Goal: Task Accomplishment & Management: Manage account settings

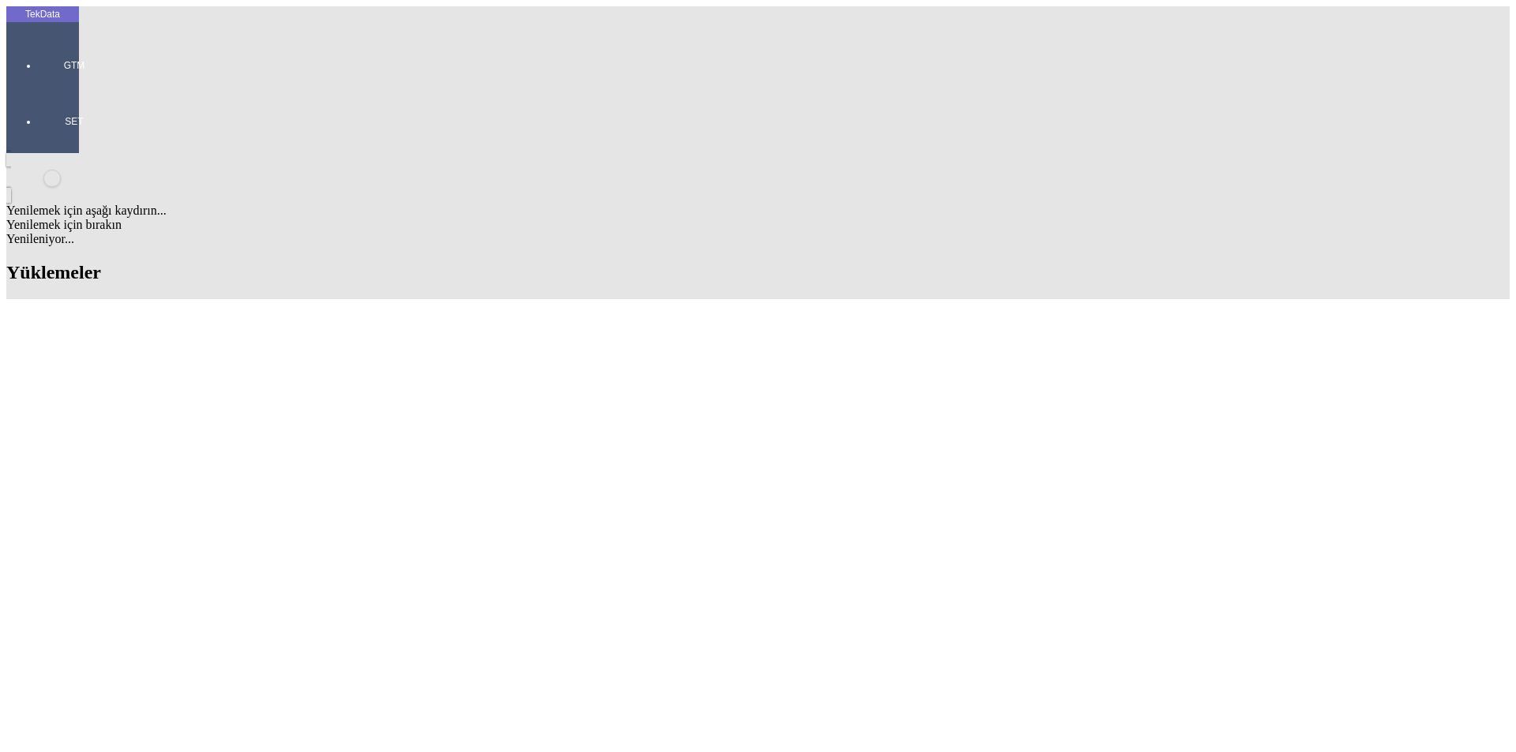
scroll to position [137, 0]
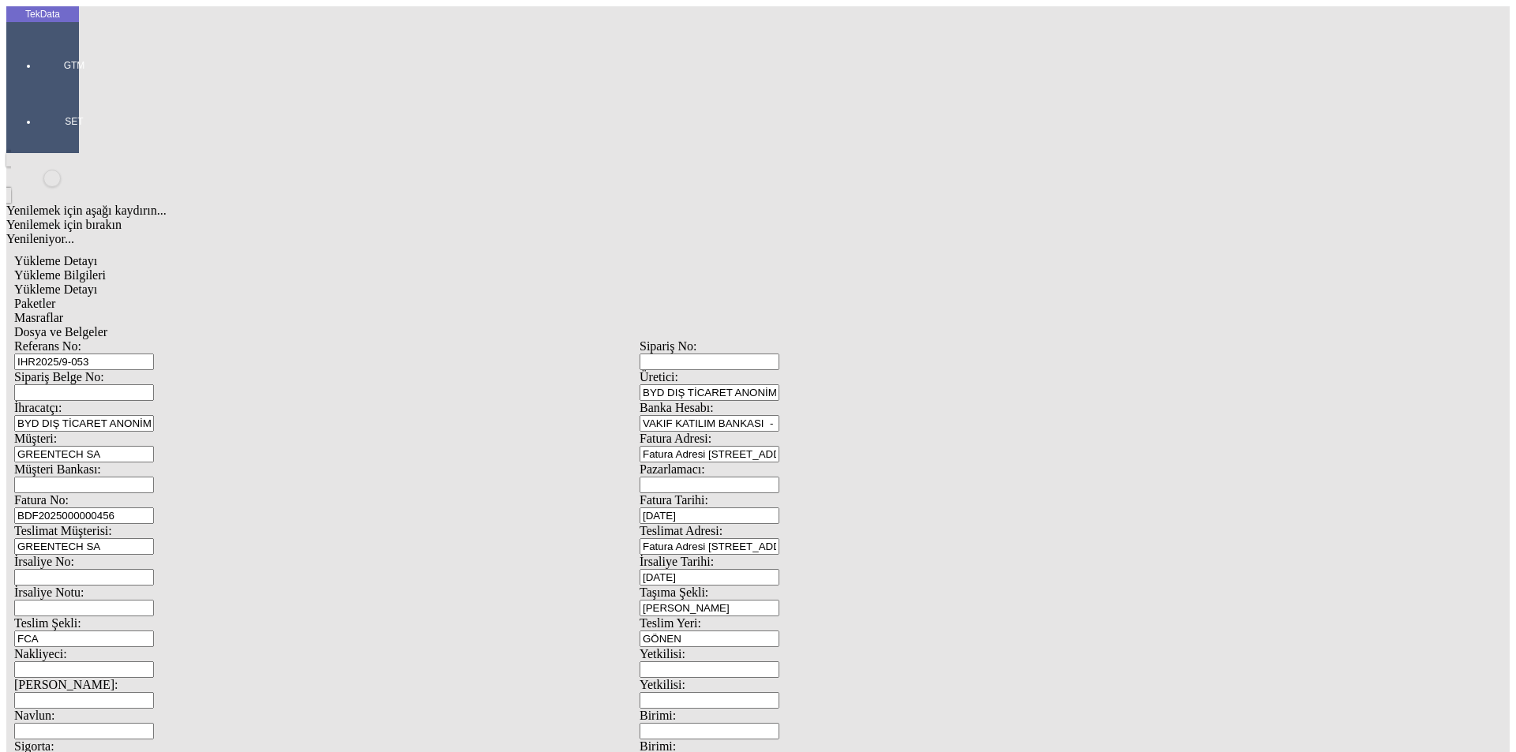
click at [154, 354] on input "IHR2025/9-053" at bounding box center [84, 362] width 140 height 17
drag, startPoint x: 358, startPoint y: 118, endPoint x: 81, endPoint y: 105, distance: 277.4
click at [81, 246] on div "Yükleme Detayı Yükleme Bilgileri Yükleme Detayı Paketler Masraflar Dosya ve Bel…" at bounding box center [639, 701] width 1266 height 911
click at [154, 354] on input "IHR2025/9-053" at bounding box center [84, 362] width 140 height 17
type input "IHR2025/9-060"
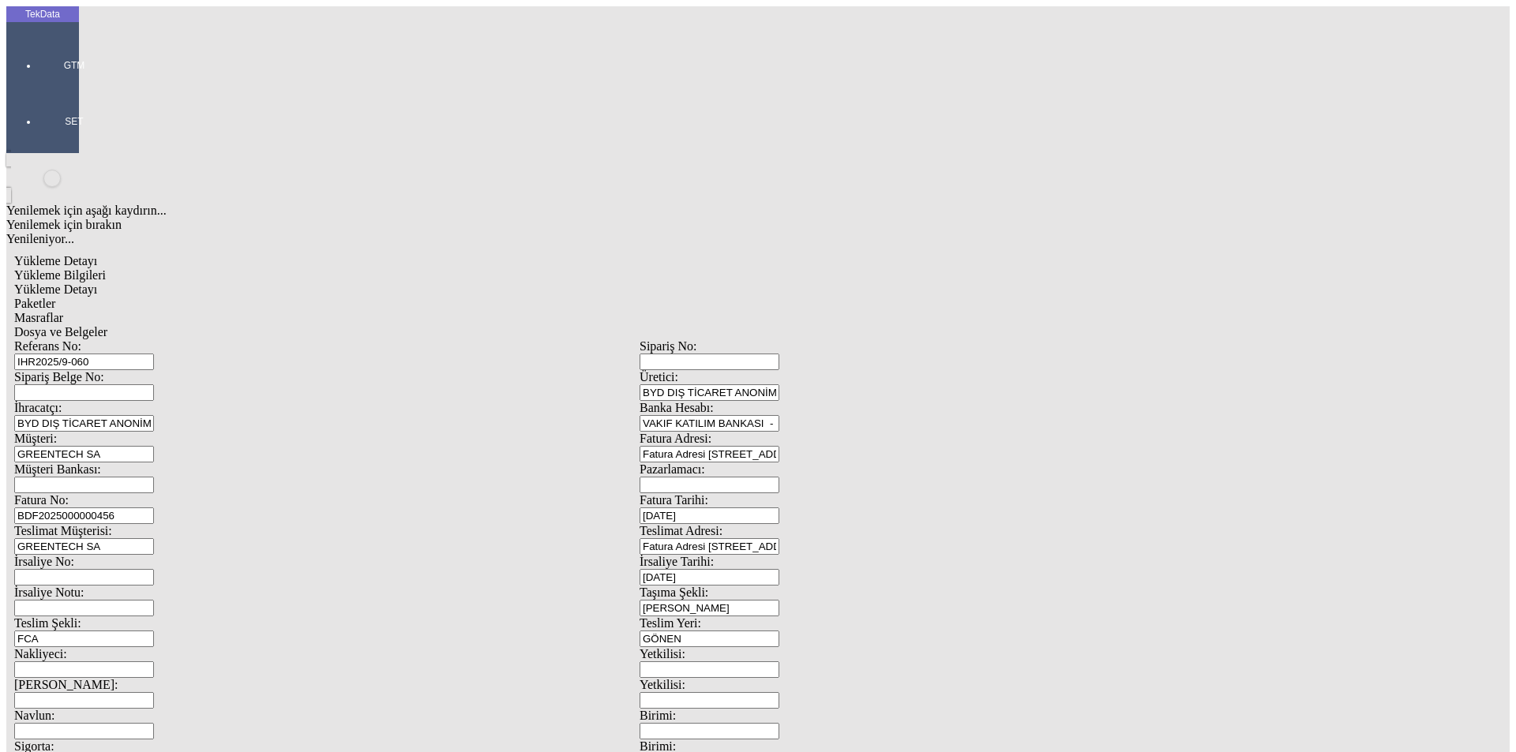
click at [154, 508] on input "BDF2025000000456" at bounding box center [84, 516] width 140 height 17
type input "BDF2025000000"
type input "[DATE]"
click at [635, 555] on div "İrsaliye No: İrsaliye Tarihi: [DATE]" at bounding box center [639, 570] width 1251 height 31
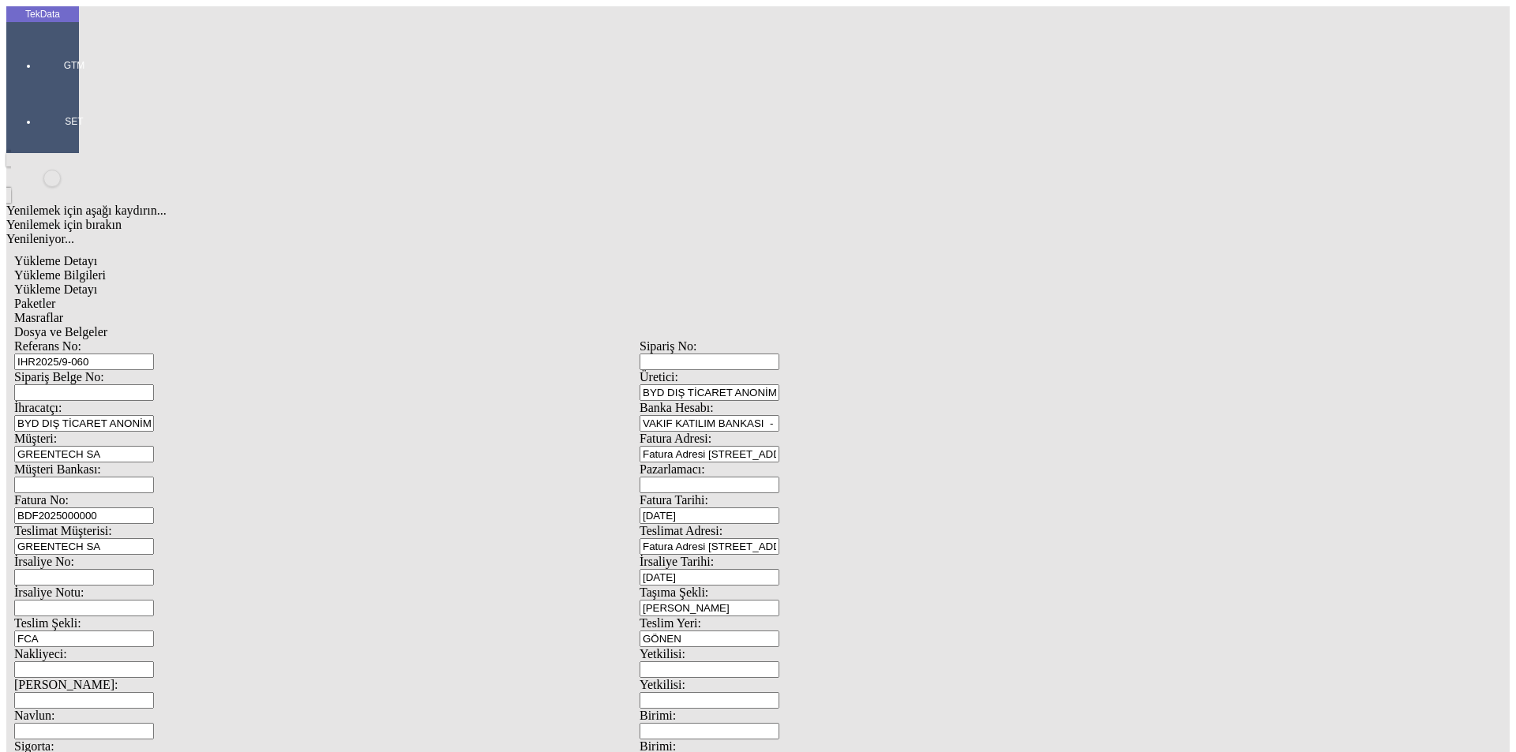
type input "[DATE]"
drag, startPoint x: 276, startPoint y: 393, endPoint x: 141, endPoint y: 392, distance: 135.0
type input "[DATE]"
drag, startPoint x: 320, startPoint y: 550, endPoint x: 0, endPoint y: 557, distance: 319.9
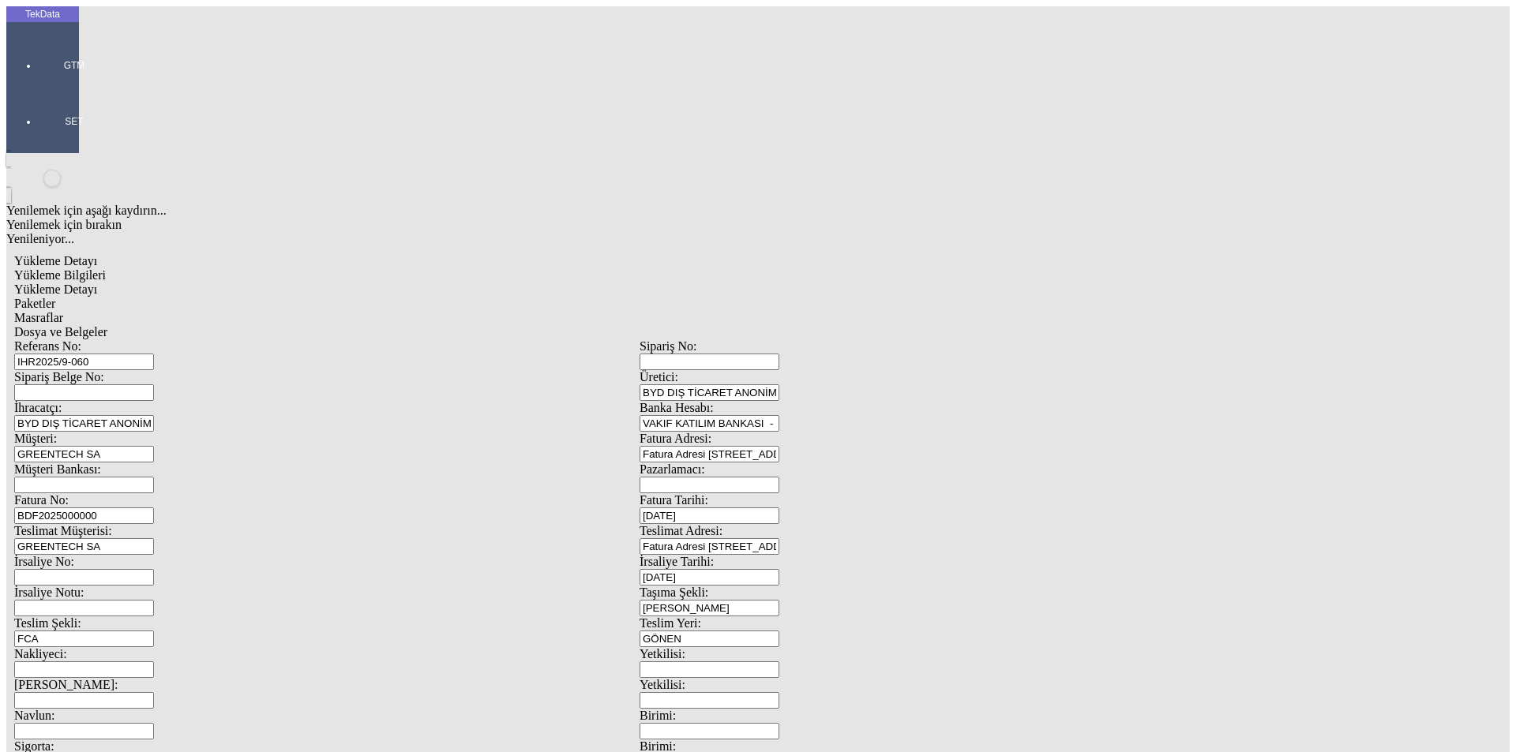
click at [23, 557] on div "TekData GTM SET Yenilemek için aşağı kaydırın... Yenilemek için bırakın Yenilen…" at bounding box center [639, 624] width 1266 height 1236
type input "[DATE]"
click at [97, 283] on span "Yükleme Detayı" at bounding box center [55, 289] width 83 height 13
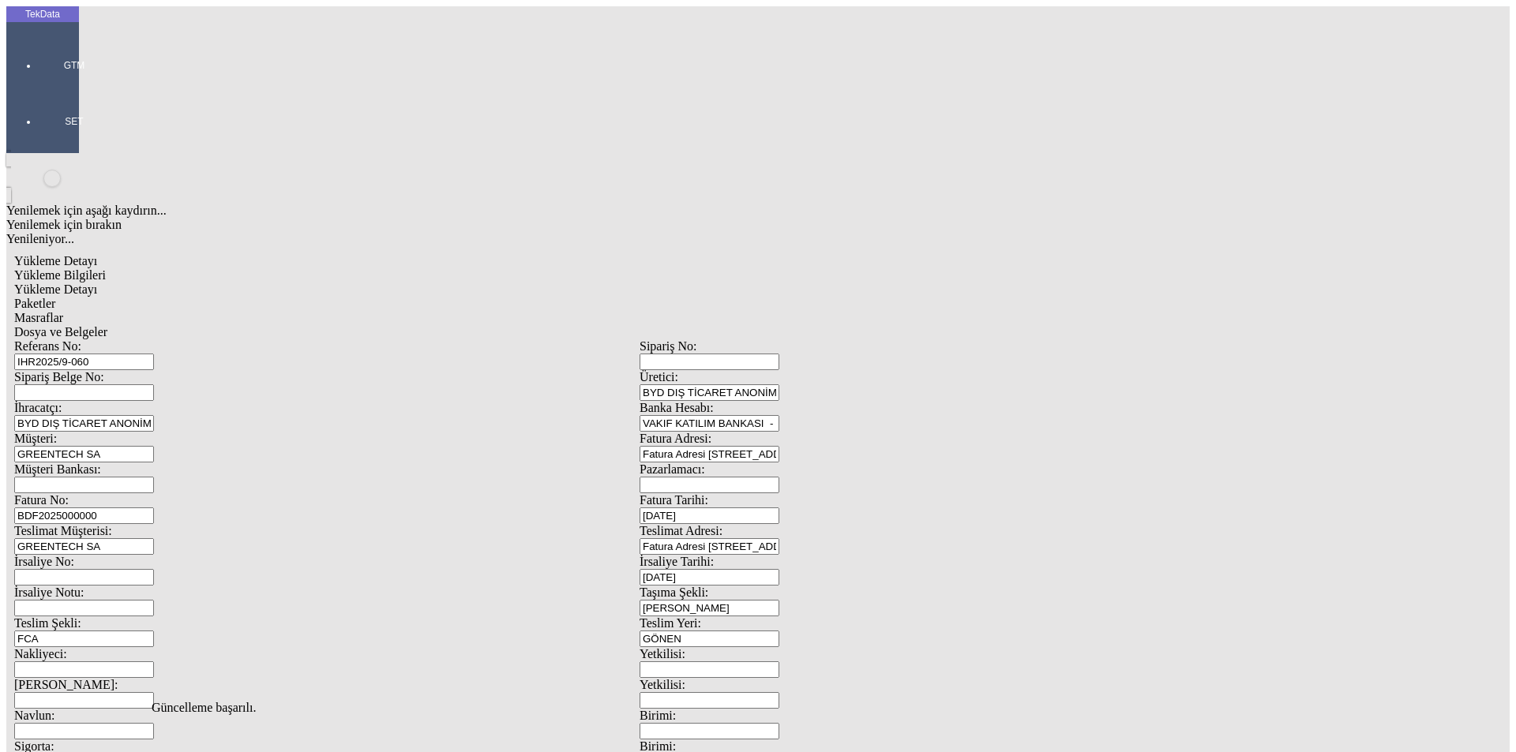
click at [55, 297] on span "Paketler" at bounding box center [34, 303] width 41 height 13
drag, startPoint x: 478, startPoint y: 88, endPoint x: 541, endPoint y: 83, distance: 62.6
click at [63, 311] on span "Masraflar" at bounding box center [38, 317] width 49 height 13
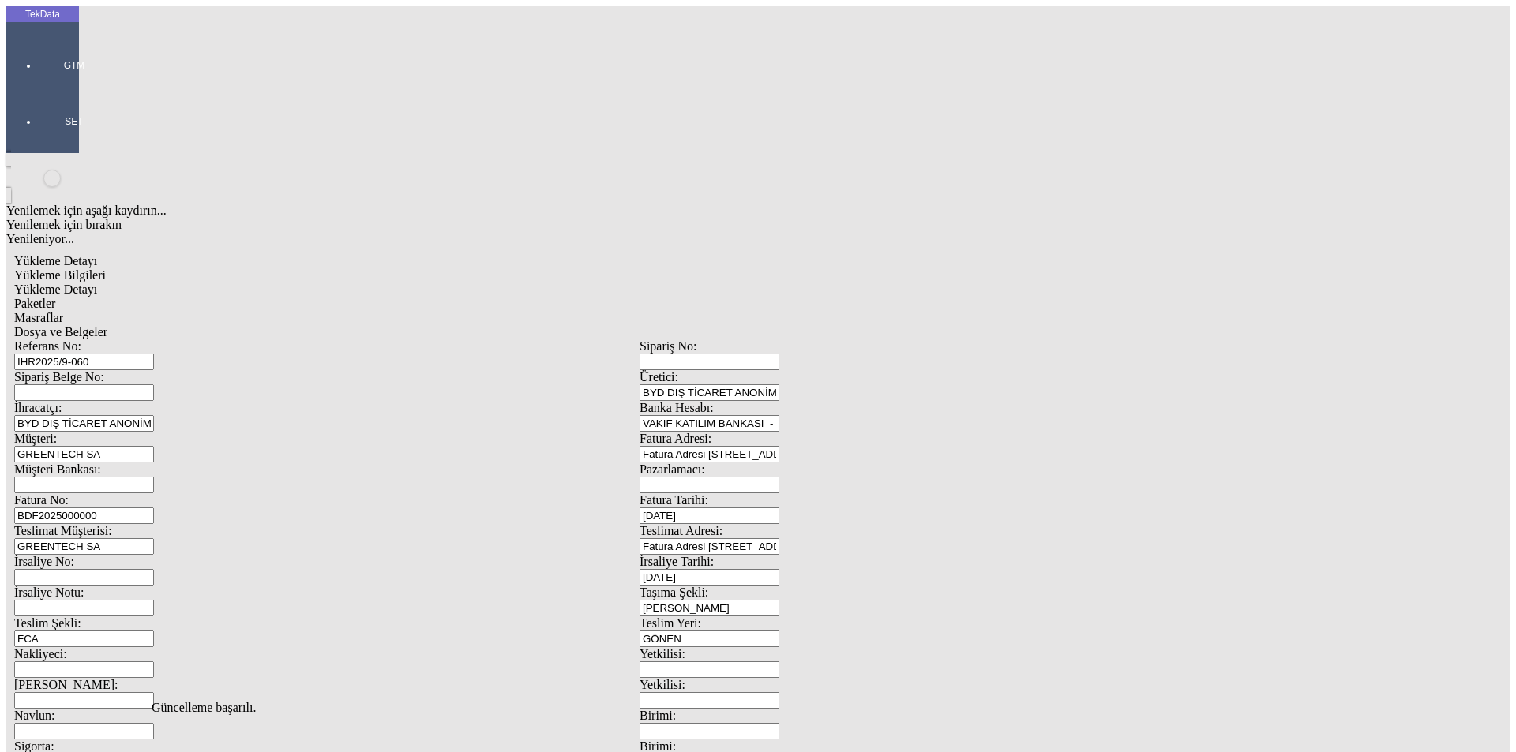
click at [107, 325] on span "Dosya ve Belgeler" at bounding box center [60, 331] width 93 height 13
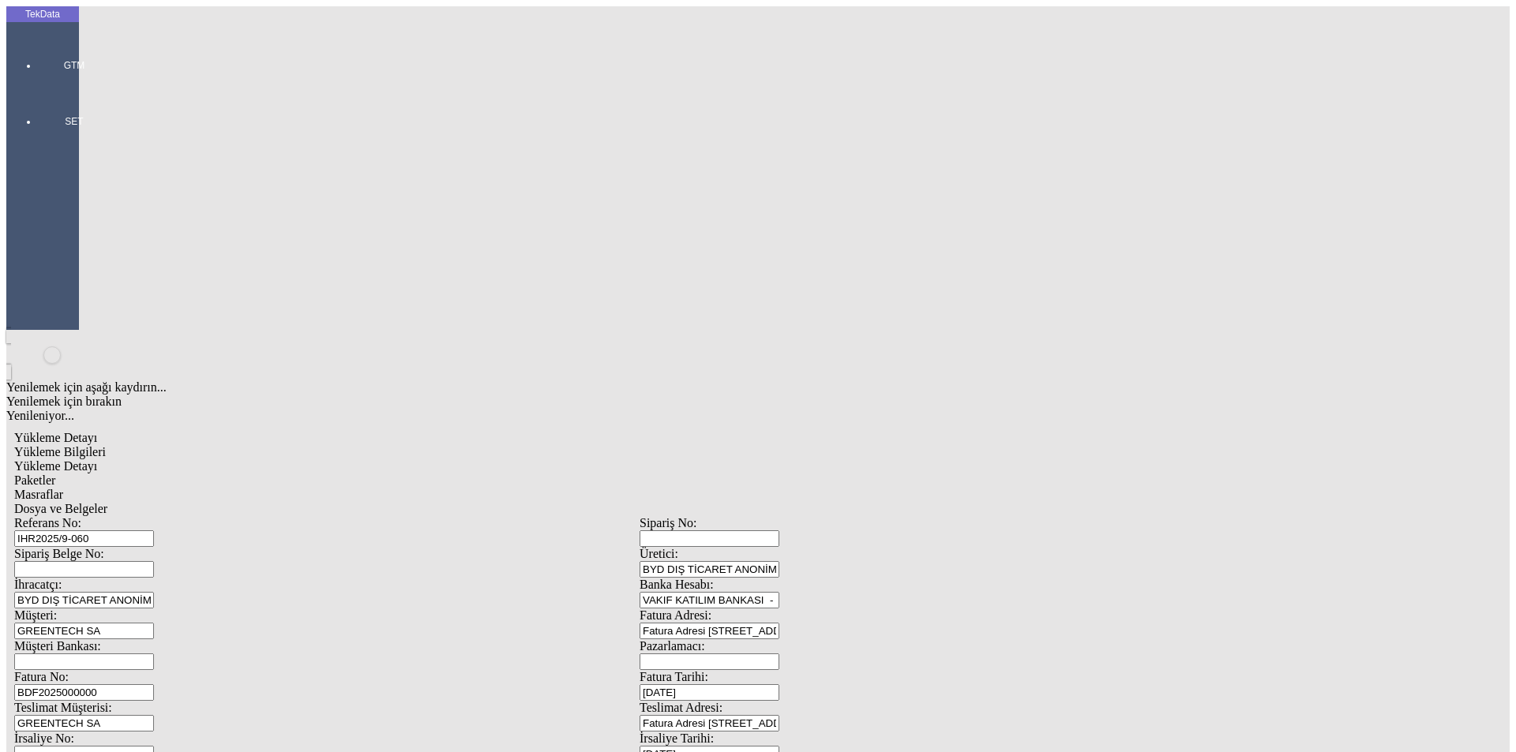
click at [107, 502] on span "Dosya ve Belgeler" at bounding box center [60, 508] width 93 height 13
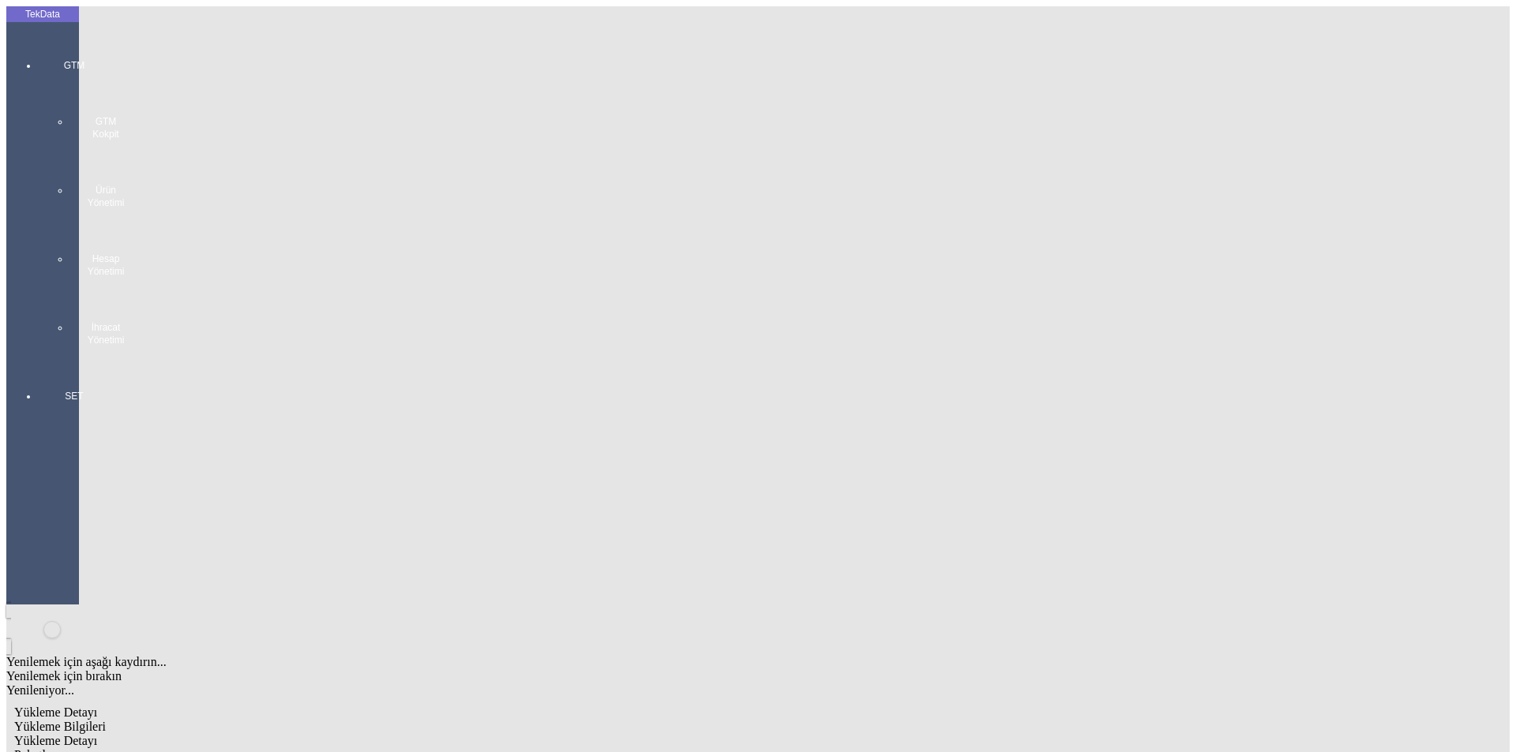
drag, startPoint x: 51, startPoint y: 55, endPoint x: 90, endPoint y: 87, distance: 49.9
click at [51, 362] on div at bounding box center [74, 362] width 73 height 0
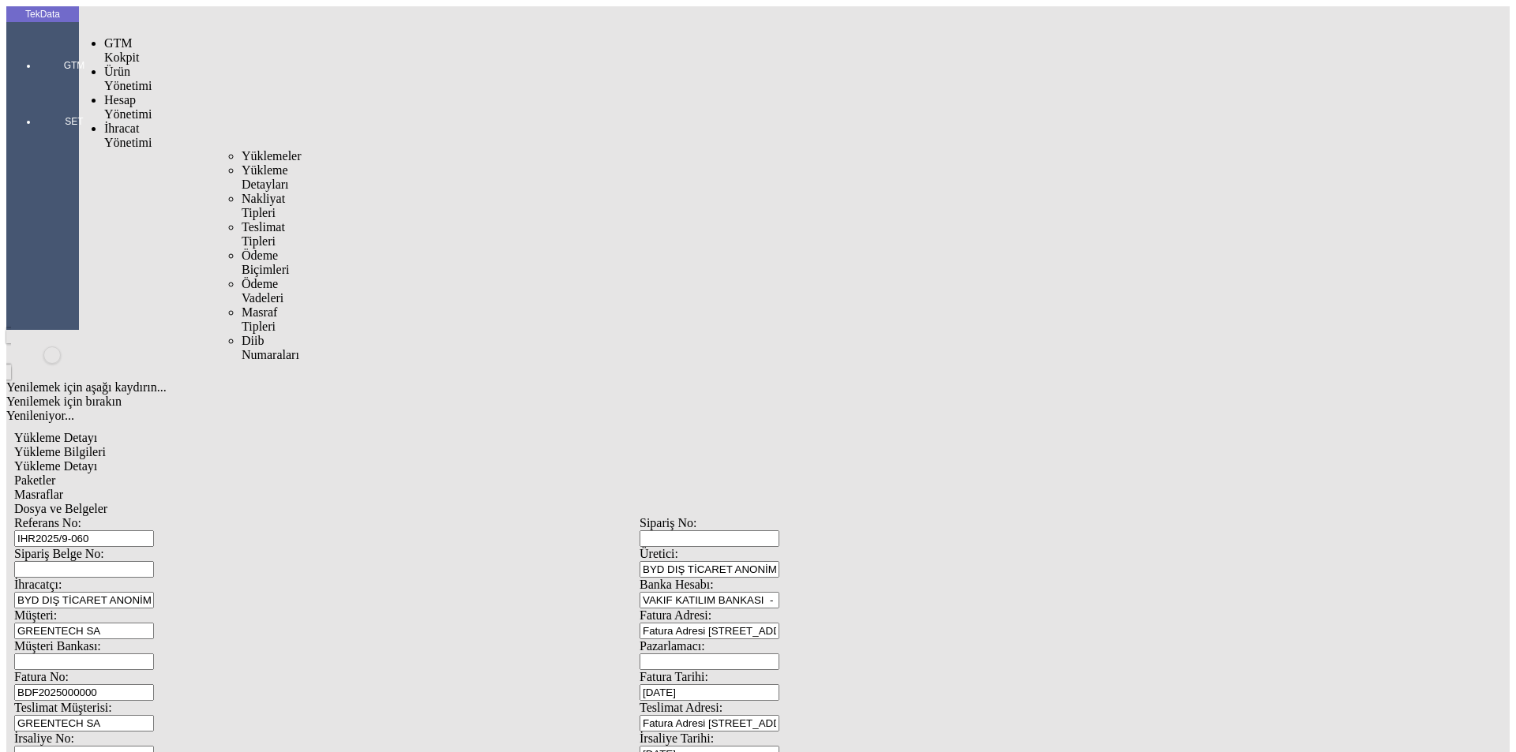
click at [146, 122] on span "İhracat Yönetimi" at bounding box center [127, 136] width 47 height 28
click at [242, 149] on span "Yüklemeler" at bounding box center [272, 155] width 60 height 13
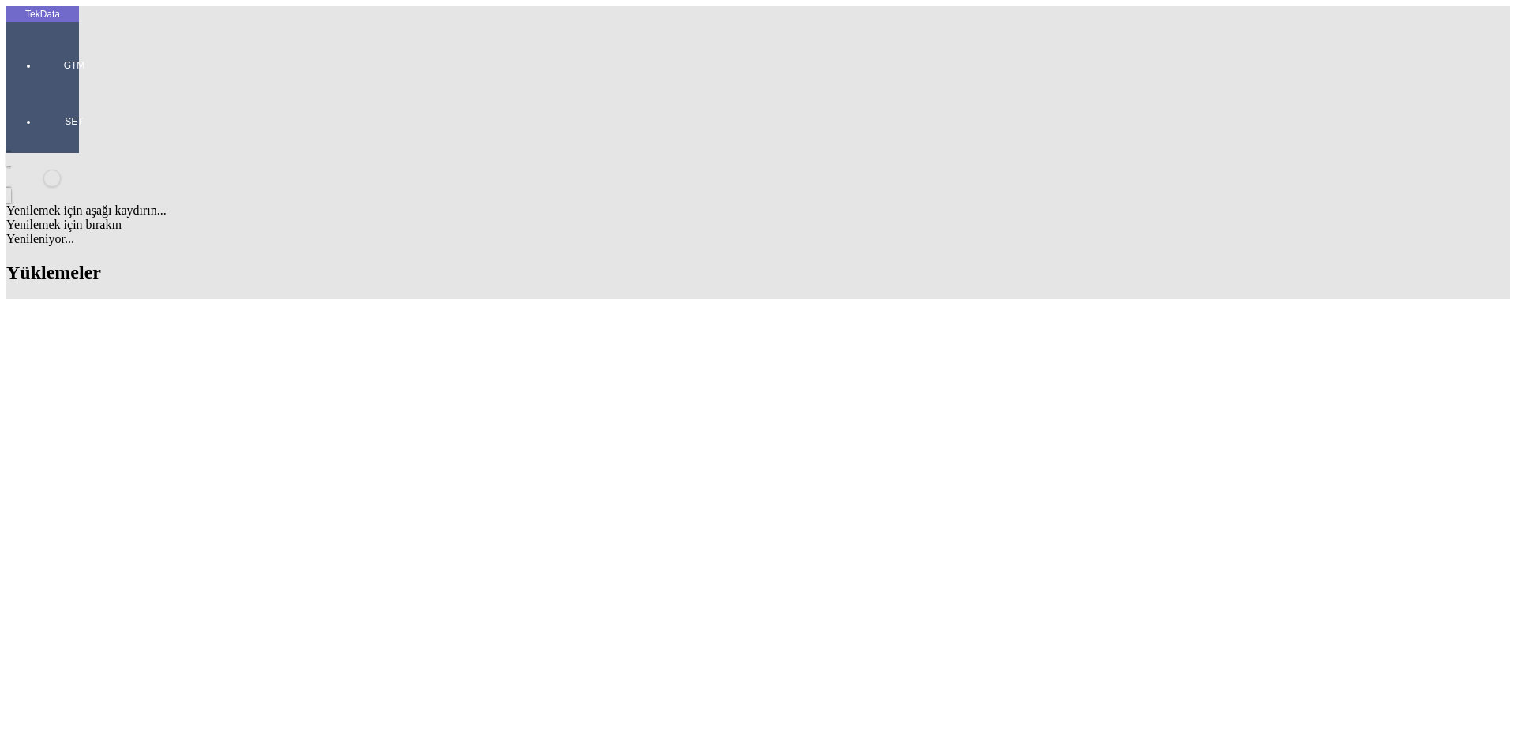
drag, startPoint x: 482, startPoint y: 486, endPoint x: 565, endPoint y: 484, distance: 82.1
copy td "BDF2025000000458"
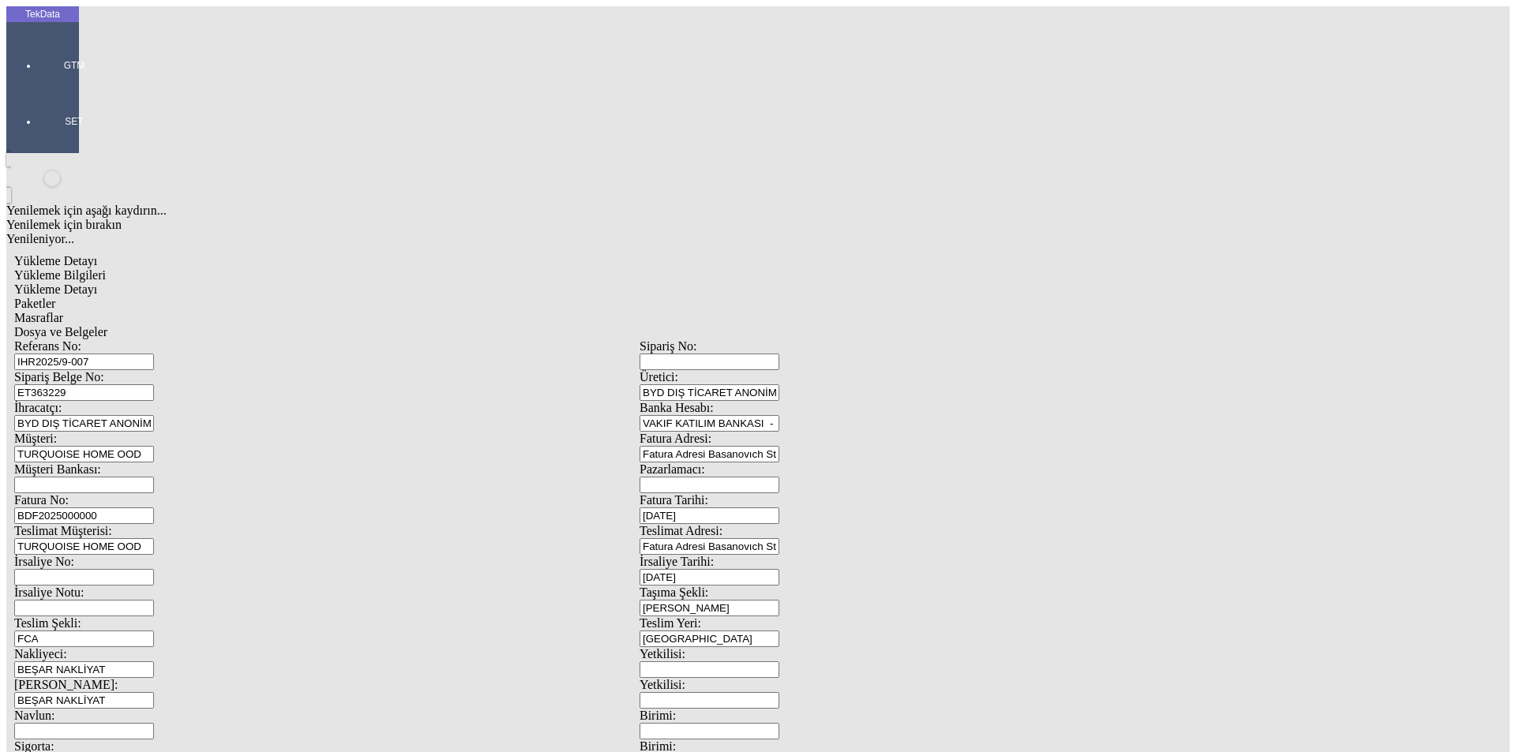
click at [154, 508] on input "BDF2025000000" at bounding box center [84, 516] width 140 height 17
drag, startPoint x: 364, startPoint y: 264, endPoint x: 2, endPoint y: 267, distance: 361.6
click at [6, 267] on div "TekData GTM SET Yenilemek için aşağı kaydırın... Yenilemek için bırakın Yenilen…" at bounding box center [639, 624] width 1266 height 1236
type input "BDF2025000000459"
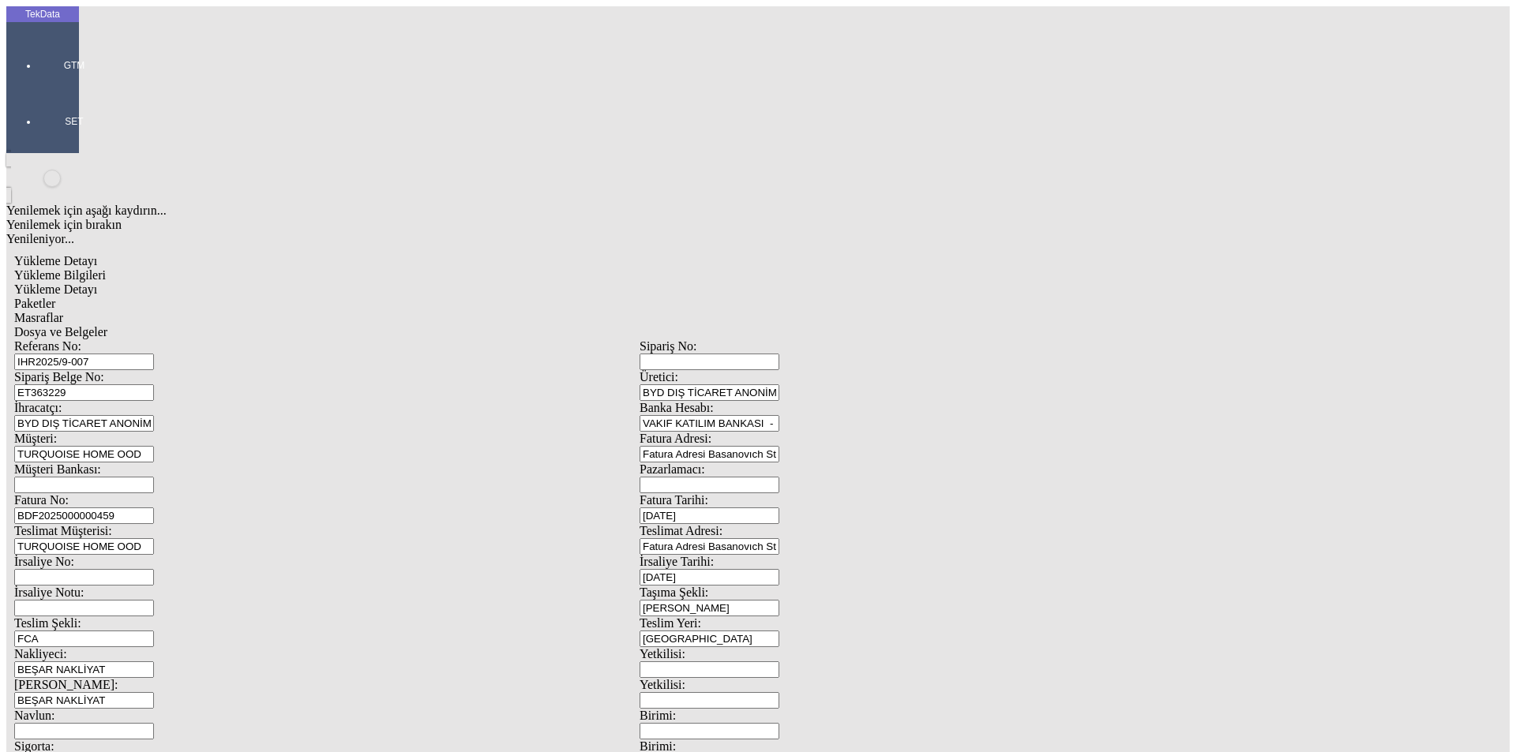
click at [97, 283] on span "Yükleme Detayı" at bounding box center [55, 289] width 83 height 13
click at [343, 297] on div "Paketler" at bounding box center [639, 304] width 1251 height 14
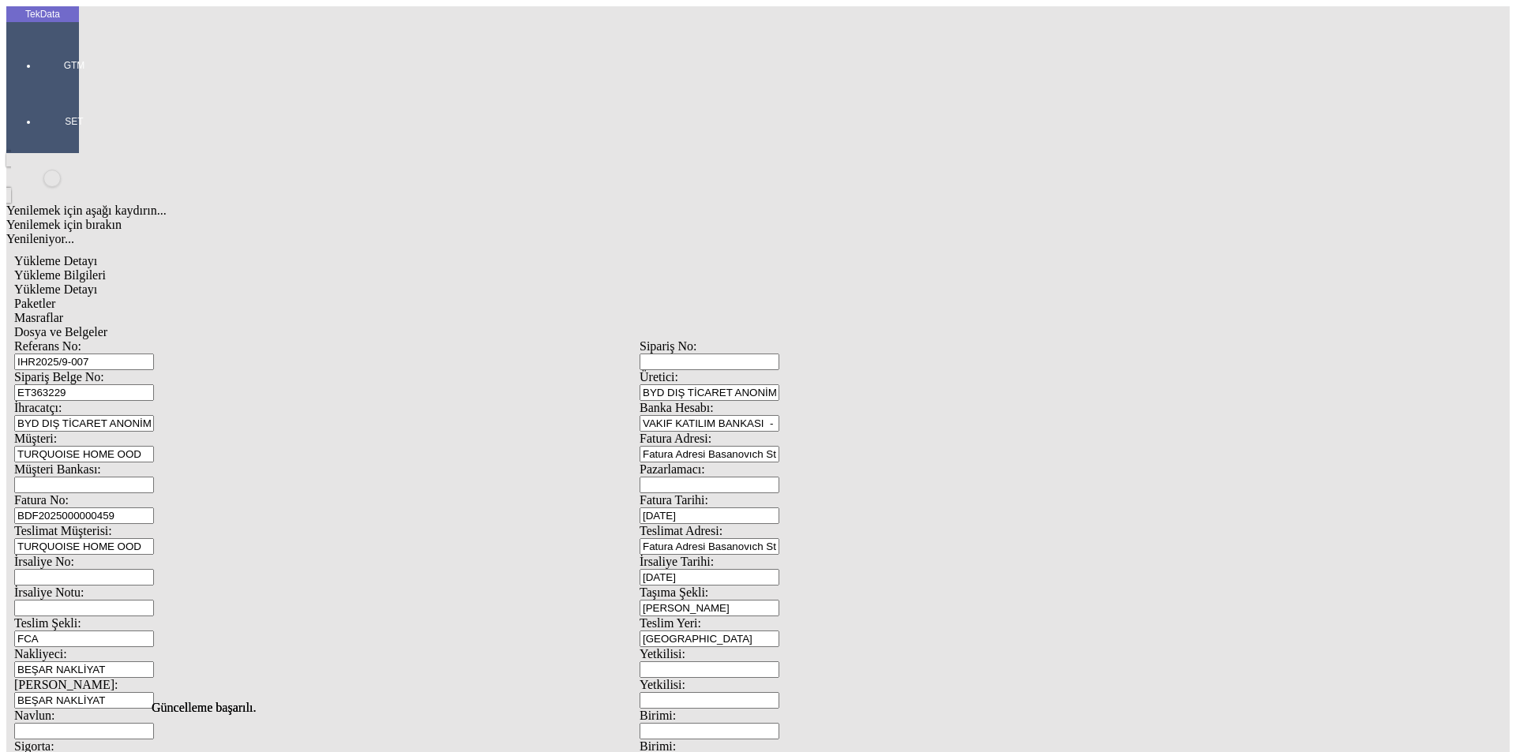
click at [63, 311] on span "Masraflar" at bounding box center [38, 317] width 49 height 13
click at [107, 325] on span "Dosya ve Belgeler" at bounding box center [60, 331] width 93 height 13
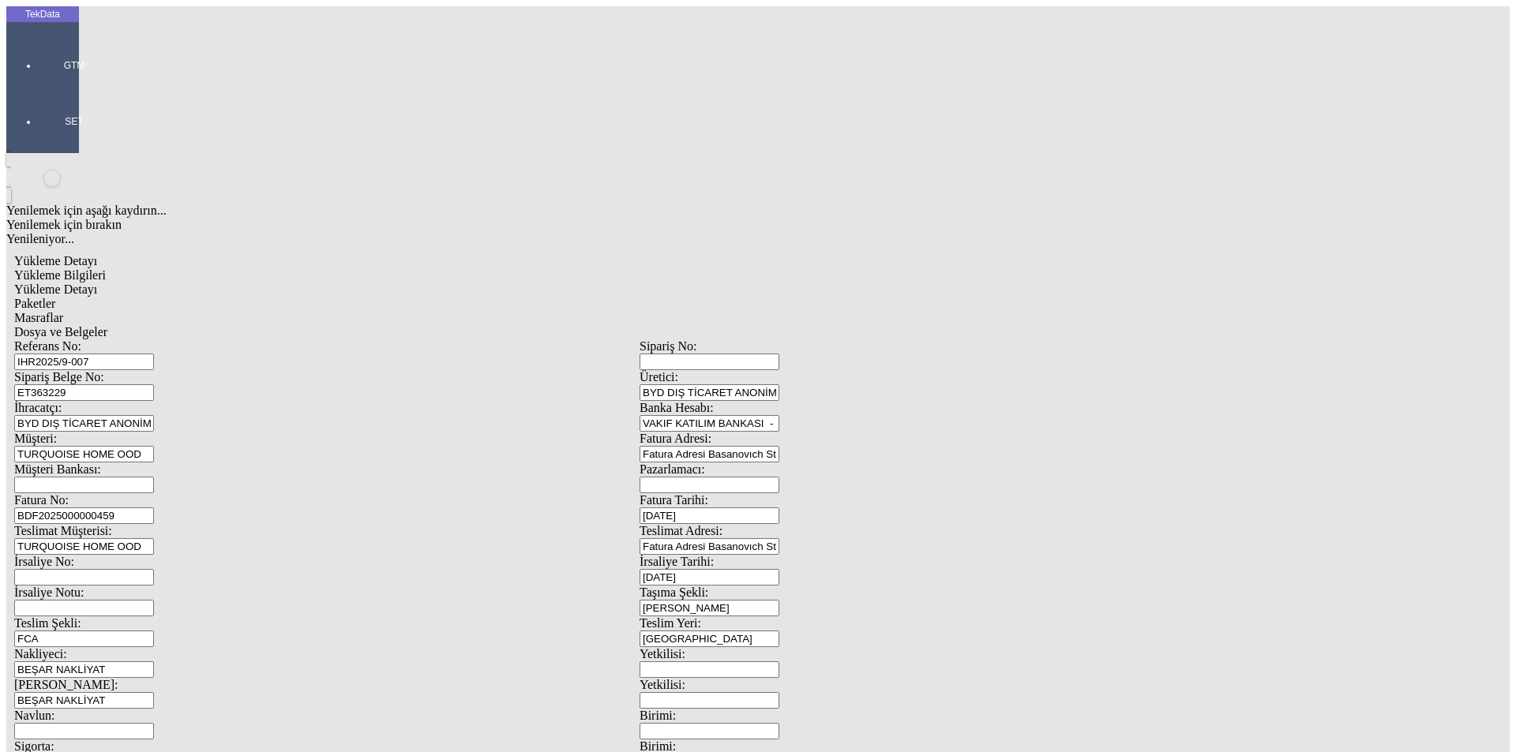
click at [107, 325] on span "Dosya ve Belgeler" at bounding box center [60, 331] width 93 height 13
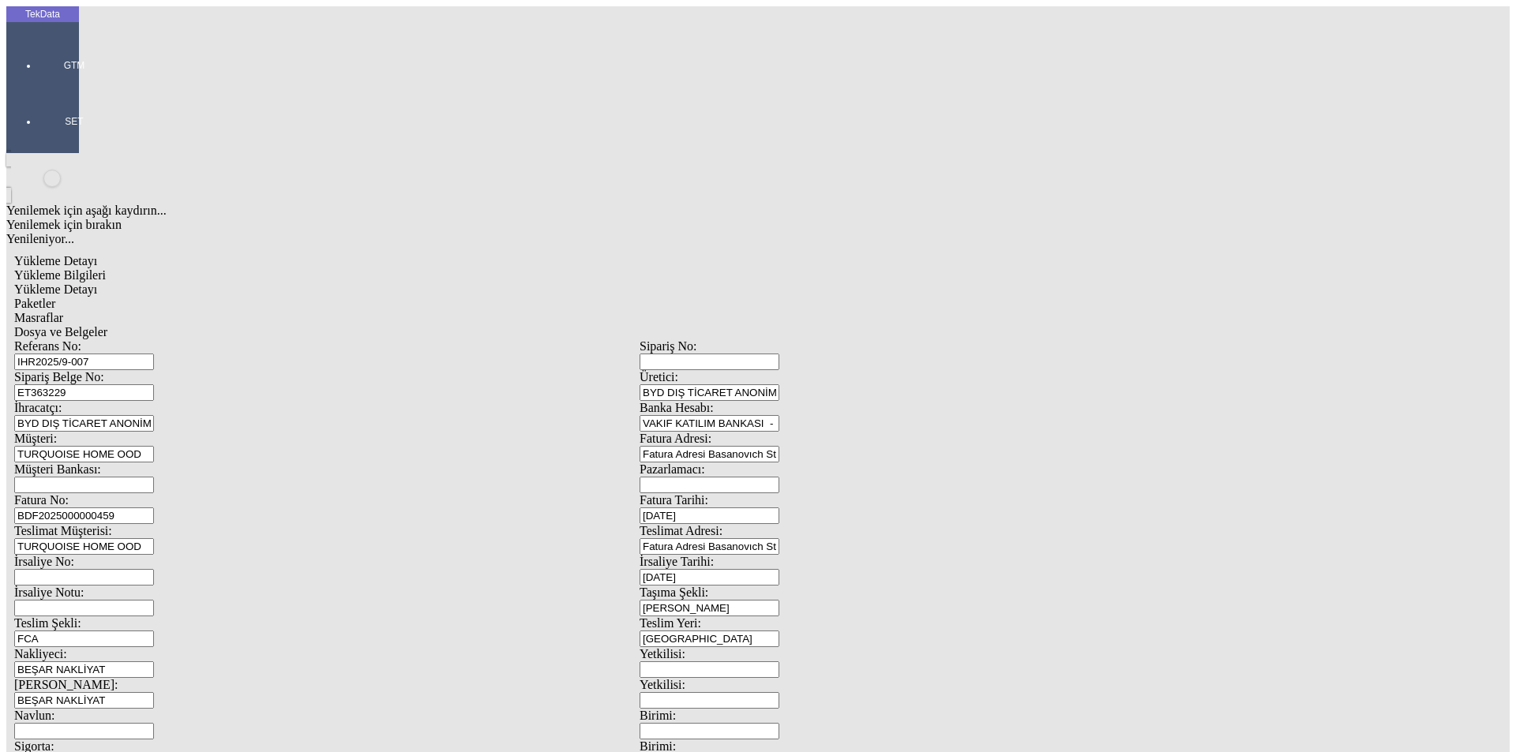
click at [106, 268] on span "Yükleme Bilgileri" at bounding box center [60, 274] width 92 height 13
drag, startPoint x: 313, startPoint y: 141, endPoint x: 163, endPoint y: 128, distance: 150.6
click at [161, 340] on div "Referans No: IHR2025/9-007 Sipariş No: Sipariş Belge No: ET363229 Üretici: BYD …" at bounding box center [639, 709] width 1251 height 739
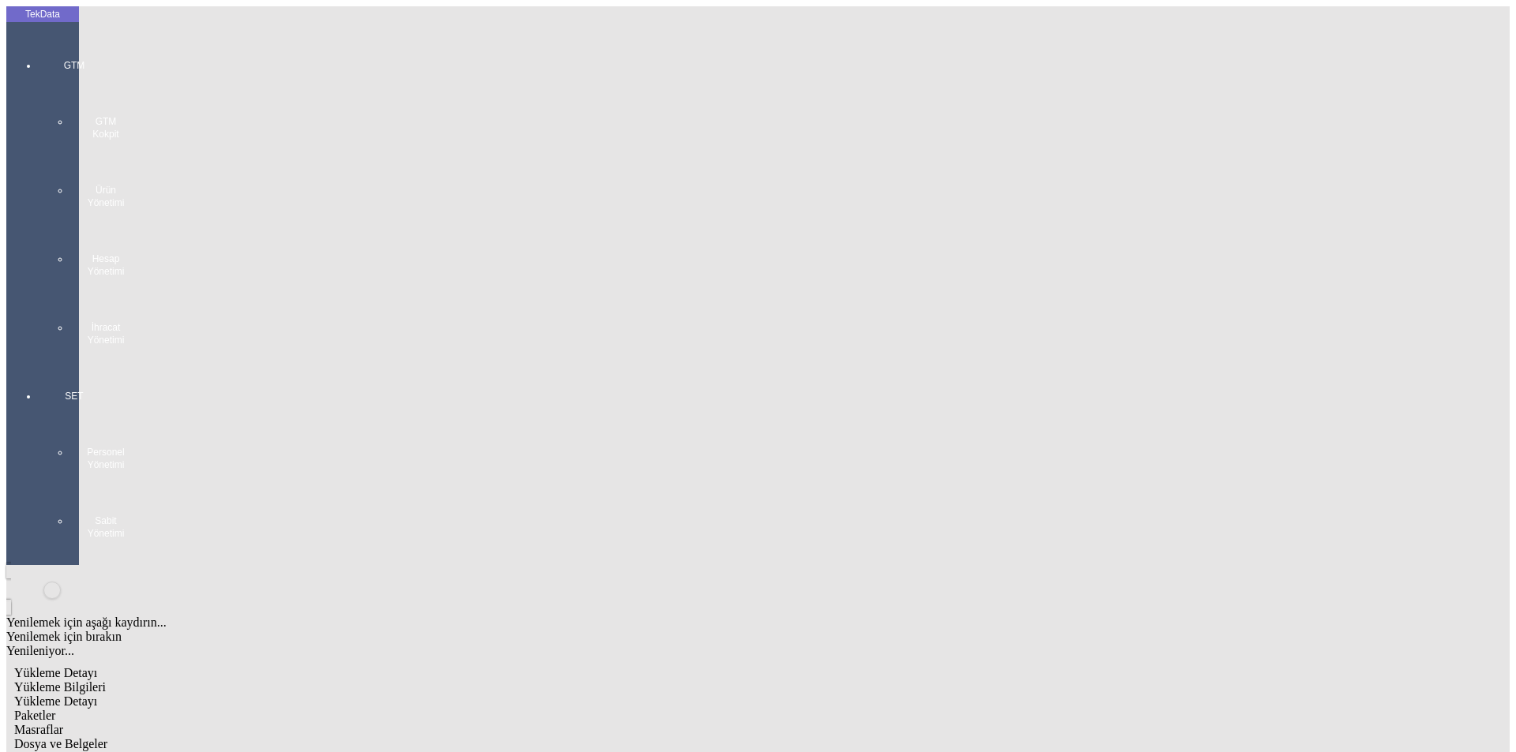
click at [38, 60] on div "GTM GTM Kokpit Ürün Yönetimi Hesap Yönetimi İhracat Yönetimi" at bounding box center [74, 197] width 73 height 331
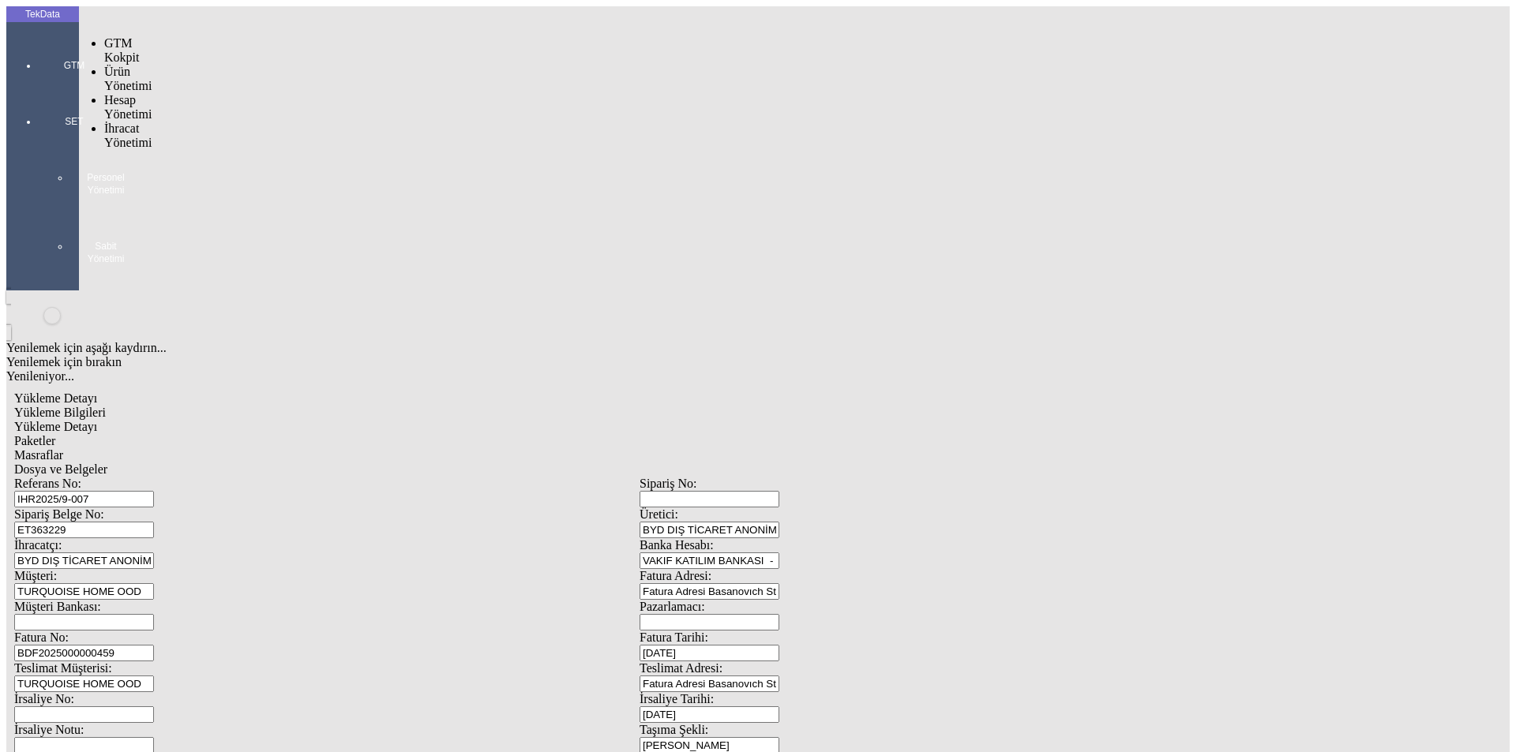
click at [104, 122] on span "İhracat Yönetimi" at bounding box center [127, 136] width 47 height 28
drag, startPoint x: 197, startPoint y: 88, endPoint x: 210, endPoint y: 93, distance: 14.2
click at [242, 149] on span "Yüklemeler" at bounding box center [272, 155] width 60 height 13
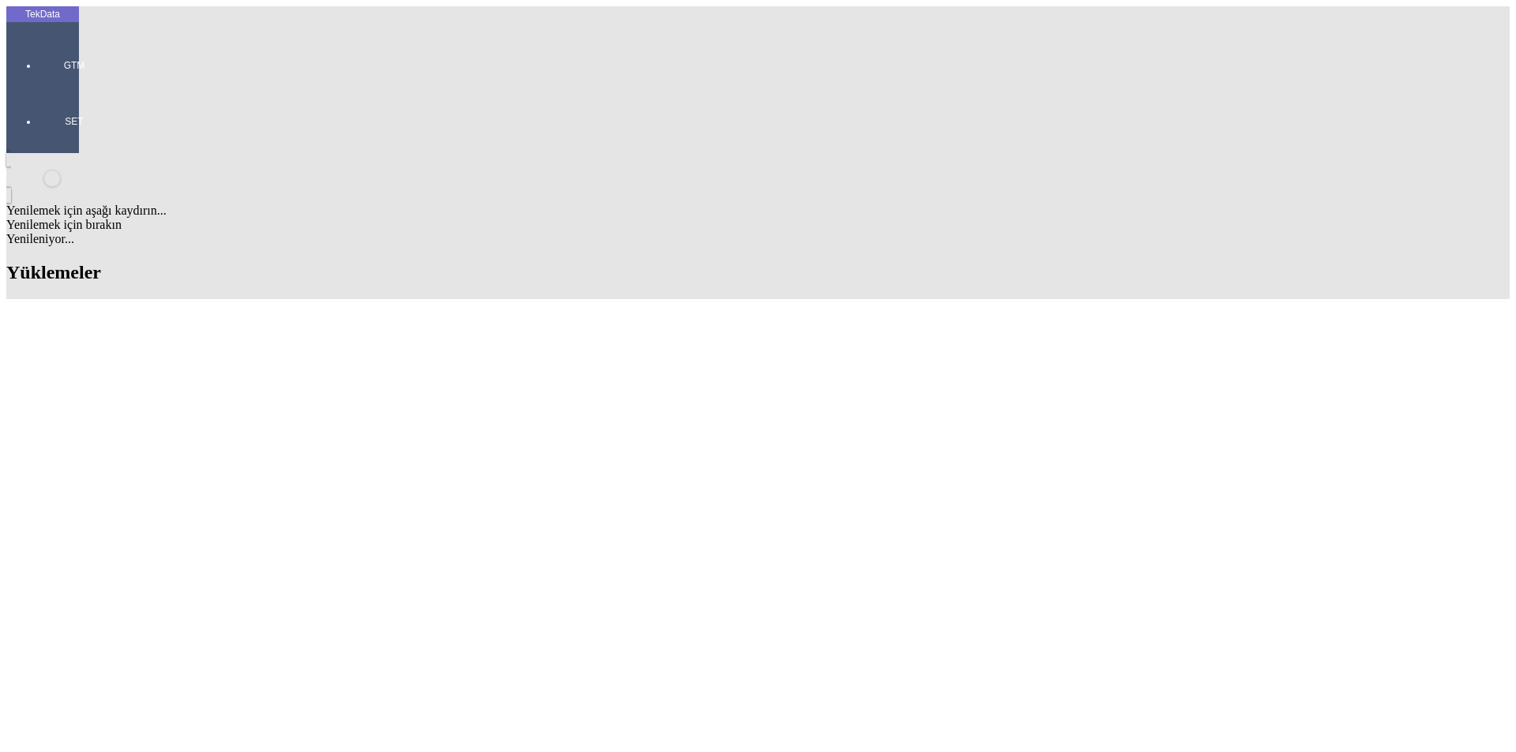
drag, startPoint x: 475, startPoint y: 512, endPoint x: 587, endPoint y: 560, distance: 122.0
copy td "BDF2025000000459"
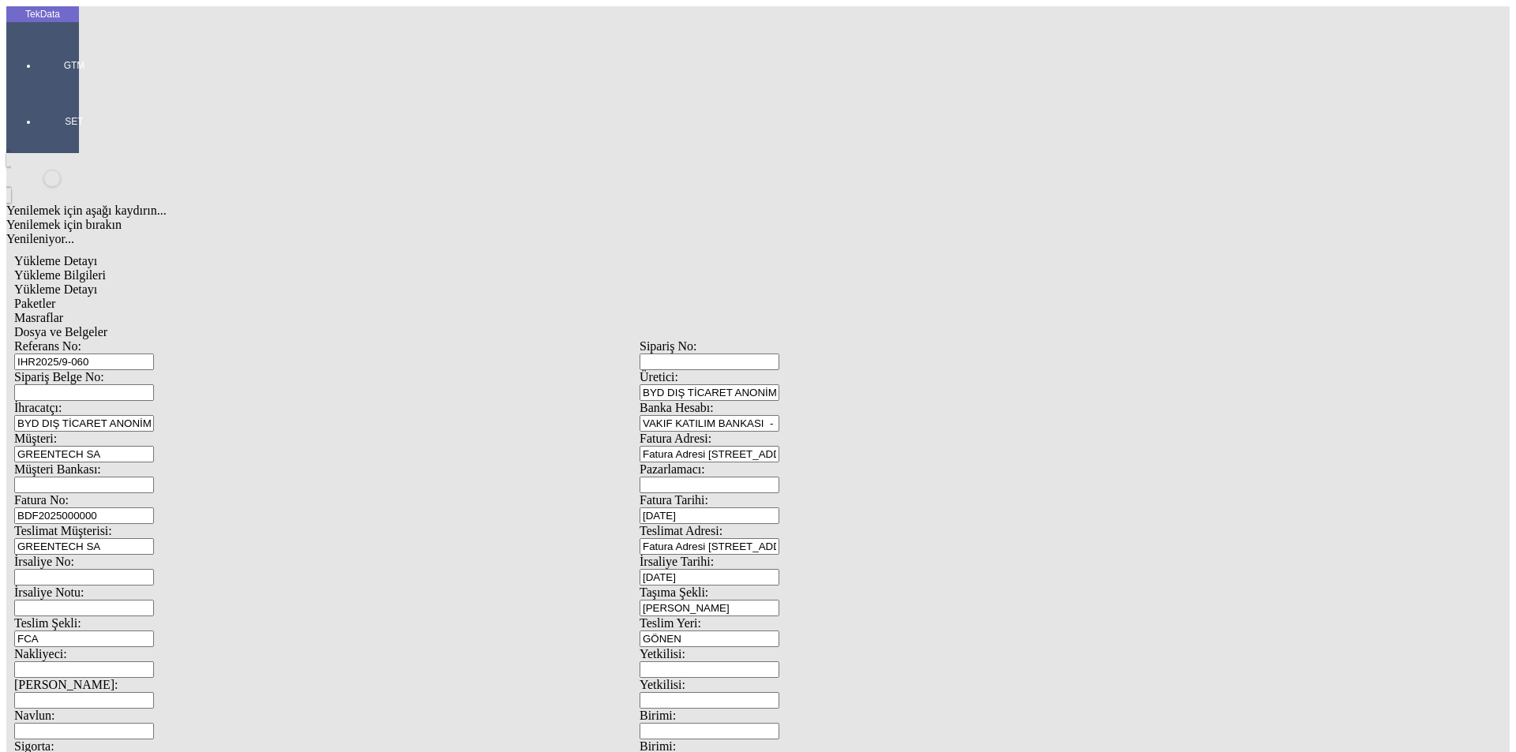
click at [154, 508] on input "BDF2025000000" at bounding box center [84, 516] width 140 height 17
drag, startPoint x: 221, startPoint y: 263, endPoint x: 104, endPoint y: 263, distance: 116.9
click at [99, 493] on div "Fatura No: BDF2025000000" at bounding box center [326, 508] width 625 height 31
paste input "459"
type input "BDF2025000000460"
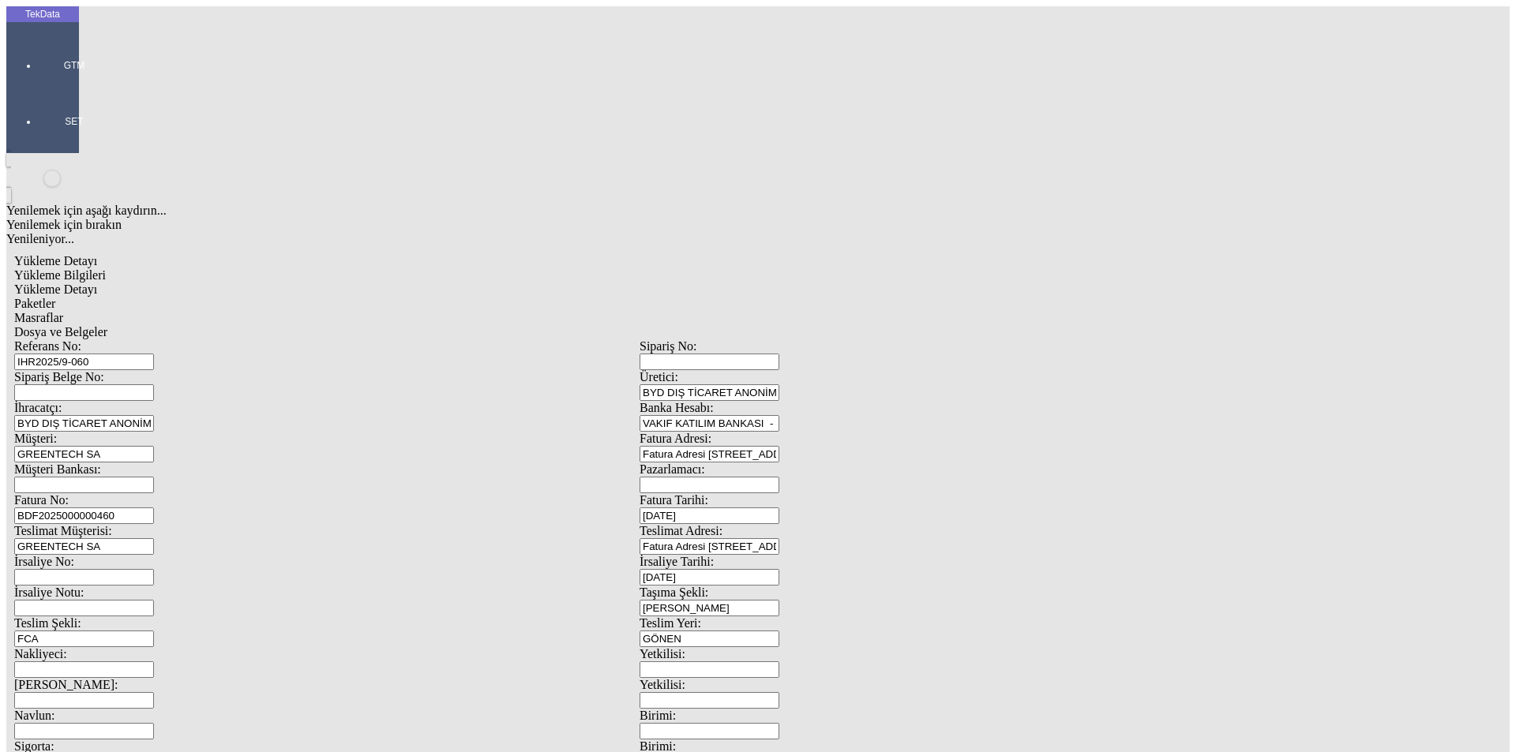
scroll to position [136, 0]
click at [97, 283] on span "Yükleme Detayı" at bounding box center [55, 289] width 83 height 13
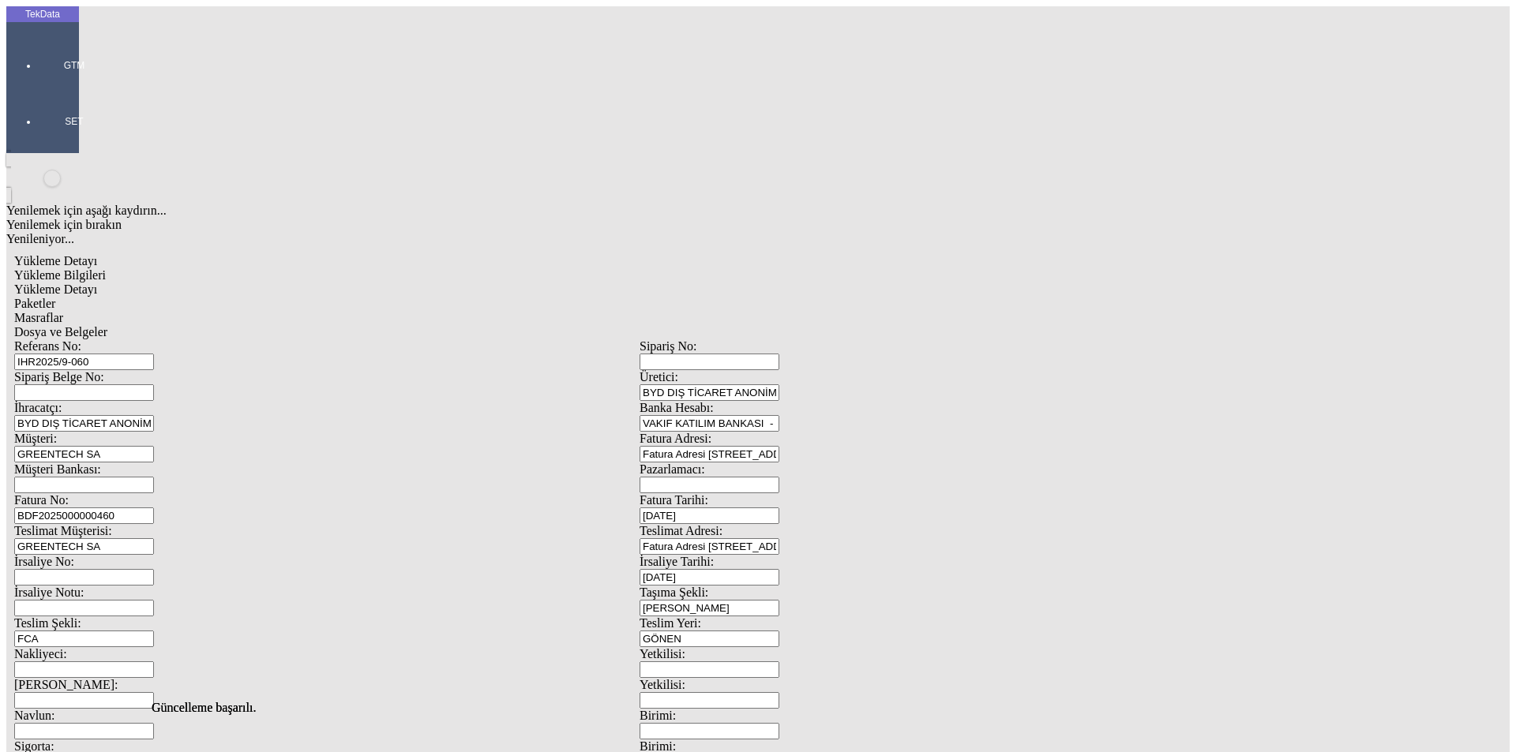
click at [55, 297] on span "Paketler" at bounding box center [34, 303] width 41 height 13
drag, startPoint x: 436, startPoint y: 77, endPoint x: 476, endPoint y: 77, distance: 40.3
click at [437, 311] on div "Masraflar" at bounding box center [639, 318] width 1251 height 14
click at [107, 325] on span "Dosya ve Belgeler" at bounding box center [60, 331] width 93 height 13
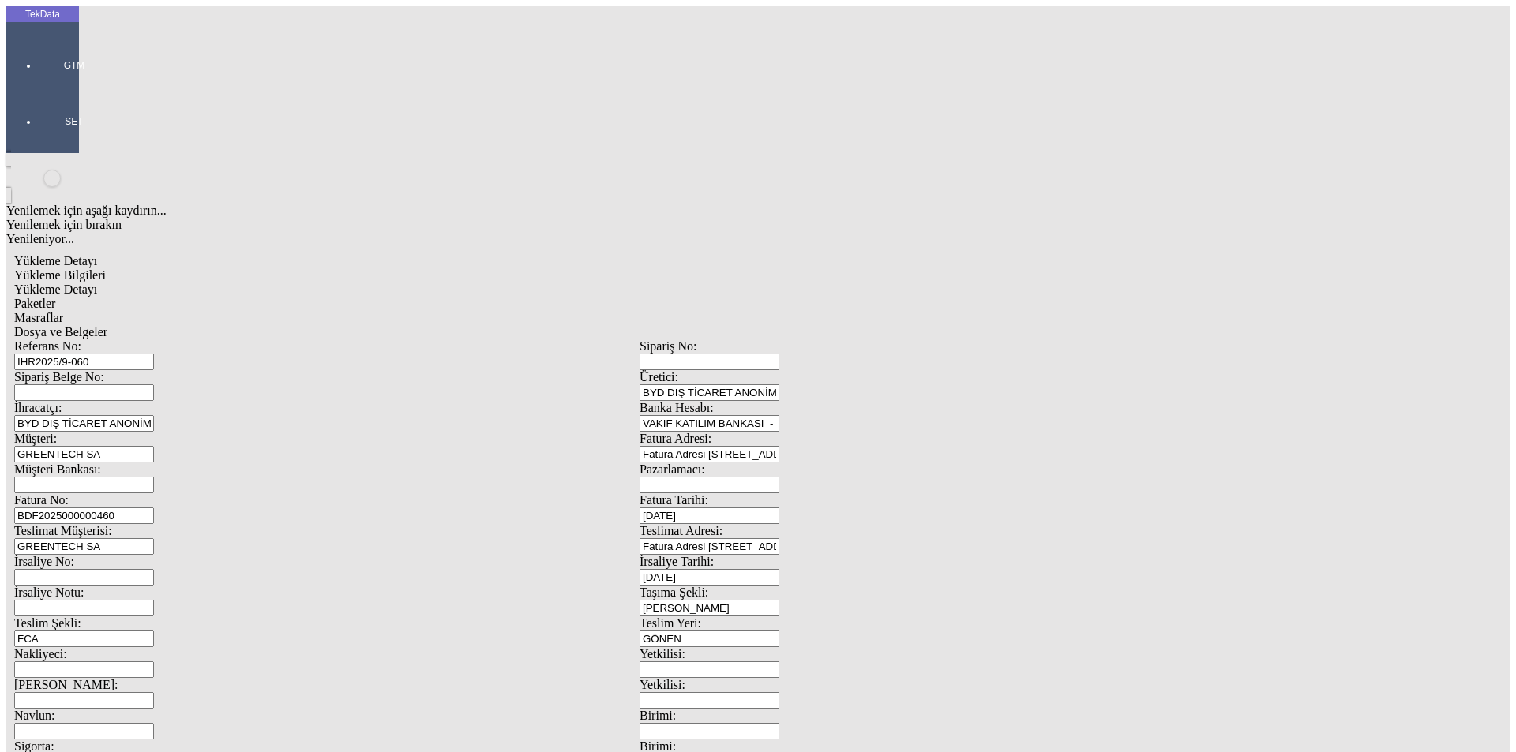
click at [97, 283] on span "Yükleme Detayı" at bounding box center [55, 289] width 83 height 13
click at [107, 325] on span "Dosya ve Belgeler" at bounding box center [60, 331] width 93 height 13
click at [149, 268] on div "Yükleme Bilgileri" at bounding box center [639, 275] width 1251 height 14
drag, startPoint x: 95, startPoint y: 105, endPoint x: 0, endPoint y: 107, distance: 94.8
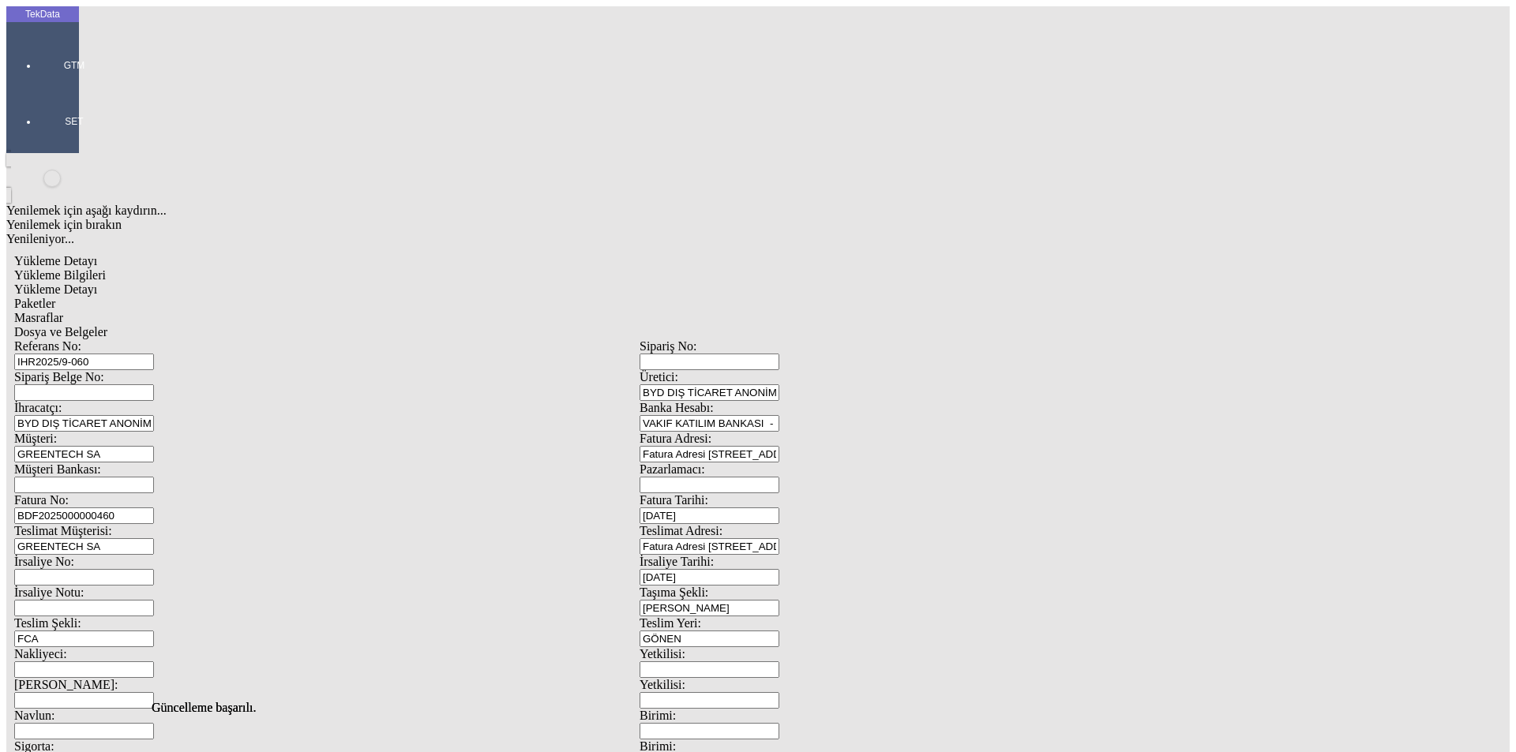
click at [107, 325] on span "Dosya ve Belgeler" at bounding box center [60, 331] width 93 height 13
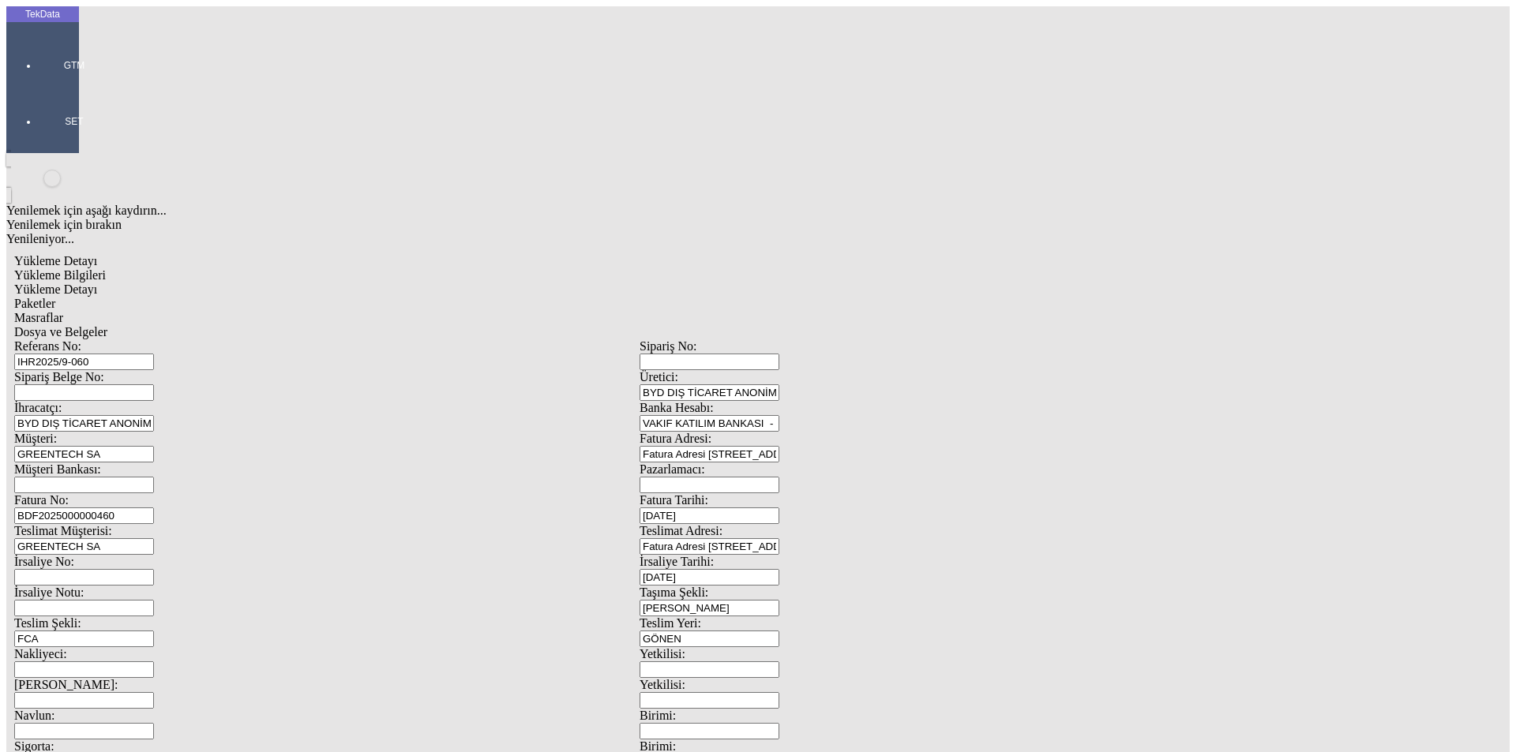
click at [107, 325] on span "Dosya ve Belgeler" at bounding box center [60, 331] width 93 height 13
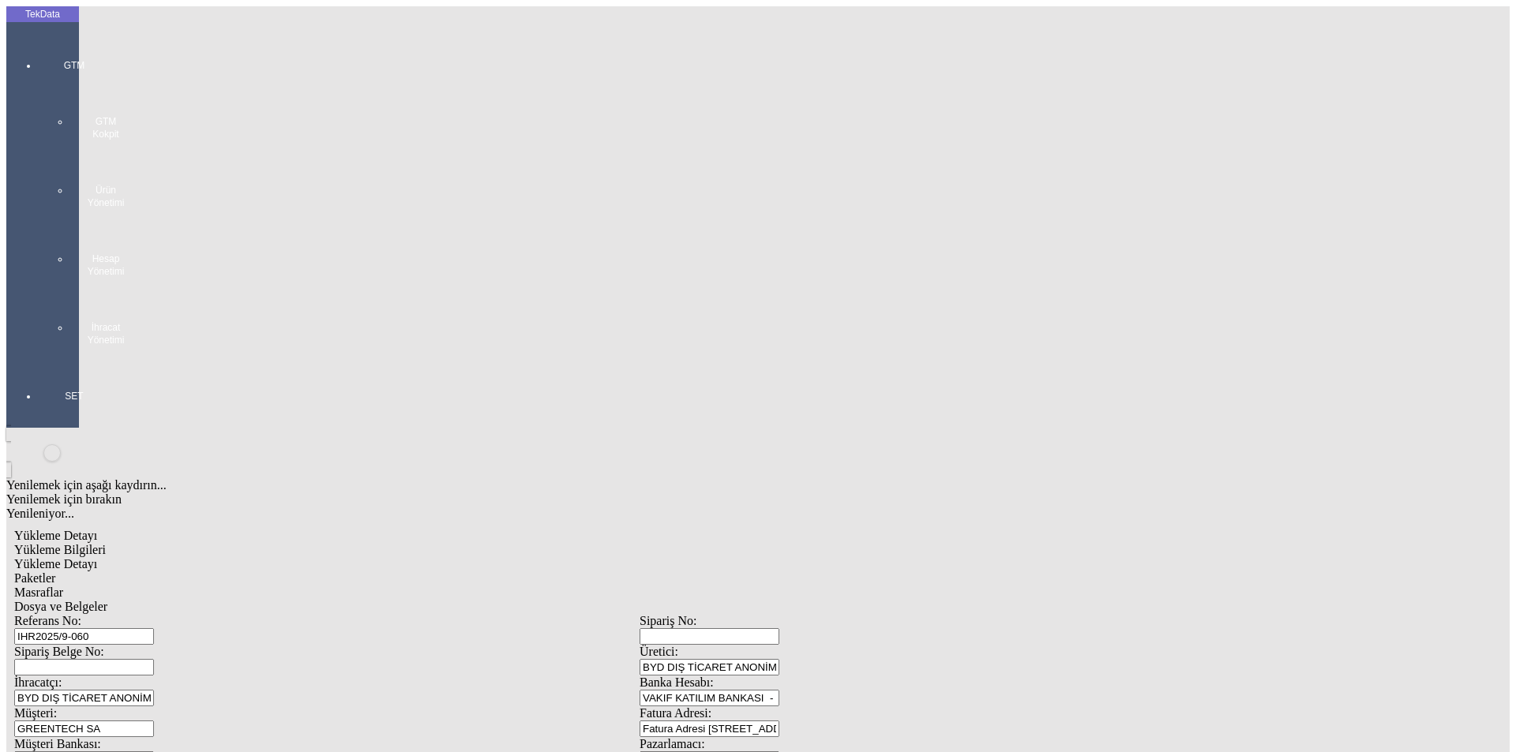
click at [38, 46] on div "GTM GTM Kokpit Ürün Yönetimi Hesap Yönetimi İhracat Yönetimi" at bounding box center [74, 197] width 73 height 331
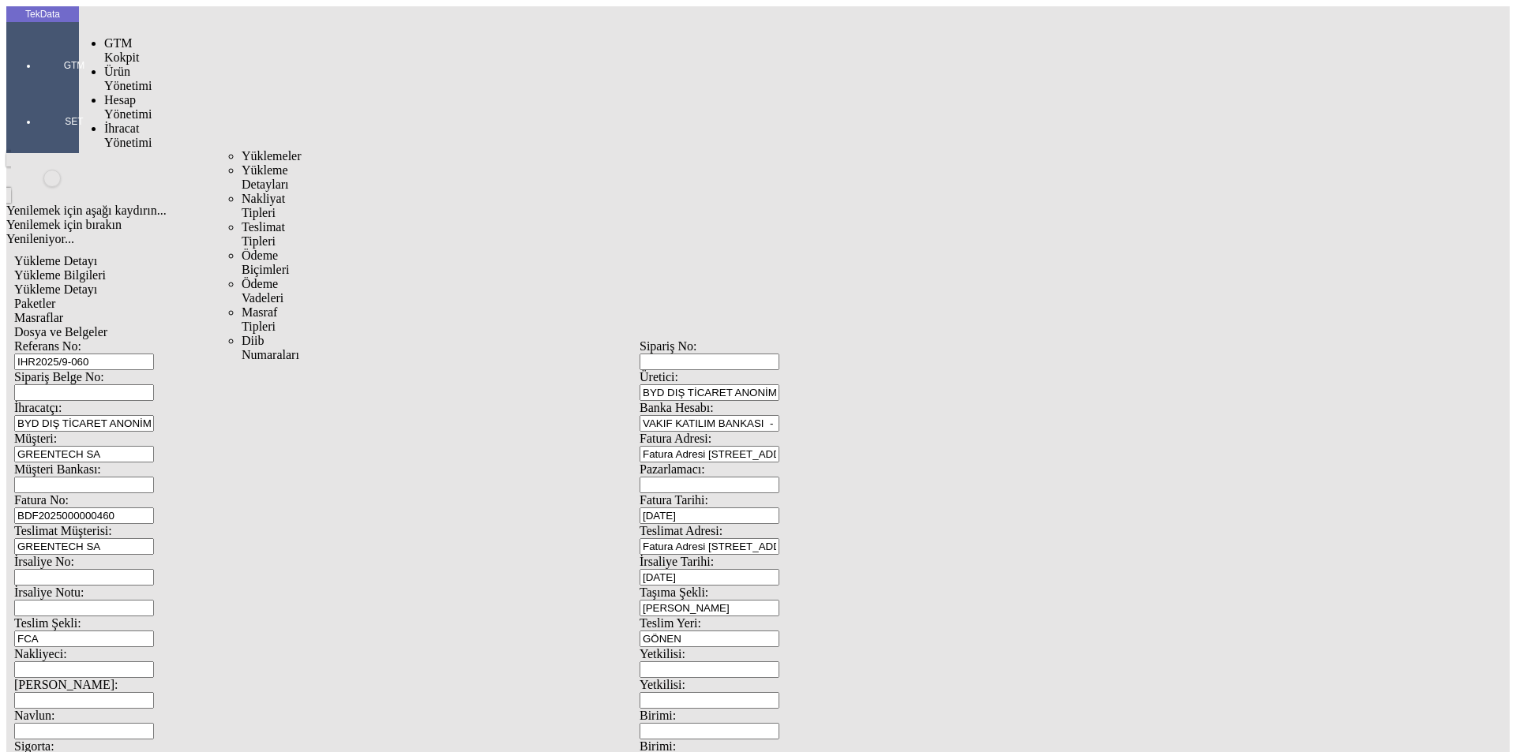
click at [129, 122] on span "İhracat Yönetimi" at bounding box center [127, 136] width 47 height 28
click at [242, 149] on span "Yüklemeler" at bounding box center [272, 155] width 60 height 13
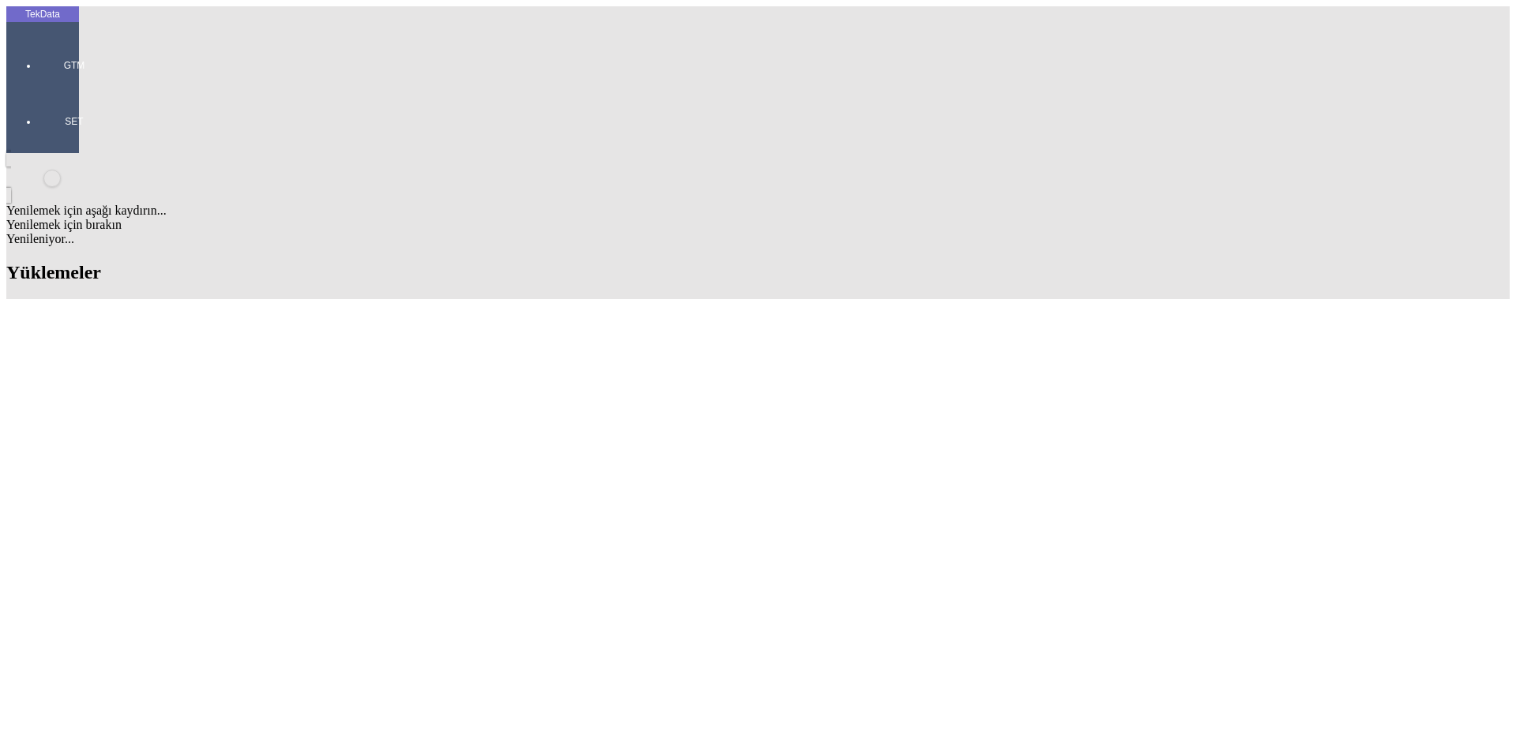
drag, startPoint x: 478, startPoint y: 569, endPoint x: 564, endPoint y: 575, distance: 86.2
copy td "BDF2025000000460"
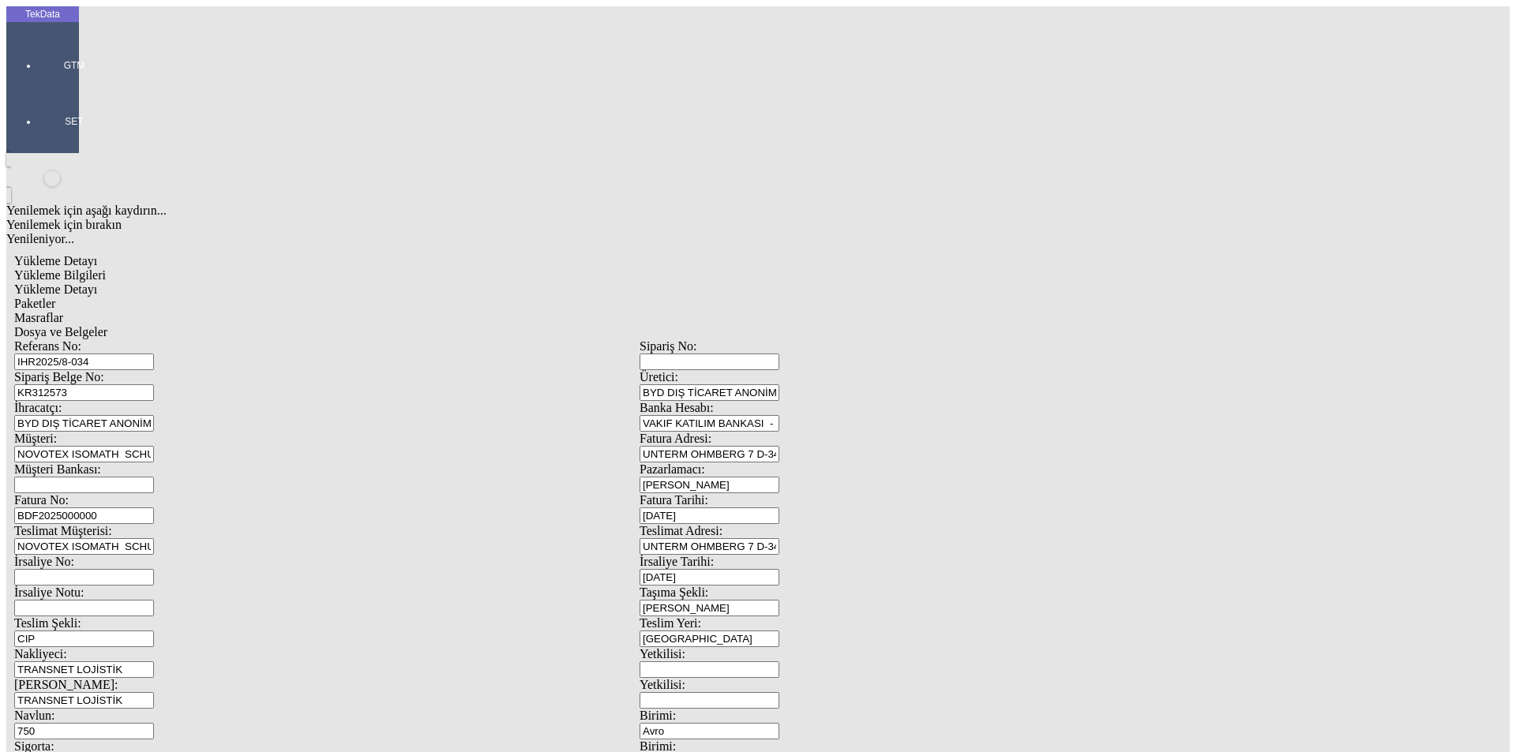
click at [154, 508] on input "BDF2025000000" at bounding box center [84, 516] width 140 height 17
drag, startPoint x: 206, startPoint y: 266, endPoint x: 115, endPoint y: 266, distance: 90.8
click at [115, 493] on div "Fatura No: BDF2025000000" at bounding box center [326, 508] width 625 height 31
type input "BDF2025000000461"
drag, startPoint x: 244, startPoint y: 500, endPoint x: 160, endPoint y: 499, distance: 83.7
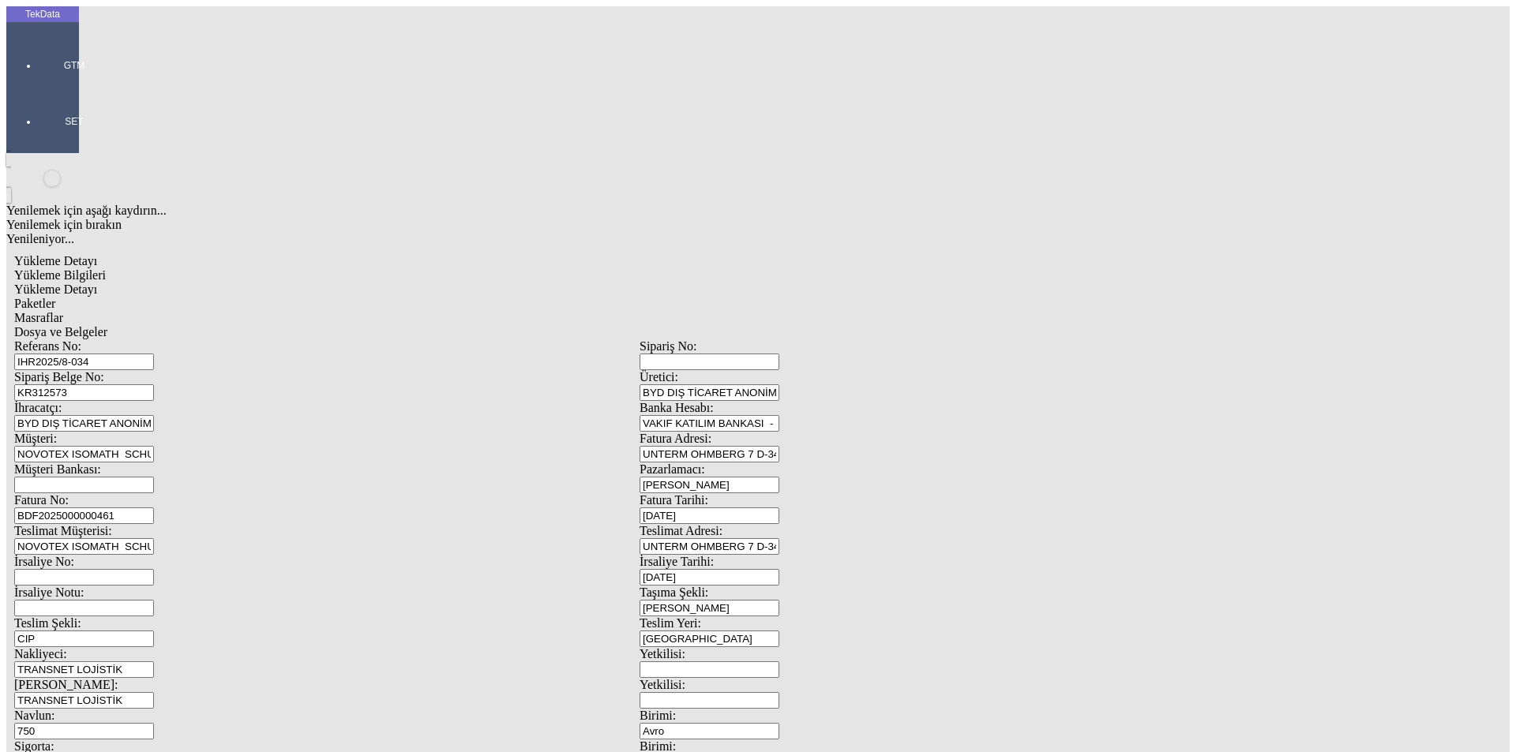
click at [160, 740] on div "Sigorta: 10" at bounding box center [326, 755] width 625 height 31
type input "37.55"
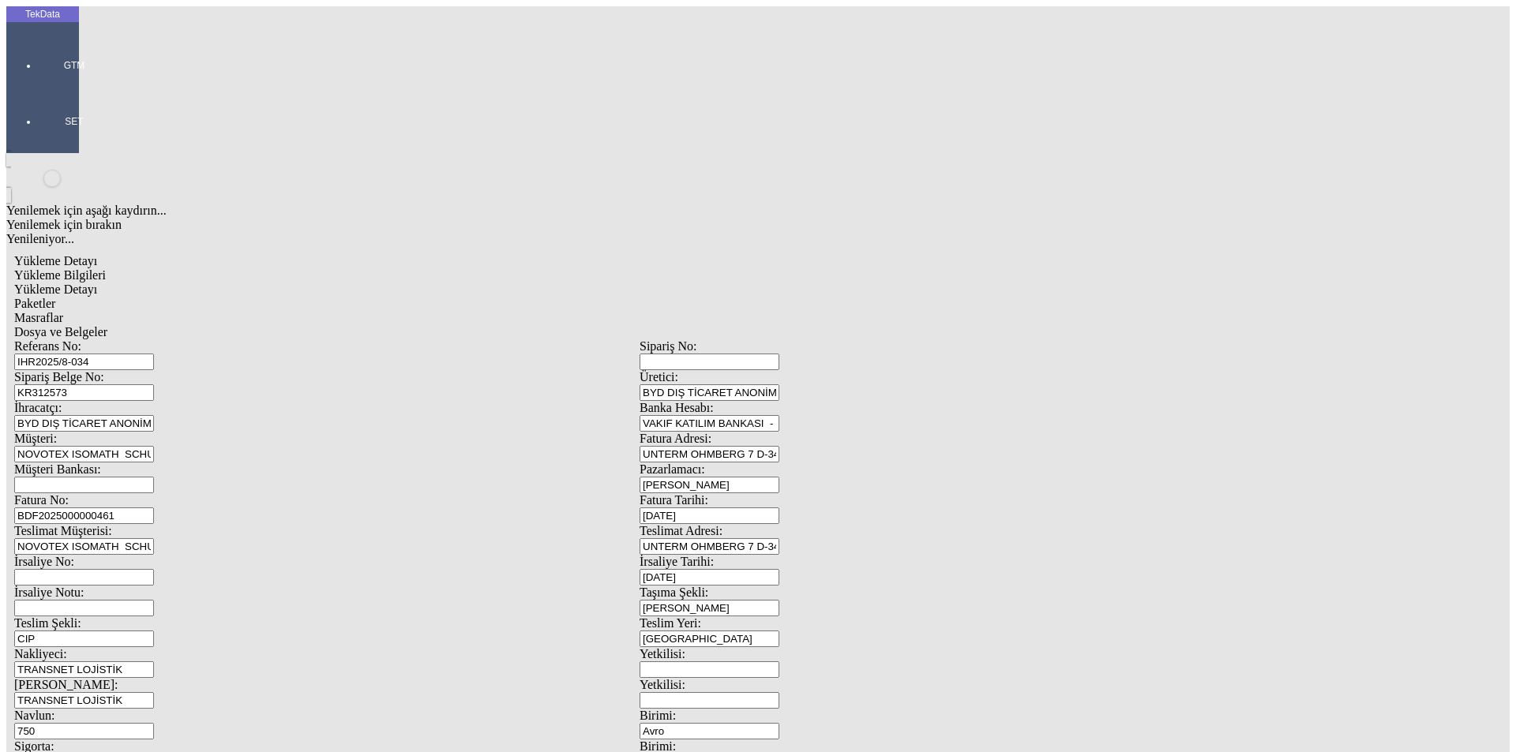
click at [97, 283] on span "Yükleme Detayı" at bounding box center [55, 289] width 83 height 13
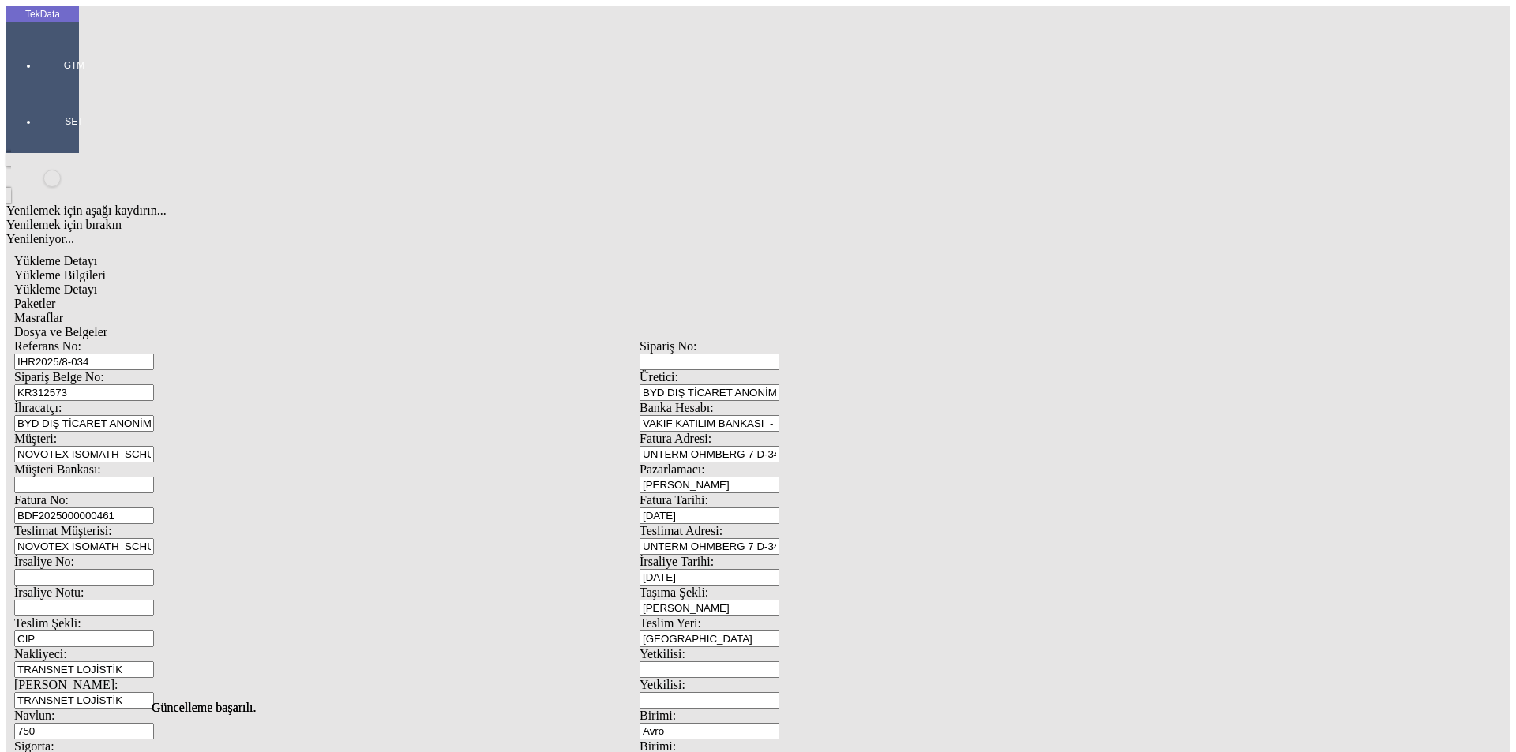
click at [55, 297] on span "Paketler" at bounding box center [34, 303] width 41 height 13
click at [63, 311] on span "Masraflar" at bounding box center [38, 317] width 49 height 13
click at [107, 325] on span "Dosya ve Belgeler" at bounding box center [60, 331] width 93 height 13
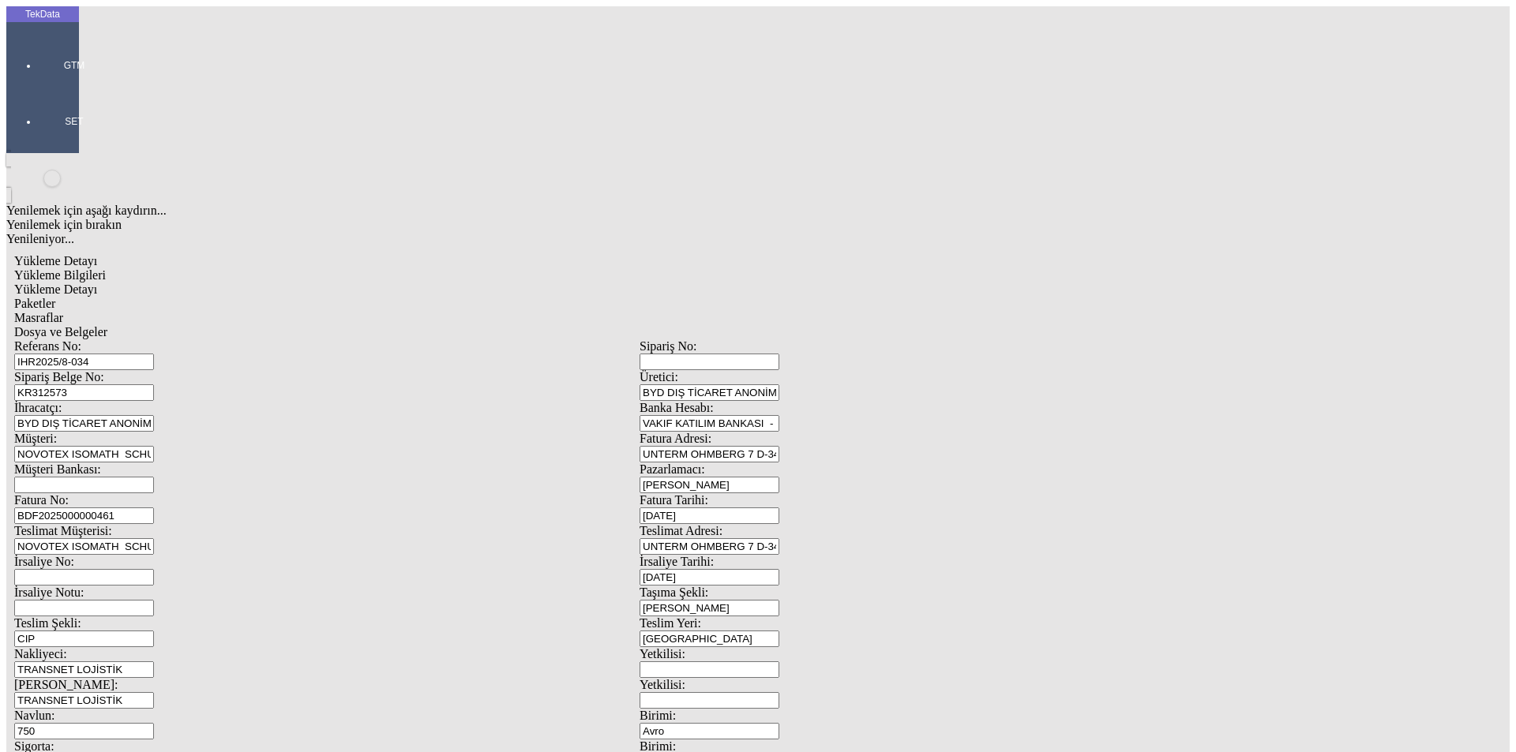
click at [106, 268] on span "Yükleme Bilgileri" at bounding box center [60, 274] width 92 height 13
click at [593, 325] on div "Dosya ve Belgeler" at bounding box center [639, 332] width 1251 height 14
click at [107, 325] on span "Dosya ve Belgeler" at bounding box center [60, 331] width 93 height 13
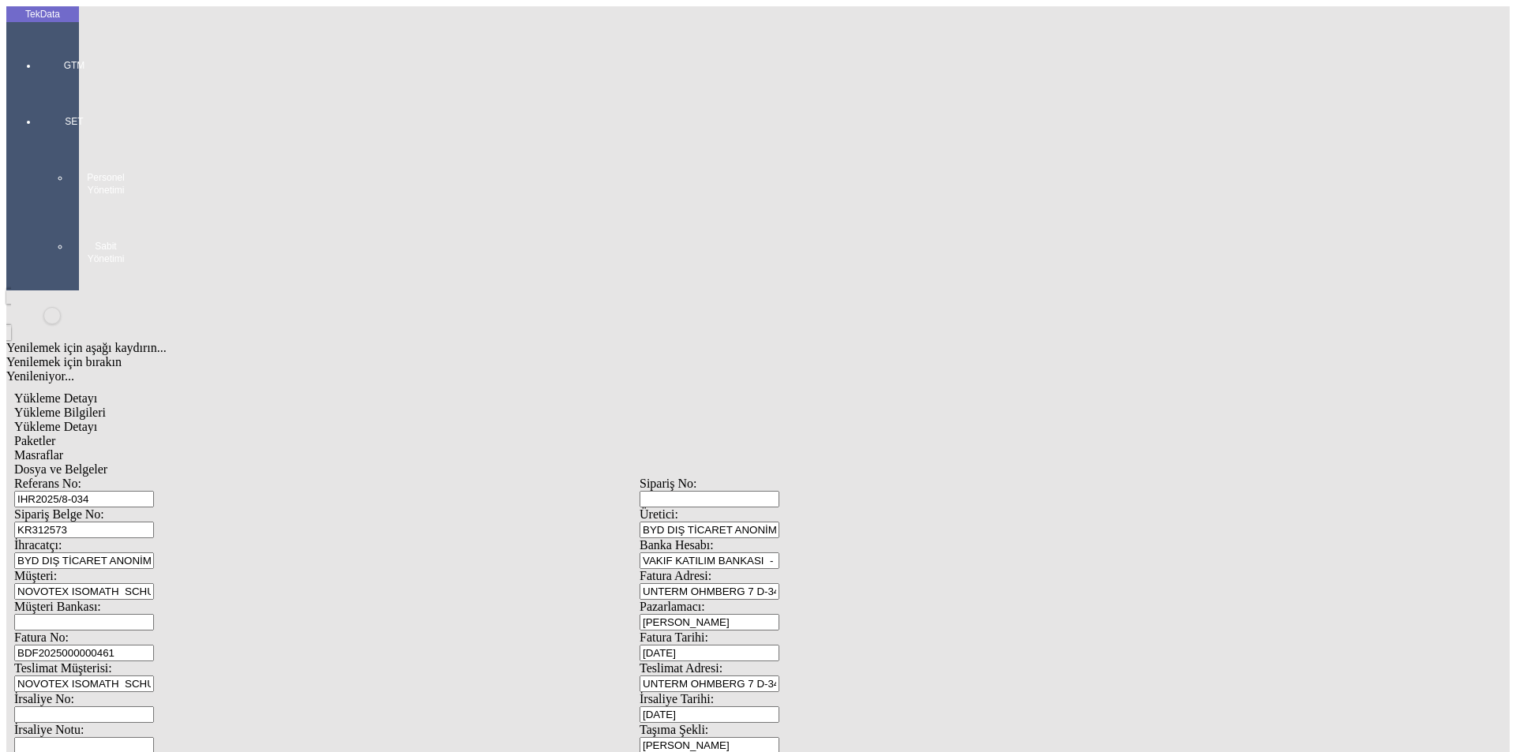
click at [106, 406] on span "Yükleme Bilgileri" at bounding box center [60, 412] width 92 height 13
click at [107, 463] on span "Dosya ve Belgeler" at bounding box center [60, 469] width 93 height 13
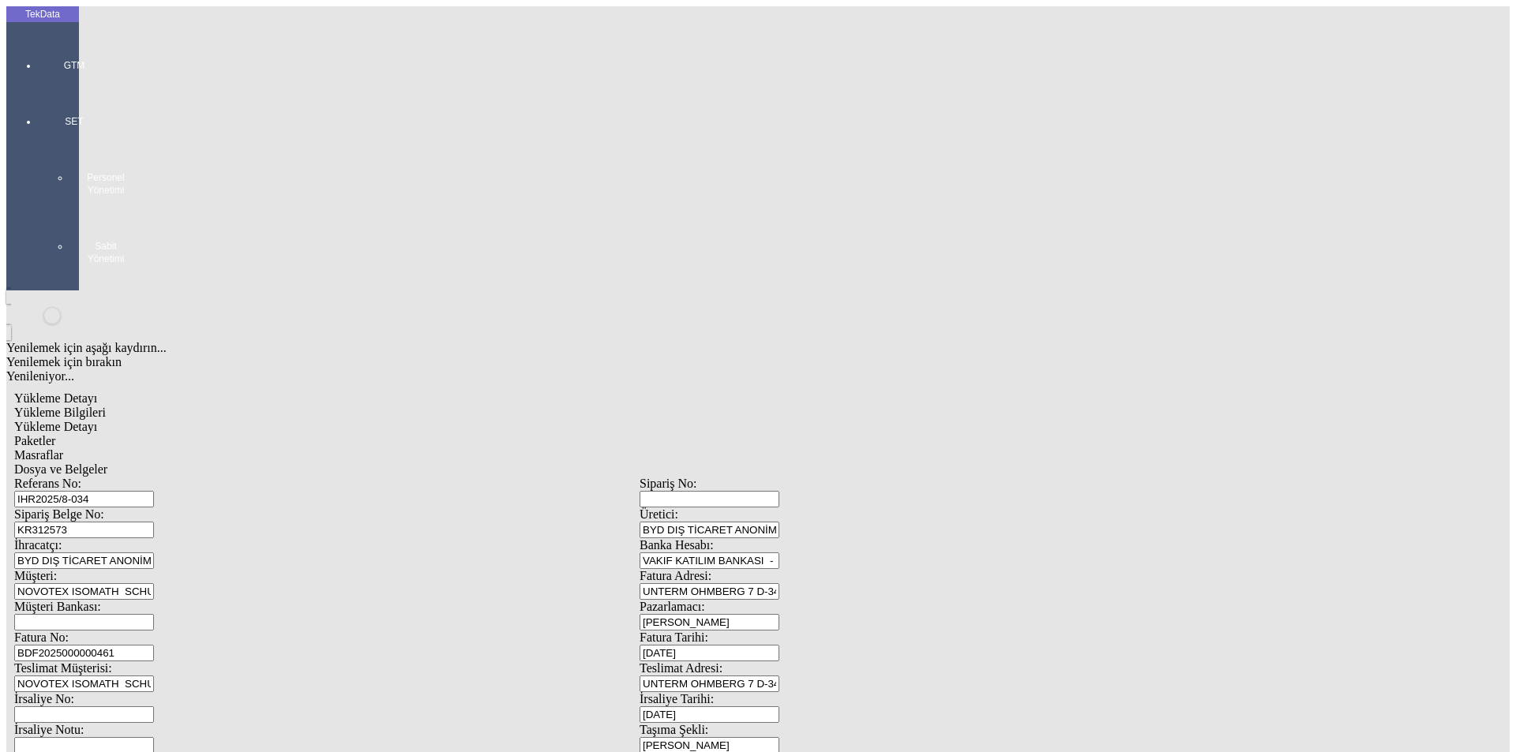
click at [106, 406] on span "Yükleme Bilgileri" at bounding box center [60, 412] width 92 height 13
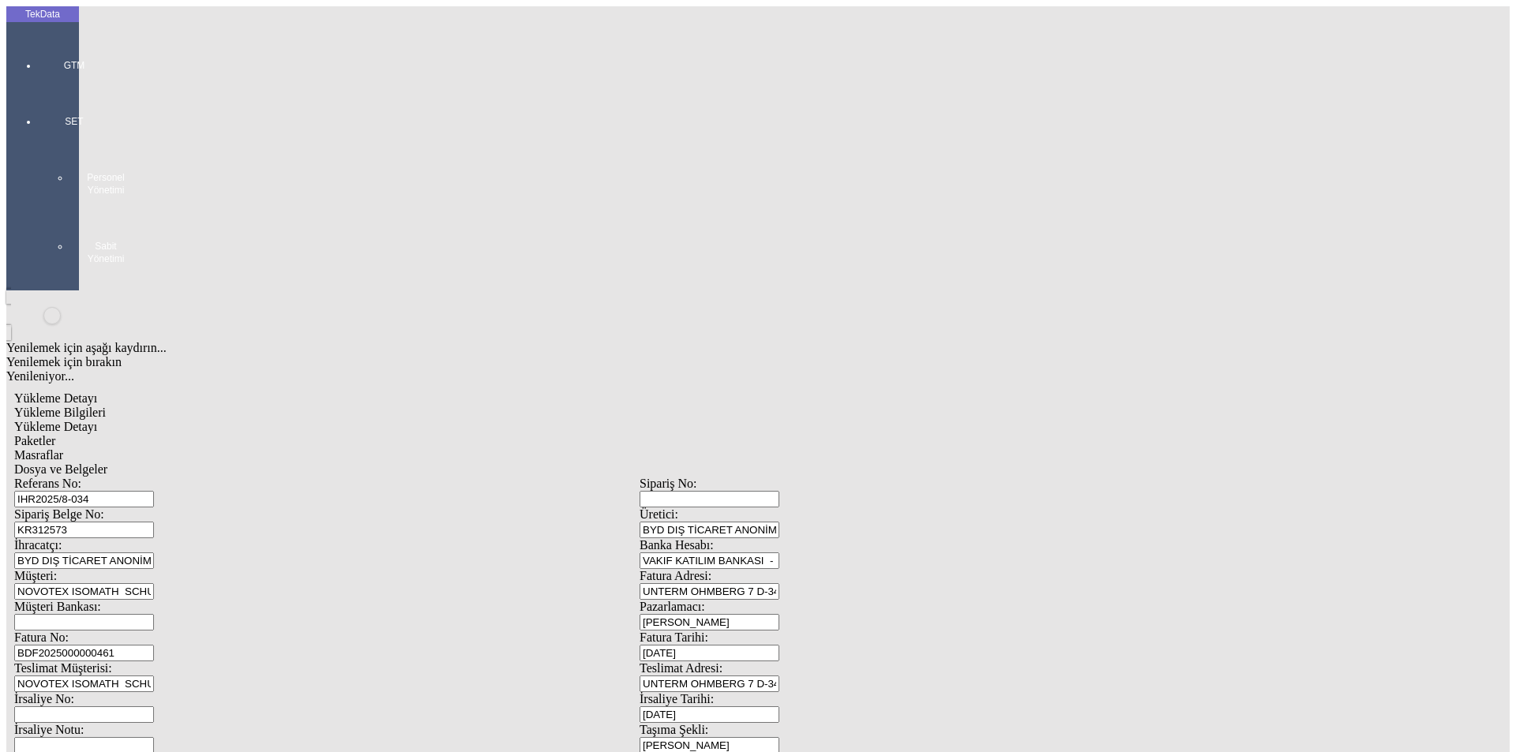
click at [107, 463] on span "Dosya ve Belgeler" at bounding box center [60, 469] width 93 height 13
drag, startPoint x: 107, startPoint y: 224, endPoint x: 112, endPoint y: 235, distance: 12.0
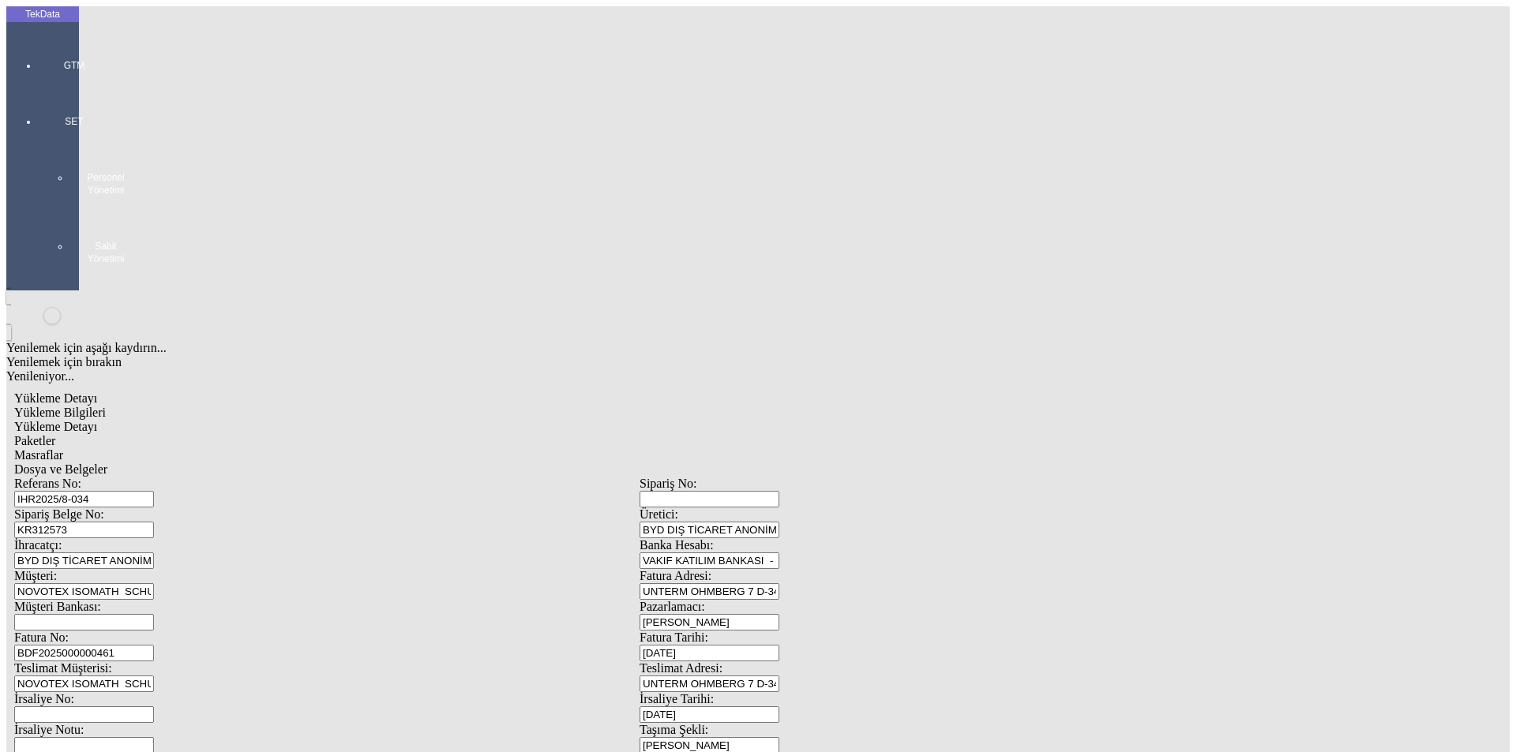
click at [106, 406] on span "Yükleme Bilgileri" at bounding box center [60, 412] width 92 height 13
drag, startPoint x: 177, startPoint y: 256, endPoint x: 162, endPoint y: 256, distance: 15.0
click at [162, 631] on div "Fatura No: BDF2025000000461" at bounding box center [326, 646] width 625 height 31
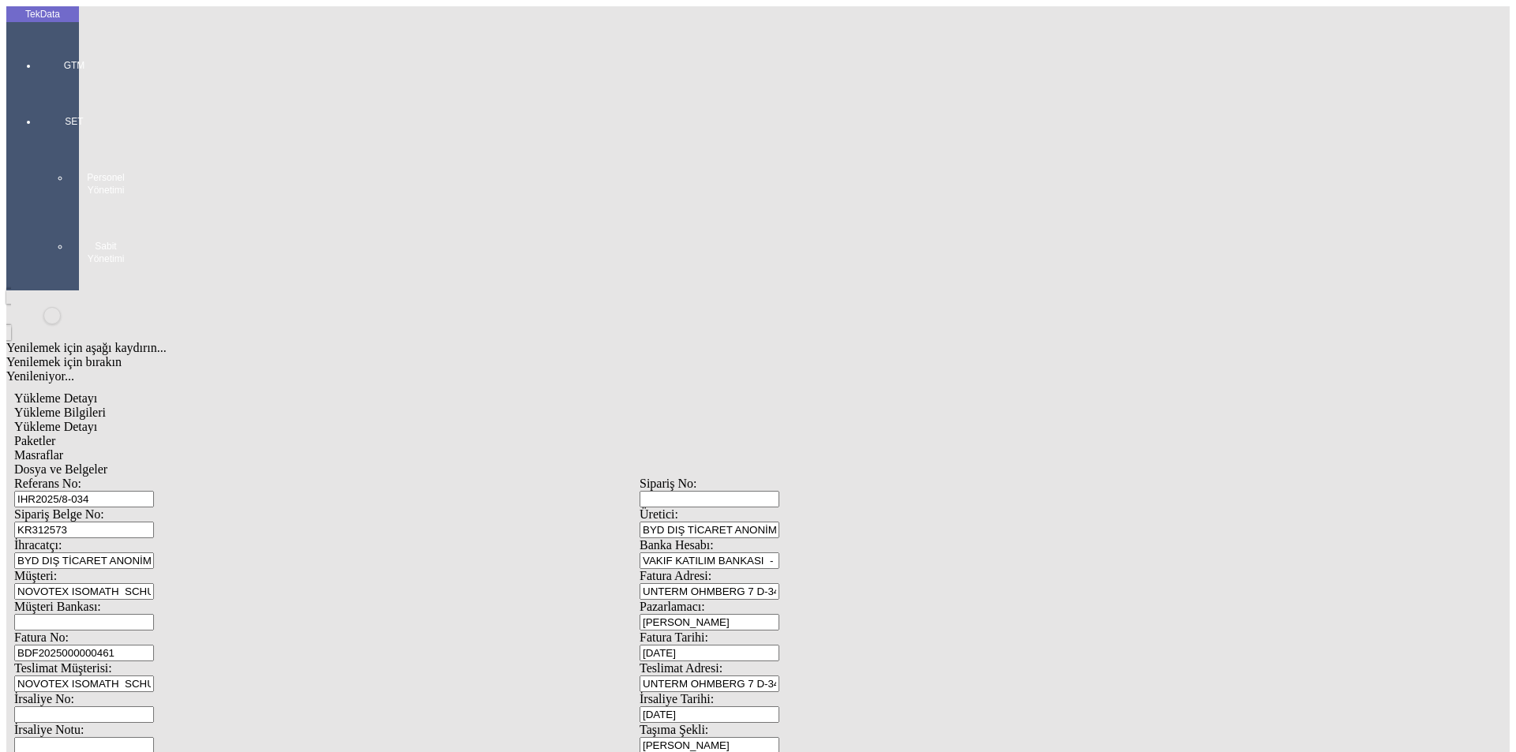
click at [154, 491] on input "IHR2025/8-034" at bounding box center [84, 499] width 140 height 17
drag, startPoint x: 286, startPoint y: 141, endPoint x: 132, endPoint y: 138, distance: 154.0
click at [134, 508] on div "Sipariş Belge No: KR312573" at bounding box center [326, 523] width 625 height 31
click at [38, 88] on div at bounding box center [74, 88] width 73 height 0
click at [138, 93] on div "Hesap Yönetimi" at bounding box center [124, 107] width 41 height 28
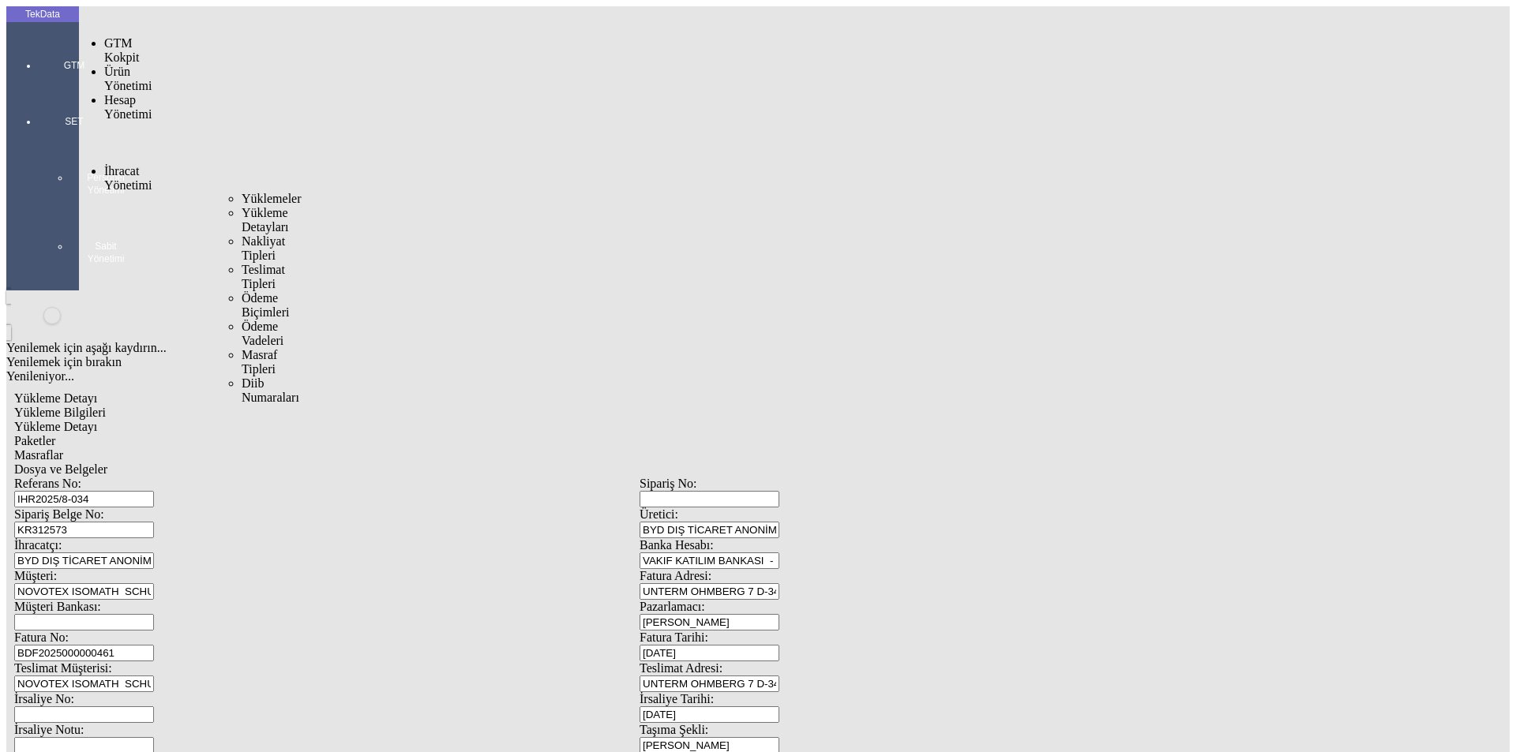
click at [146, 164] on span "İhracat Yönetimi" at bounding box center [127, 178] width 47 height 28
click at [242, 192] on span "Yüklemeler" at bounding box center [272, 198] width 60 height 13
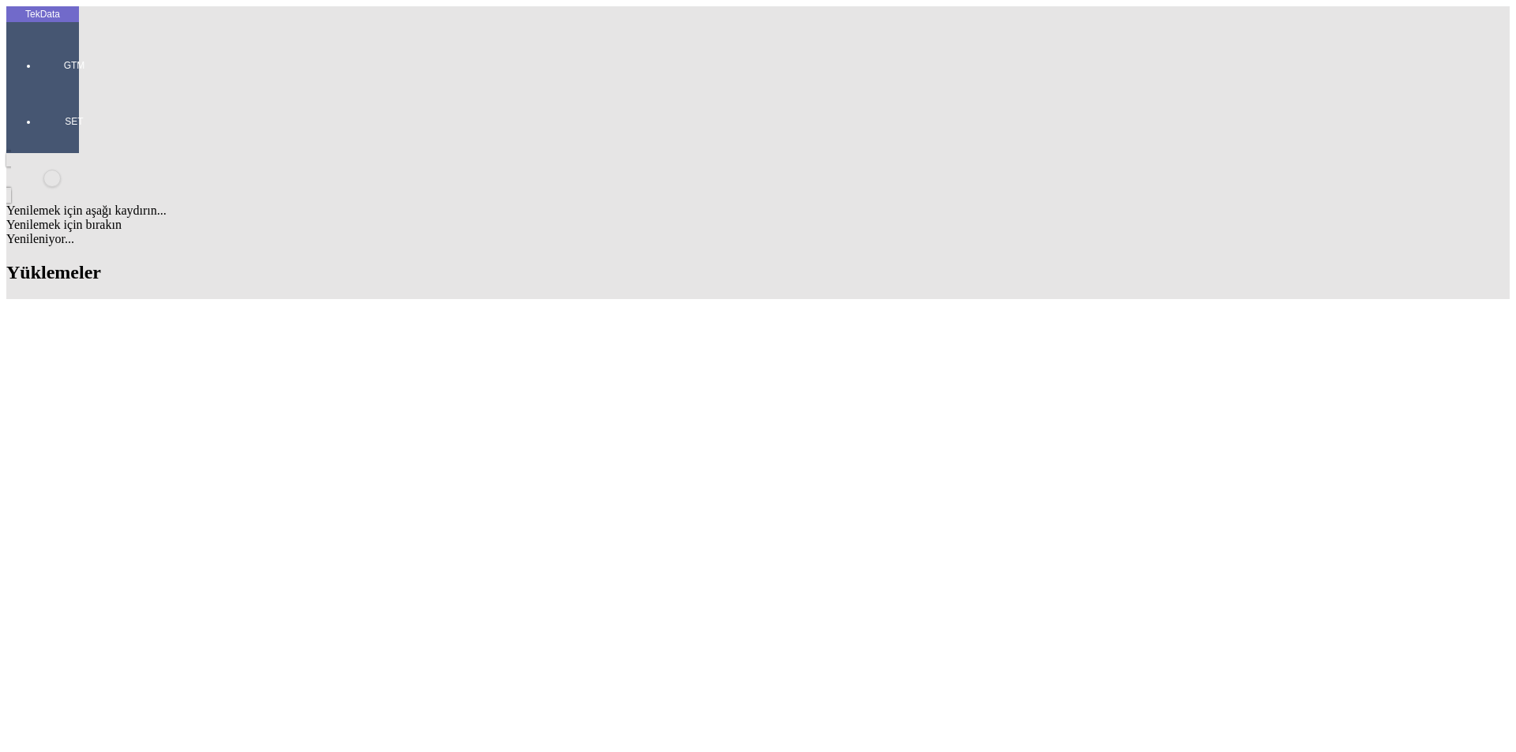
drag, startPoint x: 476, startPoint y: 530, endPoint x: 565, endPoint y: 535, distance: 89.3
copy td "BDF2025000000461"
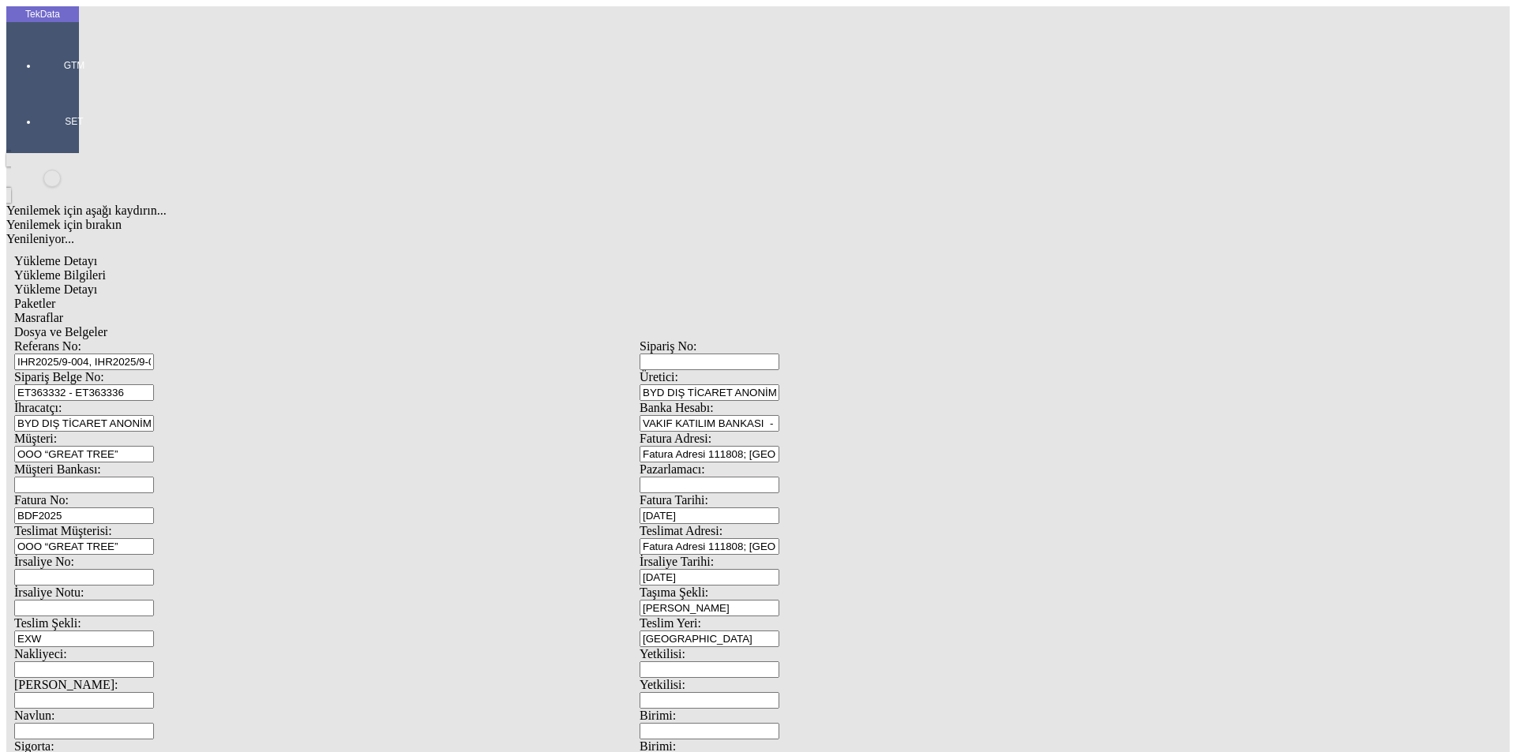
click at [154, 508] on input "BDF2025" at bounding box center [84, 516] width 140 height 17
drag, startPoint x: 281, startPoint y: 262, endPoint x: 138, endPoint y: 257, distance: 143.0
click at [138, 493] on div "Fatura No: BDF2025" at bounding box center [326, 508] width 625 height 31
paste input "000000461"
type input "BDF2025000000462"
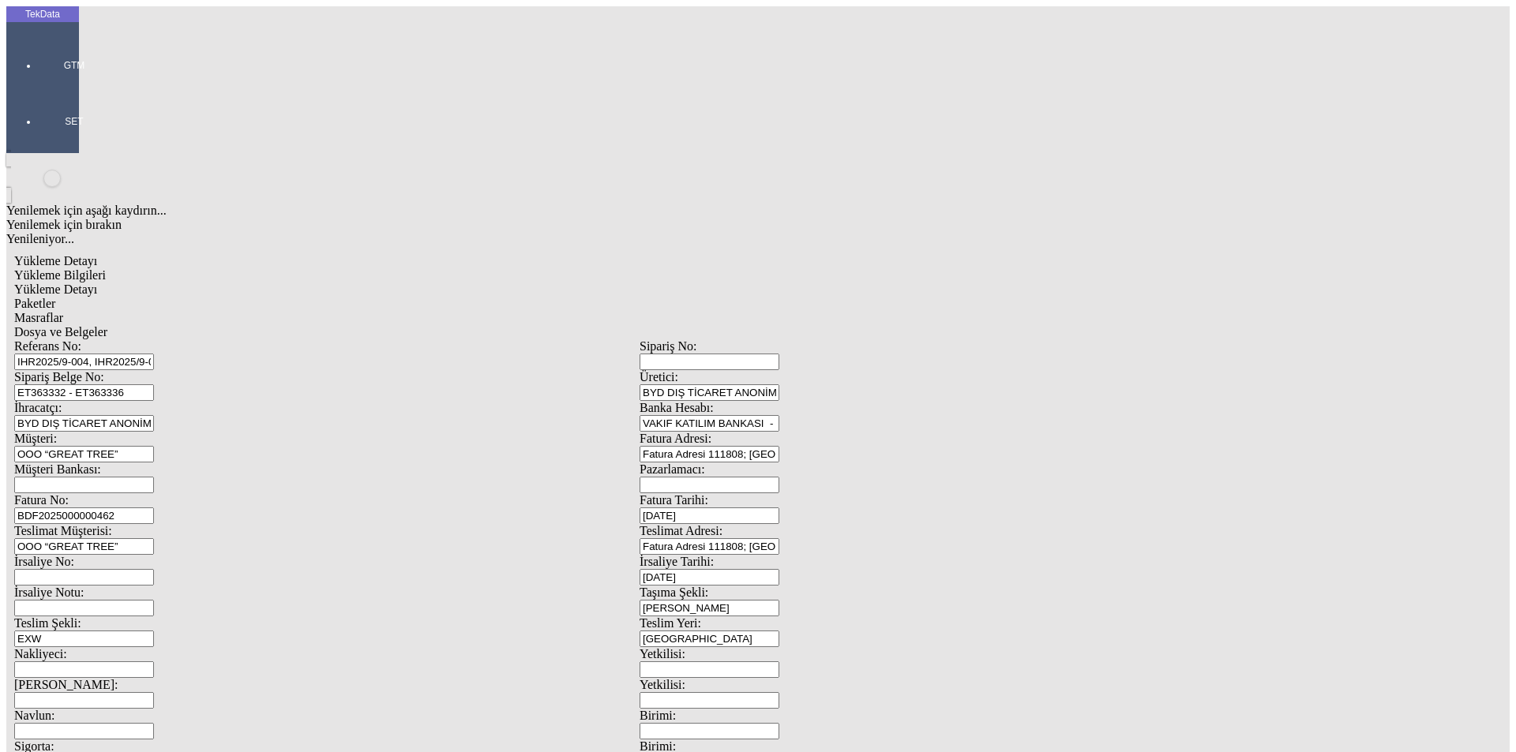
scroll to position [136, 0]
drag, startPoint x: 959, startPoint y: 613, endPoint x: 866, endPoint y: 625, distance: 93.2
click at [867, 625] on div "Referans No: IHR2025/9-004, IHR2025/9-025 Sipariş No: Sipariş Belge No: ET36333…" at bounding box center [639, 709] width 1251 height 739
type input "24240.1"
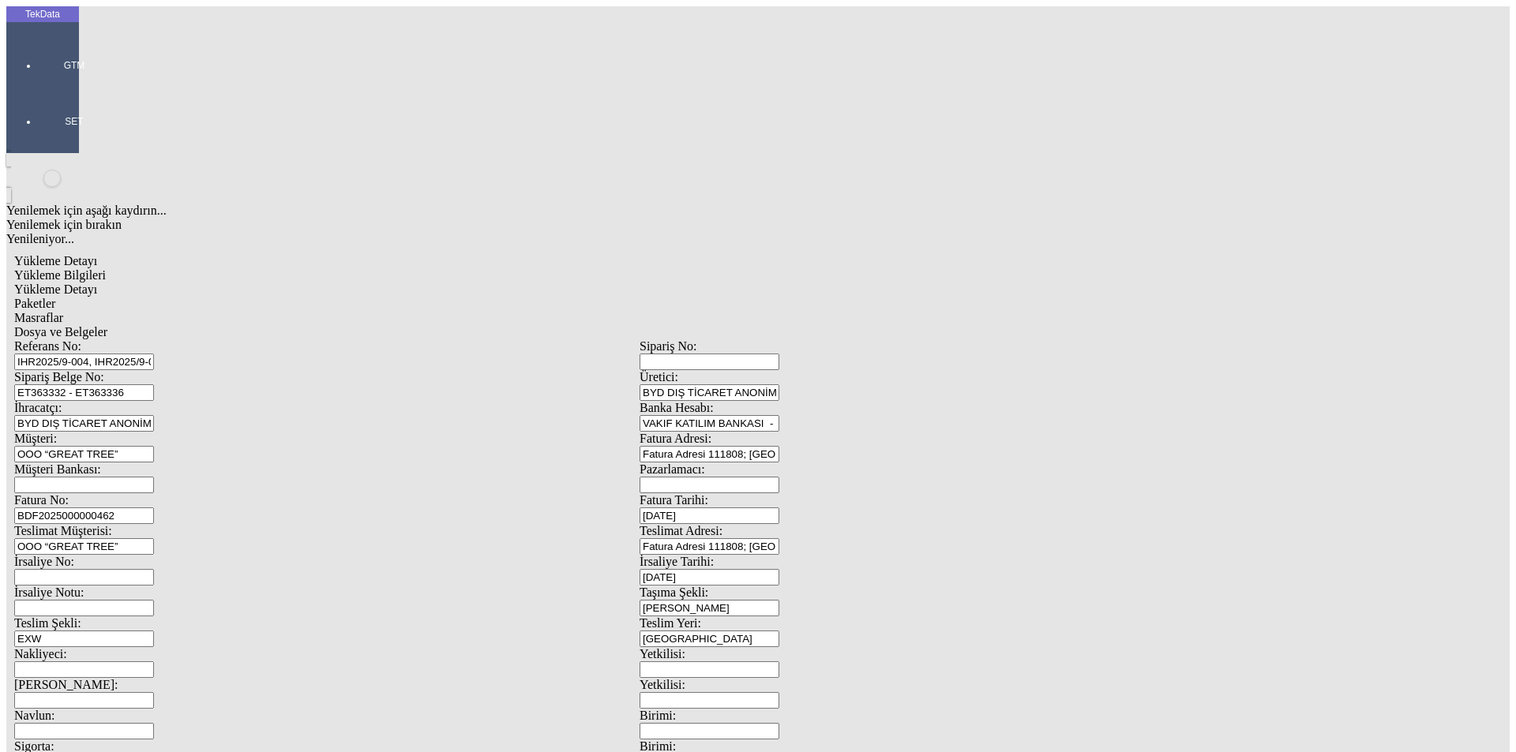
click at [97, 283] on span "Yükleme Detayı" at bounding box center [55, 289] width 83 height 13
click at [55, 297] on span "Paketler" at bounding box center [34, 303] width 41 height 13
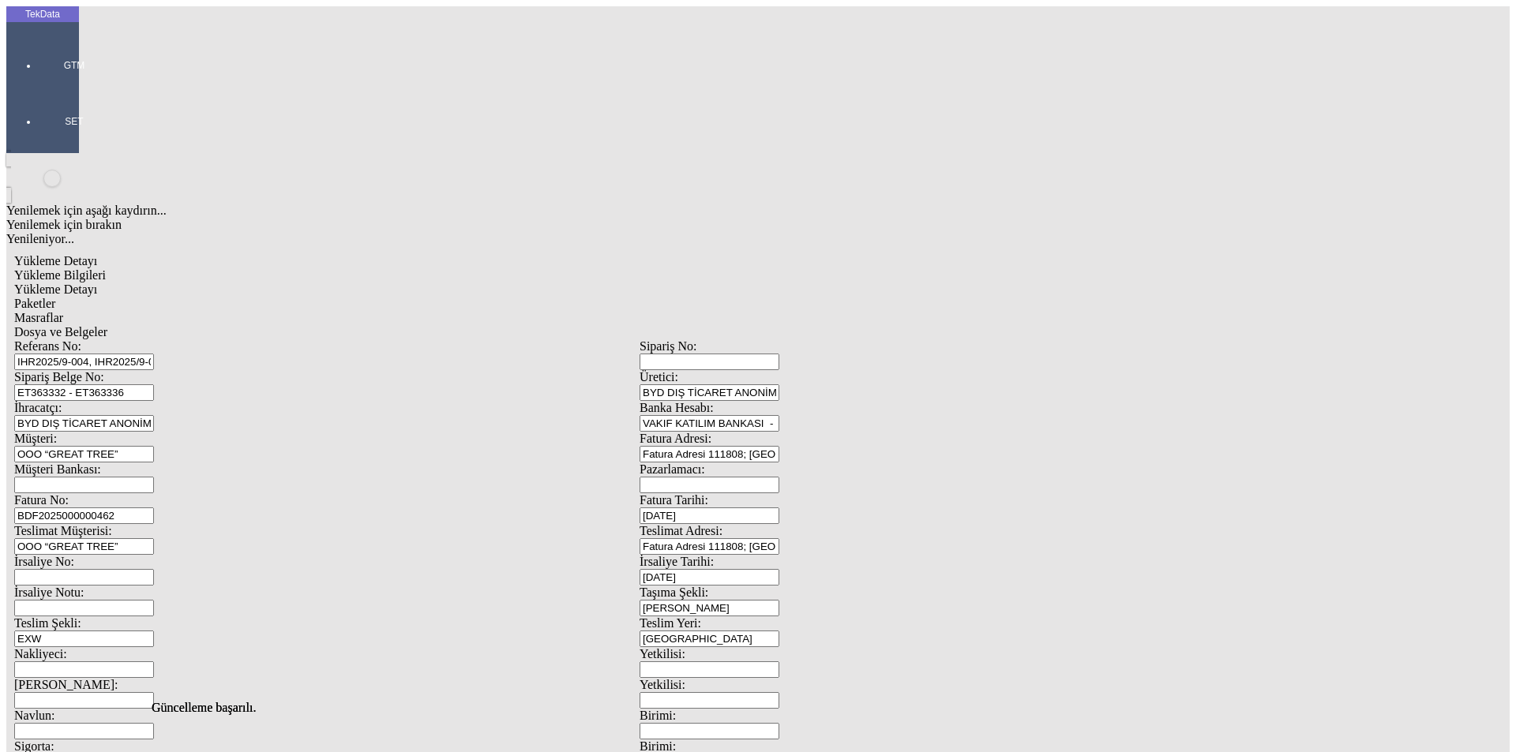
click at [452, 311] on div "Masraflar" at bounding box center [639, 318] width 1251 height 14
click at [542, 325] on div "Dosya ve Belgeler" at bounding box center [639, 332] width 1251 height 14
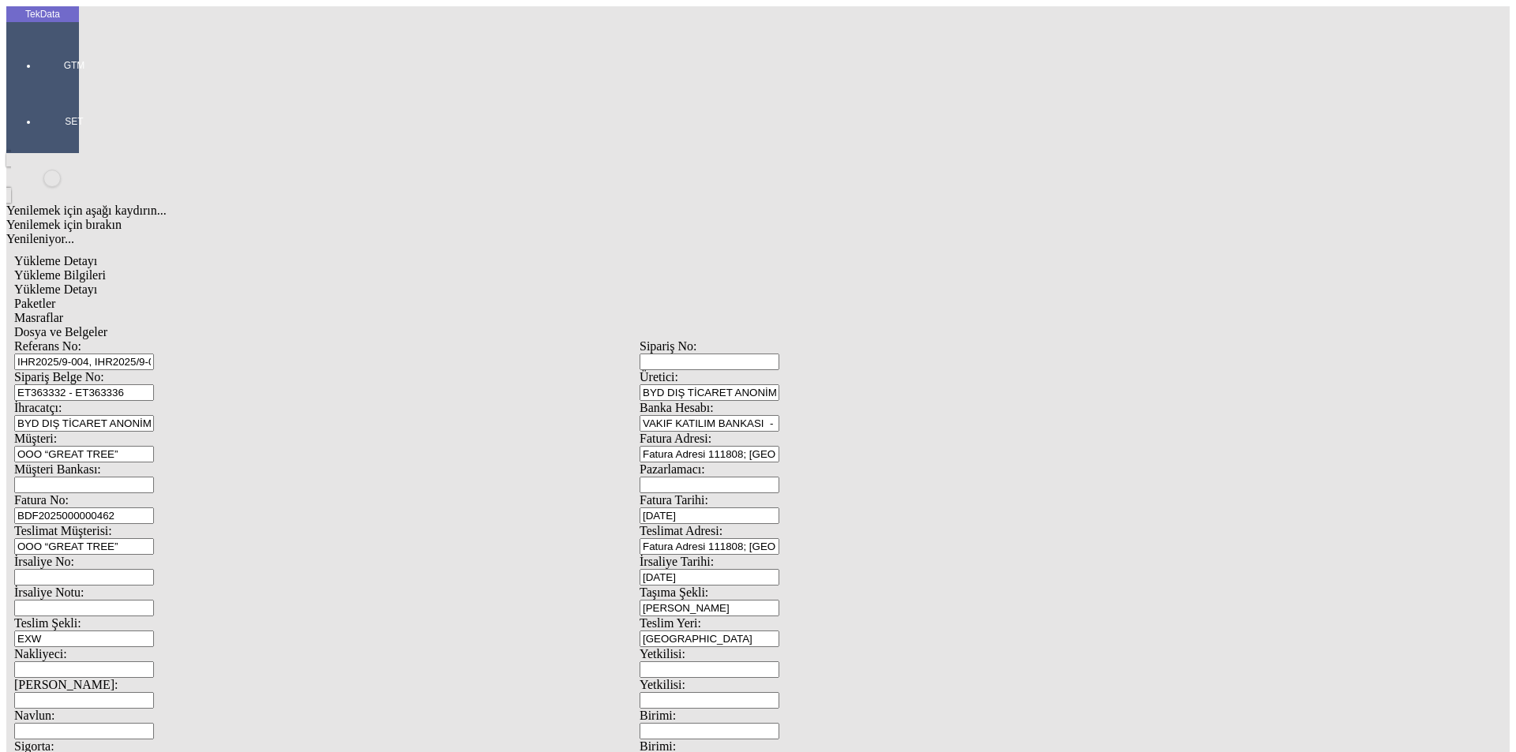
click at [542, 325] on div "Dosya ve Belgeler" at bounding box center [639, 332] width 1251 height 14
click at [106, 268] on span "Yükleme Bilgileri" at bounding box center [60, 274] width 92 height 13
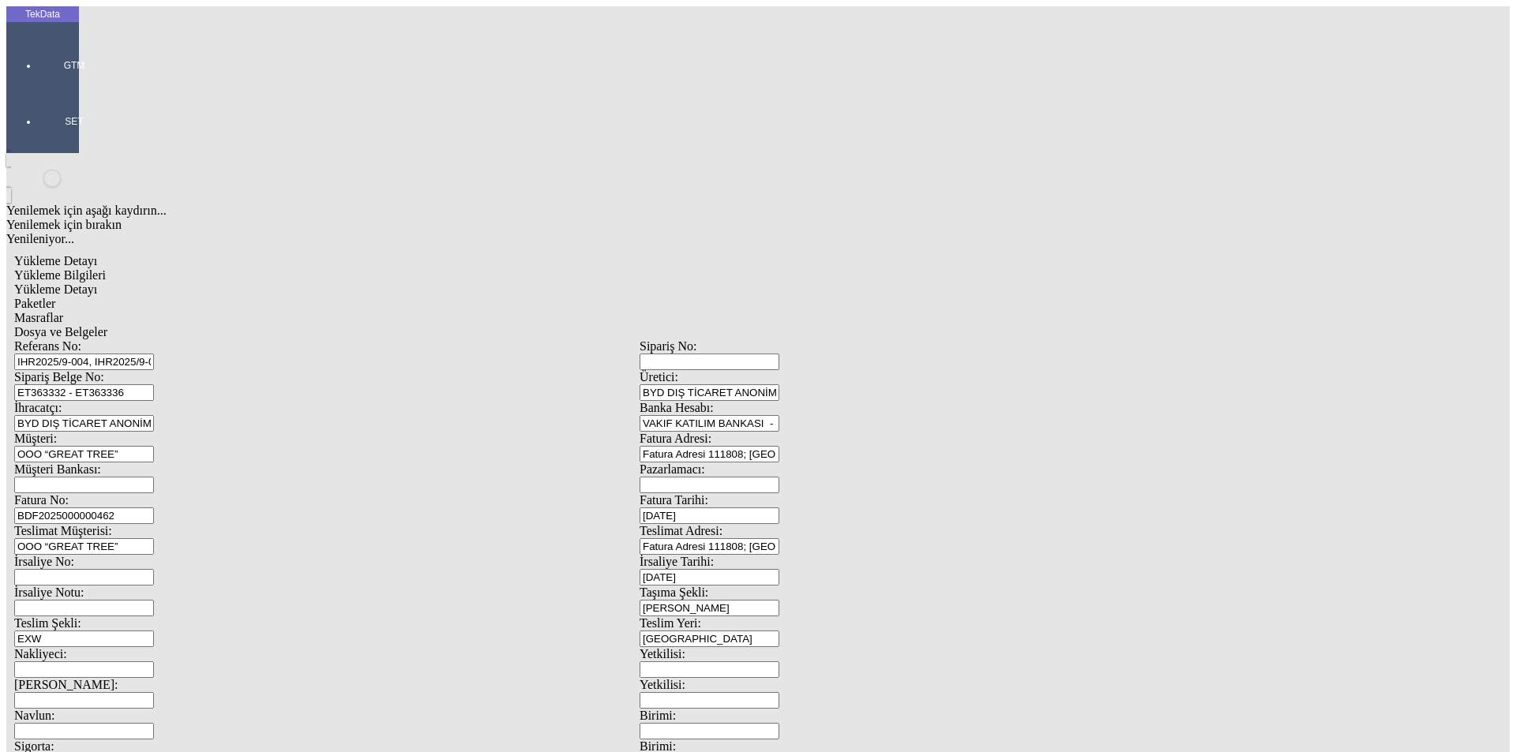
click at [107, 325] on span "Dosya ve Belgeler" at bounding box center [60, 331] width 93 height 13
click at [252, 283] on div "Yükleme Detayı" at bounding box center [639, 290] width 1251 height 14
drag, startPoint x: 250, startPoint y: 326, endPoint x: 50, endPoint y: 325, distance: 200.6
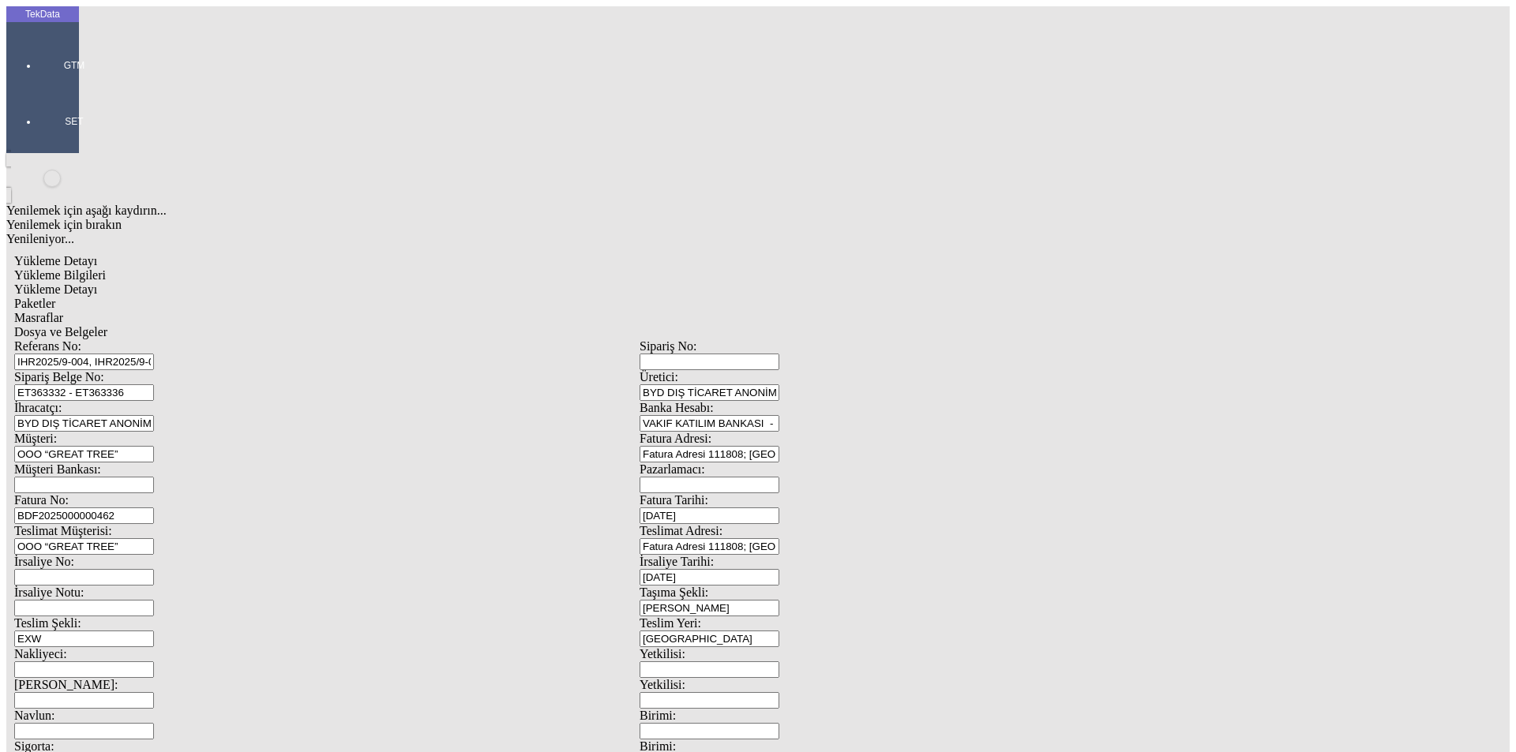
type input "9828.56"
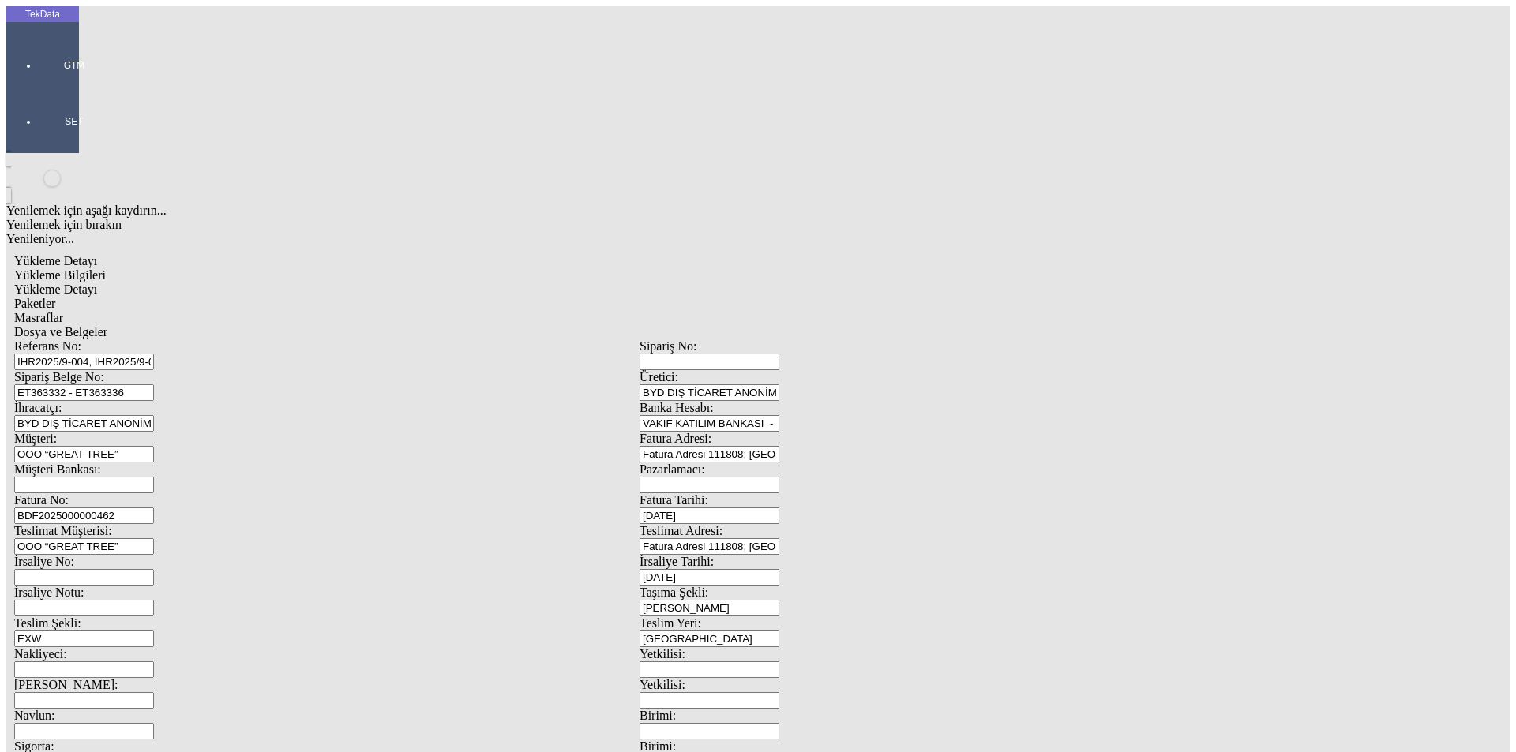
drag, startPoint x: 257, startPoint y: 348, endPoint x: 64, endPoint y: 361, distance: 193.1
type input "5451.43"
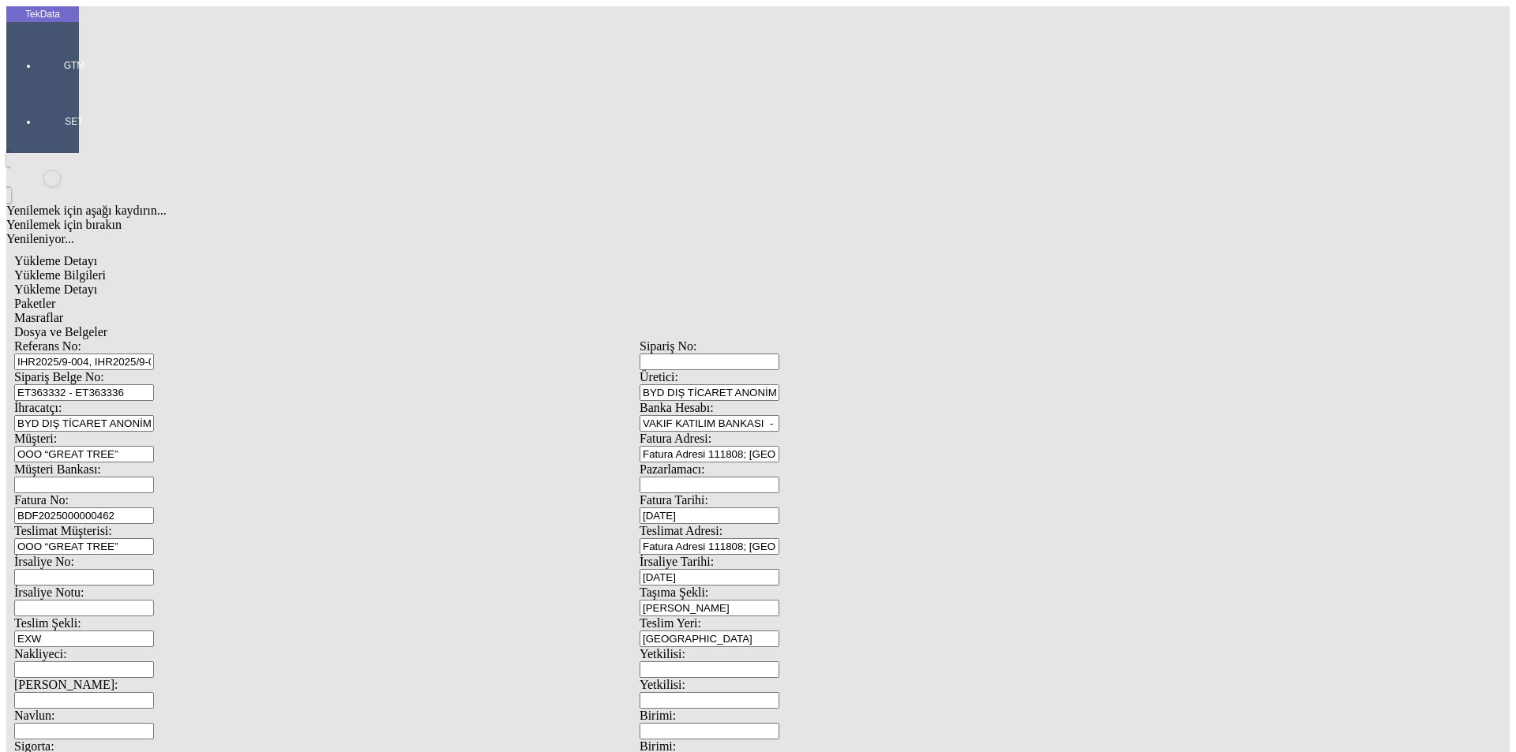
type input "8960.11"
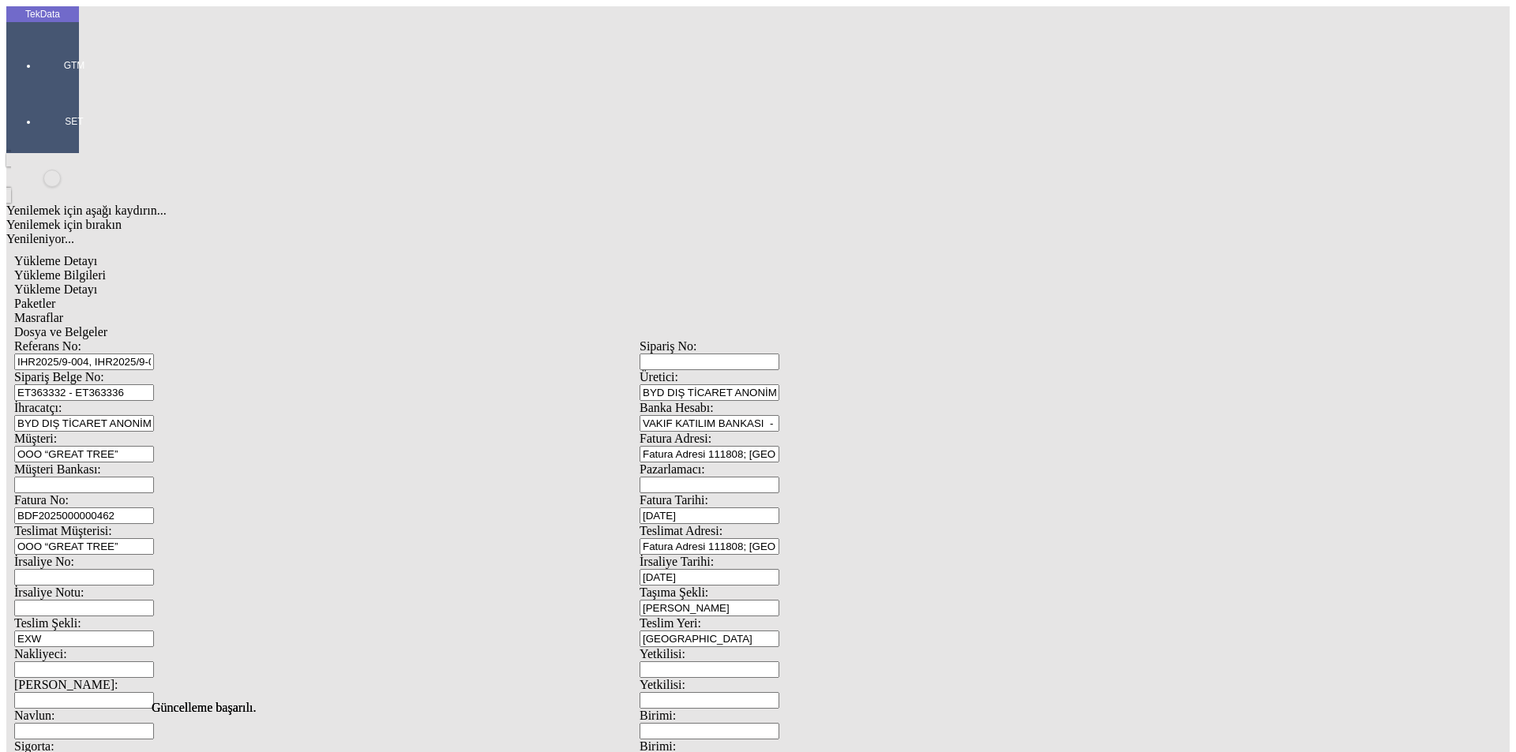
click at [379, 297] on div "Paketler" at bounding box center [639, 304] width 1251 height 14
click at [97, 283] on span "Yükleme Detayı" at bounding box center [55, 289] width 83 height 13
click at [106, 268] on span "Yükleme Bilgileri" at bounding box center [60, 274] width 92 height 13
click at [284, 283] on div "Yükleme Detayı" at bounding box center [639, 290] width 1251 height 14
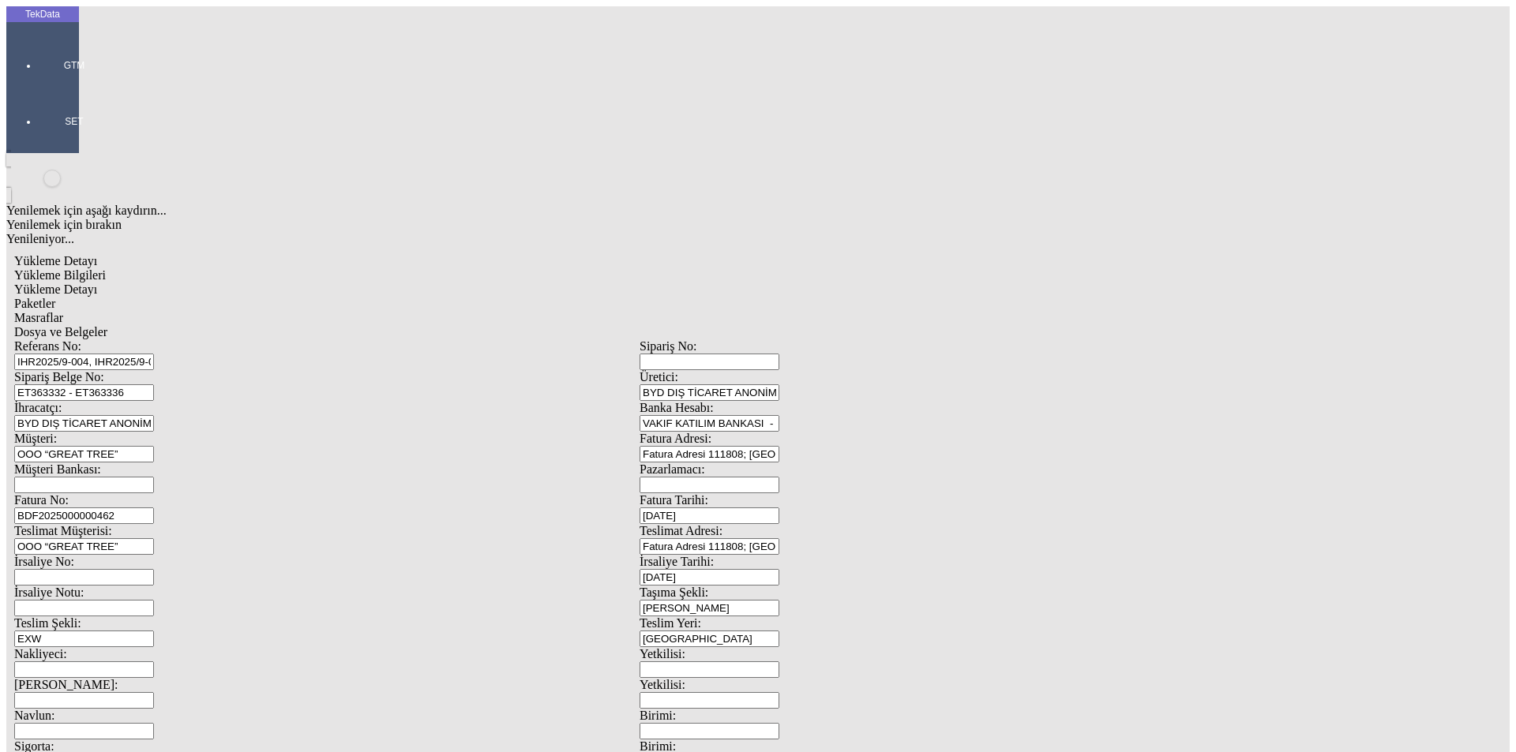
drag, startPoint x: 355, startPoint y: 92, endPoint x: 387, endPoint y: 91, distance: 32.4
click at [55, 297] on span "Paketler" at bounding box center [34, 303] width 41 height 13
drag, startPoint x: 461, startPoint y: 86, endPoint x: 580, endPoint y: 84, distance: 118.4
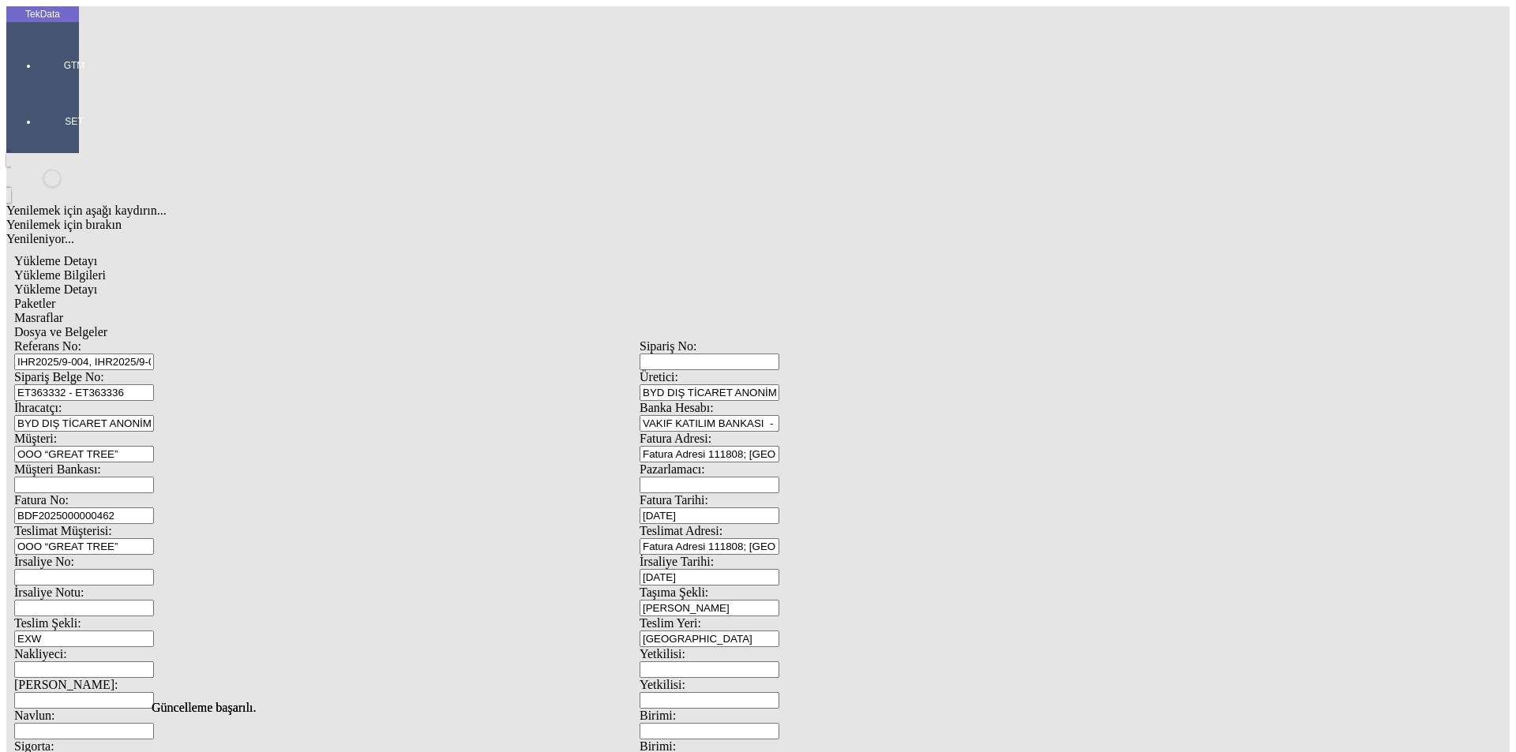
click at [63, 311] on span "Masraflar" at bounding box center [38, 317] width 49 height 13
click at [621, 325] on div "Dosya ve Belgeler" at bounding box center [639, 332] width 1251 height 14
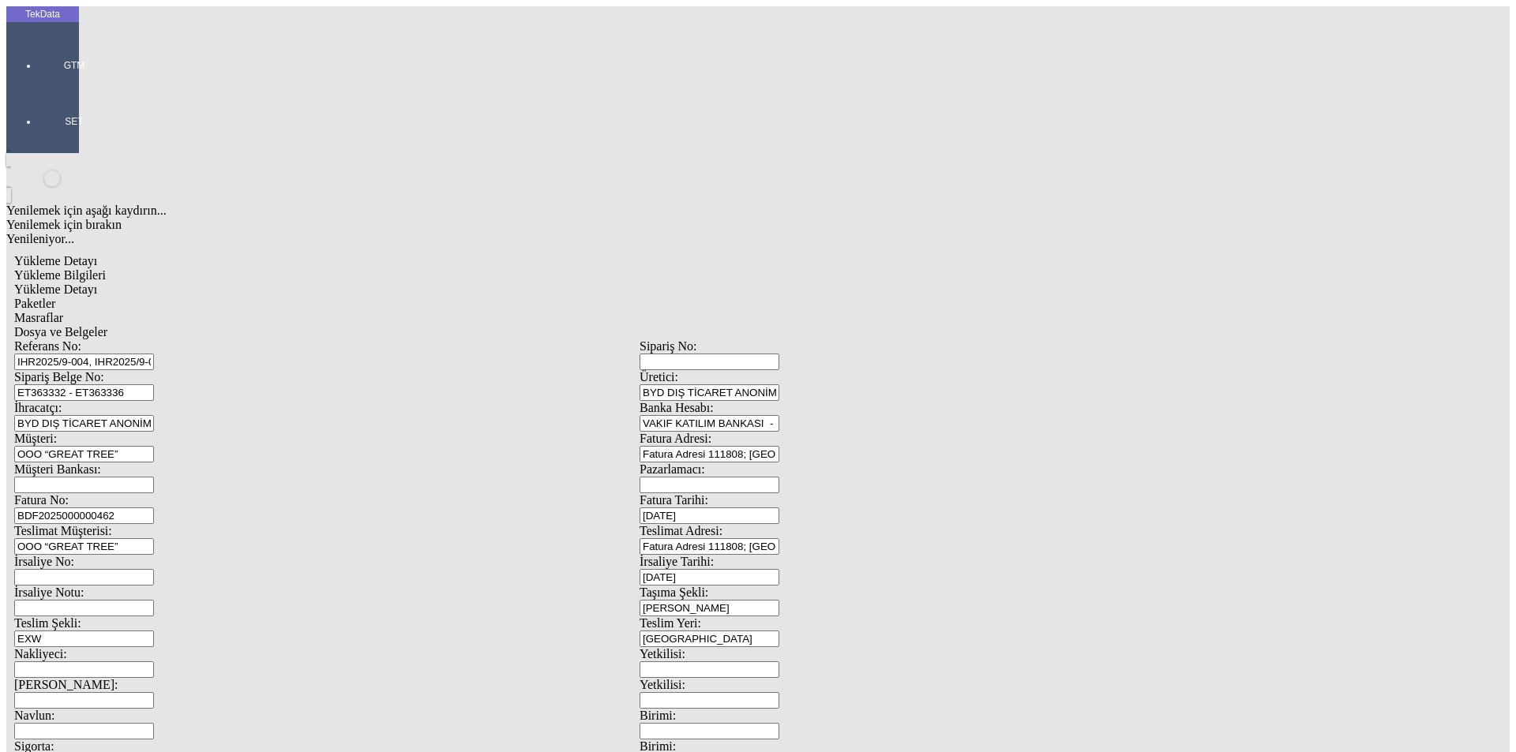
click at [107, 325] on span "Dosya ve Belgeler" at bounding box center [60, 331] width 93 height 13
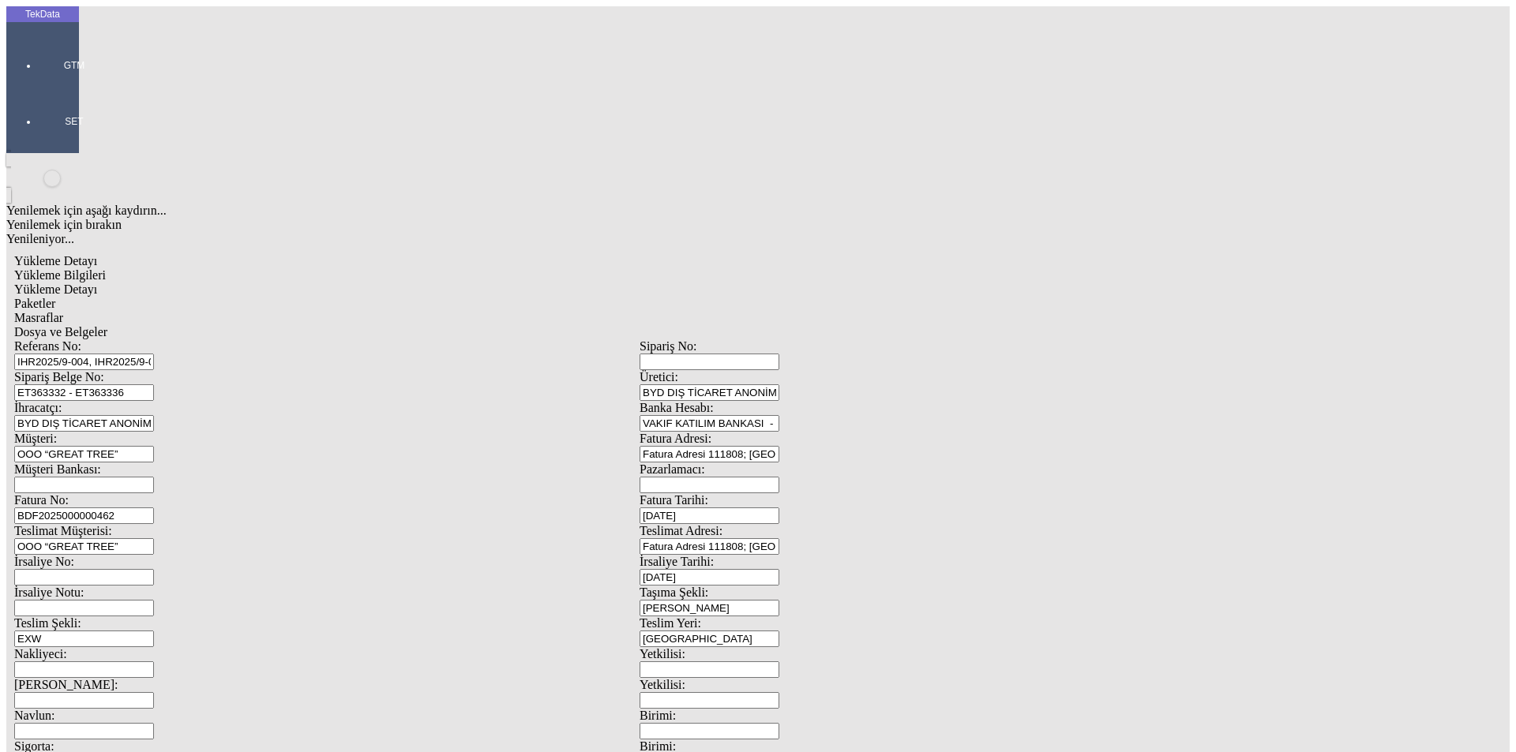
drag, startPoint x: 1109, startPoint y: 646, endPoint x: 1132, endPoint y: 620, distance: 34.7
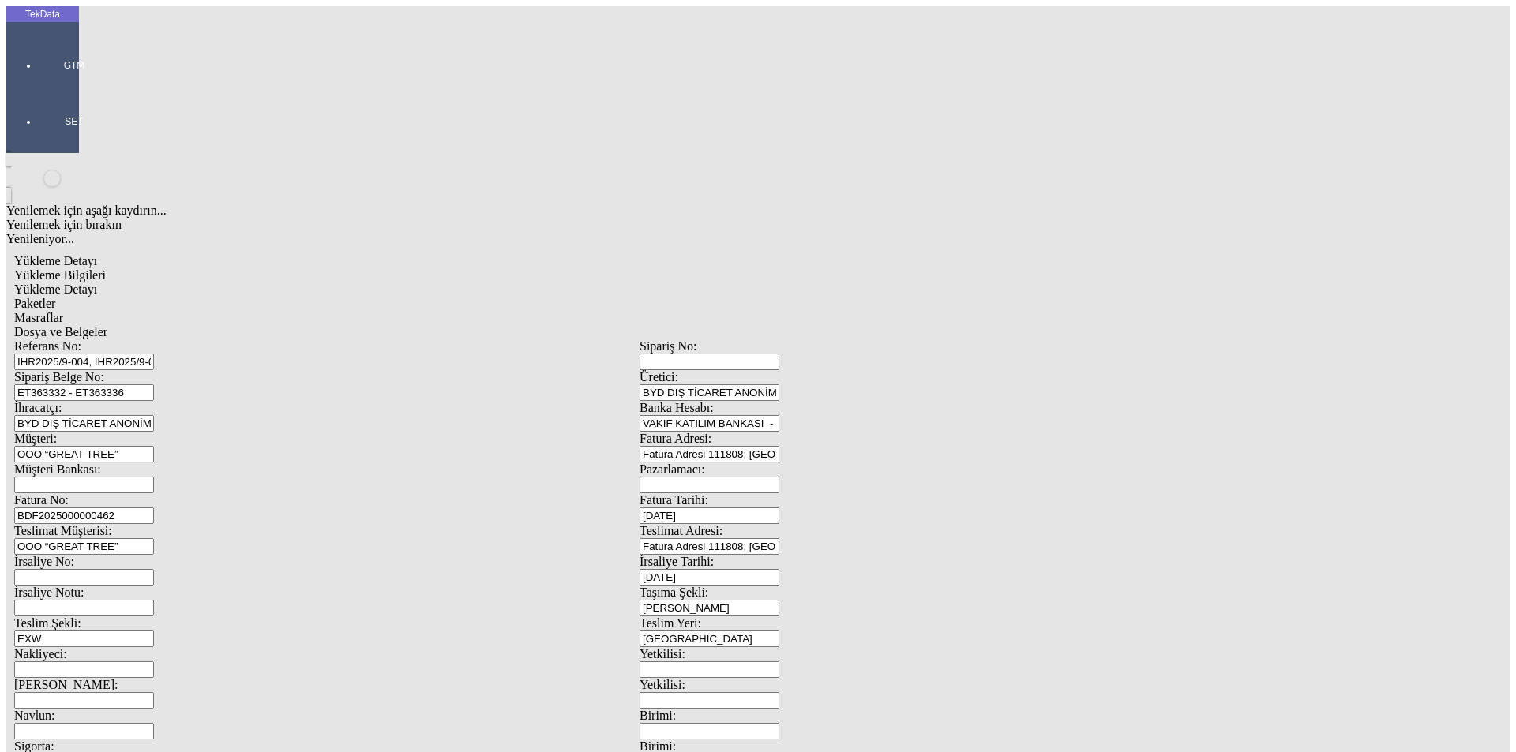
click at [106, 268] on span "Yükleme Bilgileri" at bounding box center [60, 274] width 92 height 13
drag, startPoint x: 335, startPoint y: 144, endPoint x: 77, endPoint y: 114, distance: 259.1
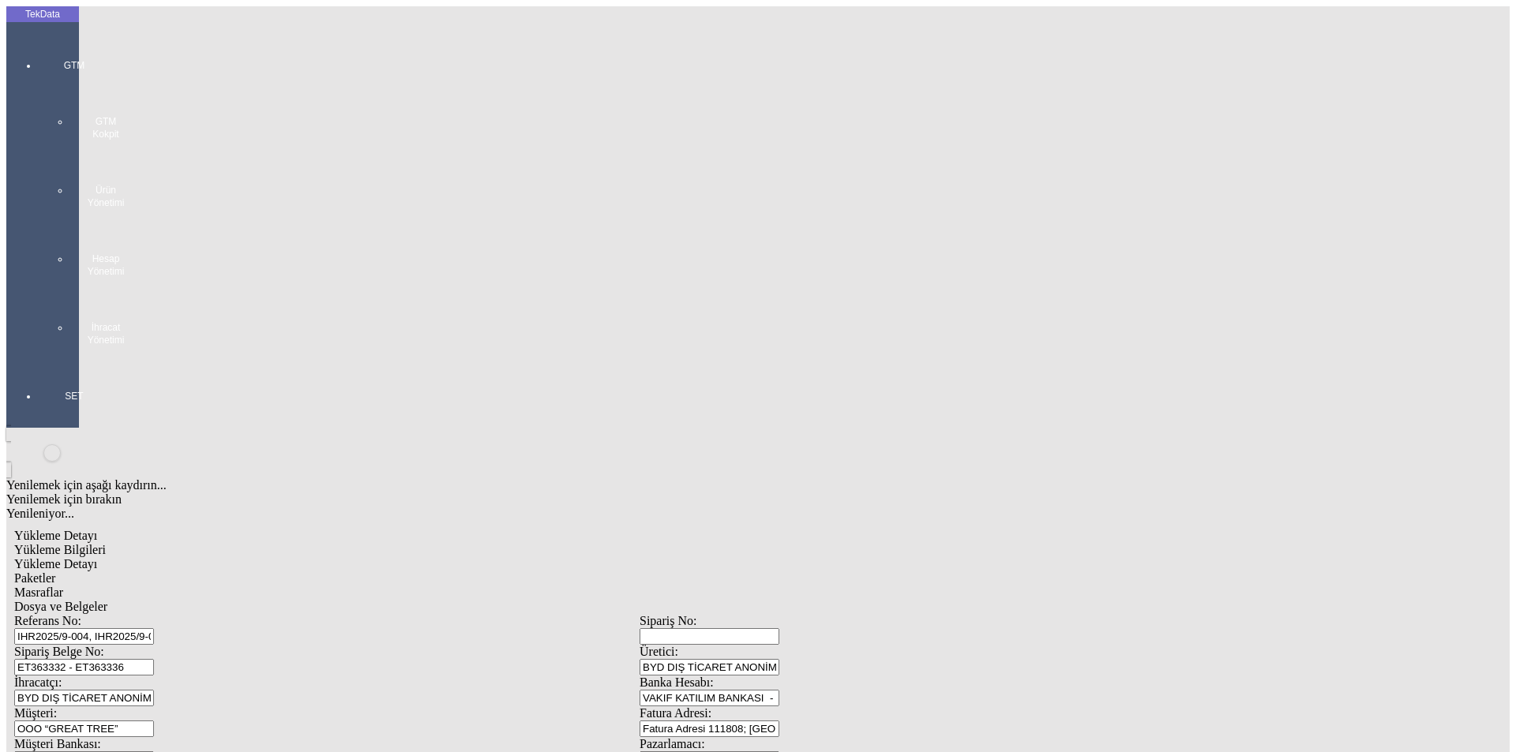
click at [38, 362] on div at bounding box center [74, 362] width 73 height 0
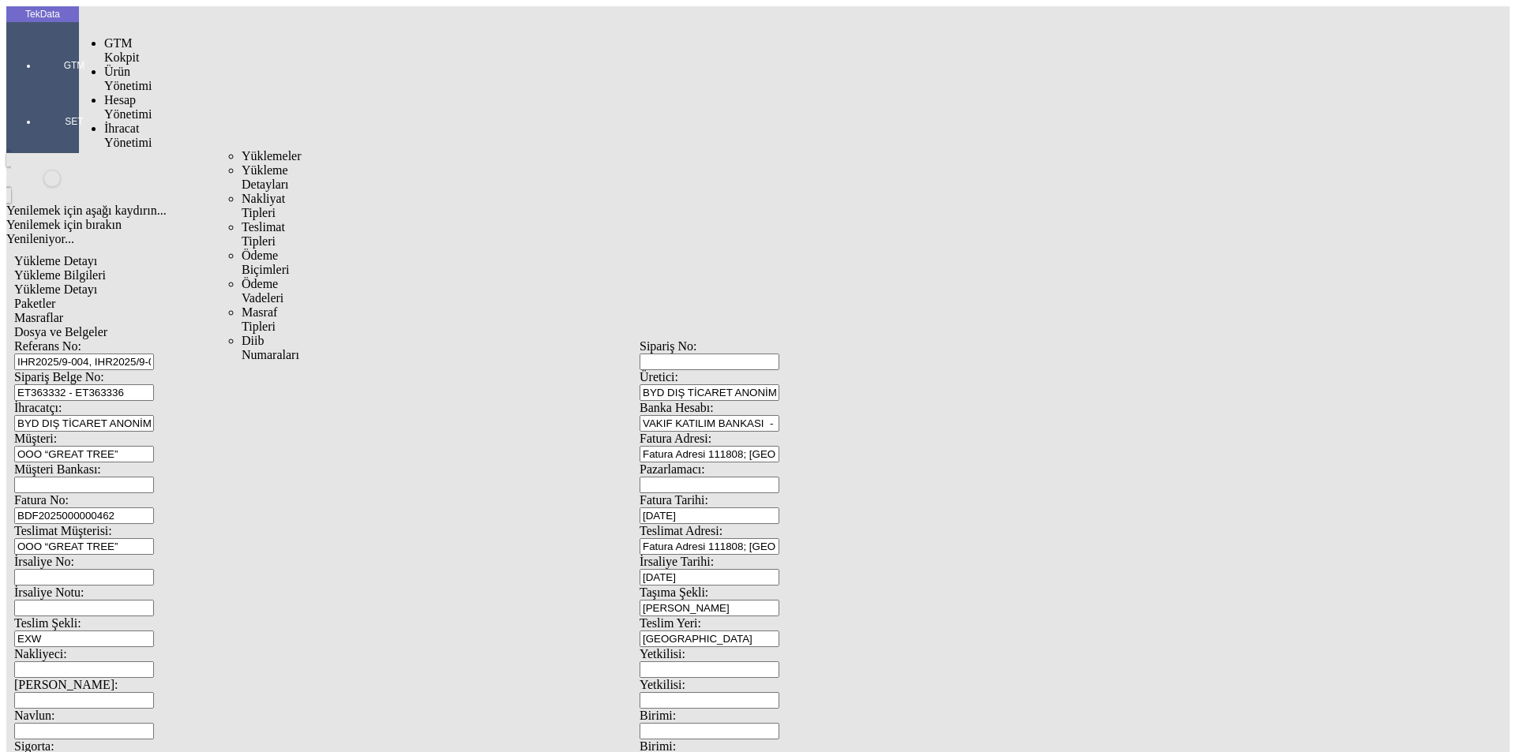
click at [126, 122] on span "İhracat Yönetimi" at bounding box center [127, 136] width 47 height 28
click at [242, 149] on span "Yüklemeler" at bounding box center [272, 155] width 60 height 13
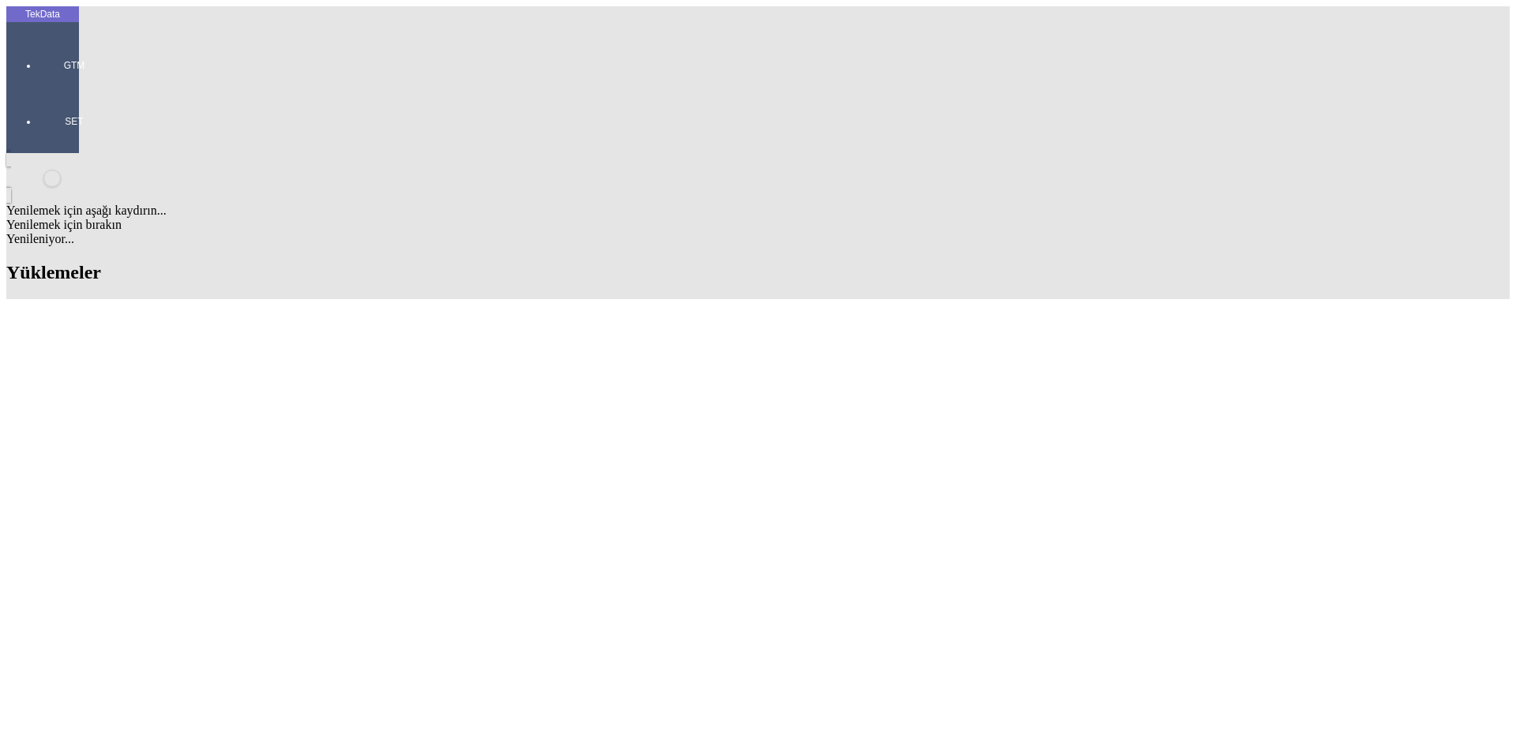
type input "STE"
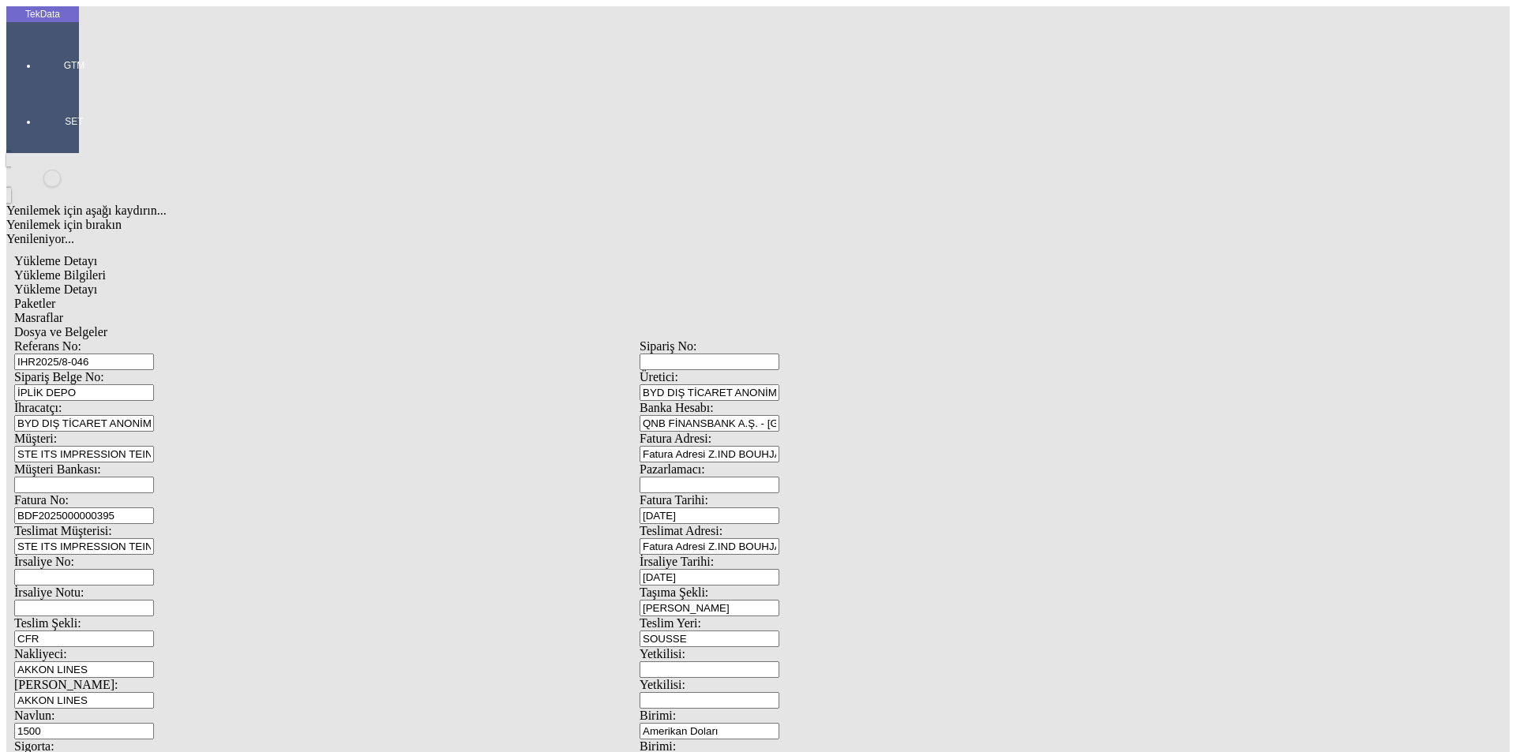
drag, startPoint x: 305, startPoint y: 117, endPoint x: 110, endPoint y: 117, distance: 195.0
click at [111, 340] on div "Referans No: IHR2025/8-046" at bounding box center [326, 355] width 625 height 31
click at [154, 354] on input "IHR2025/8-046" at bounding box center [84, 362] width 140 height 17
type input "IHR2025/9-061"
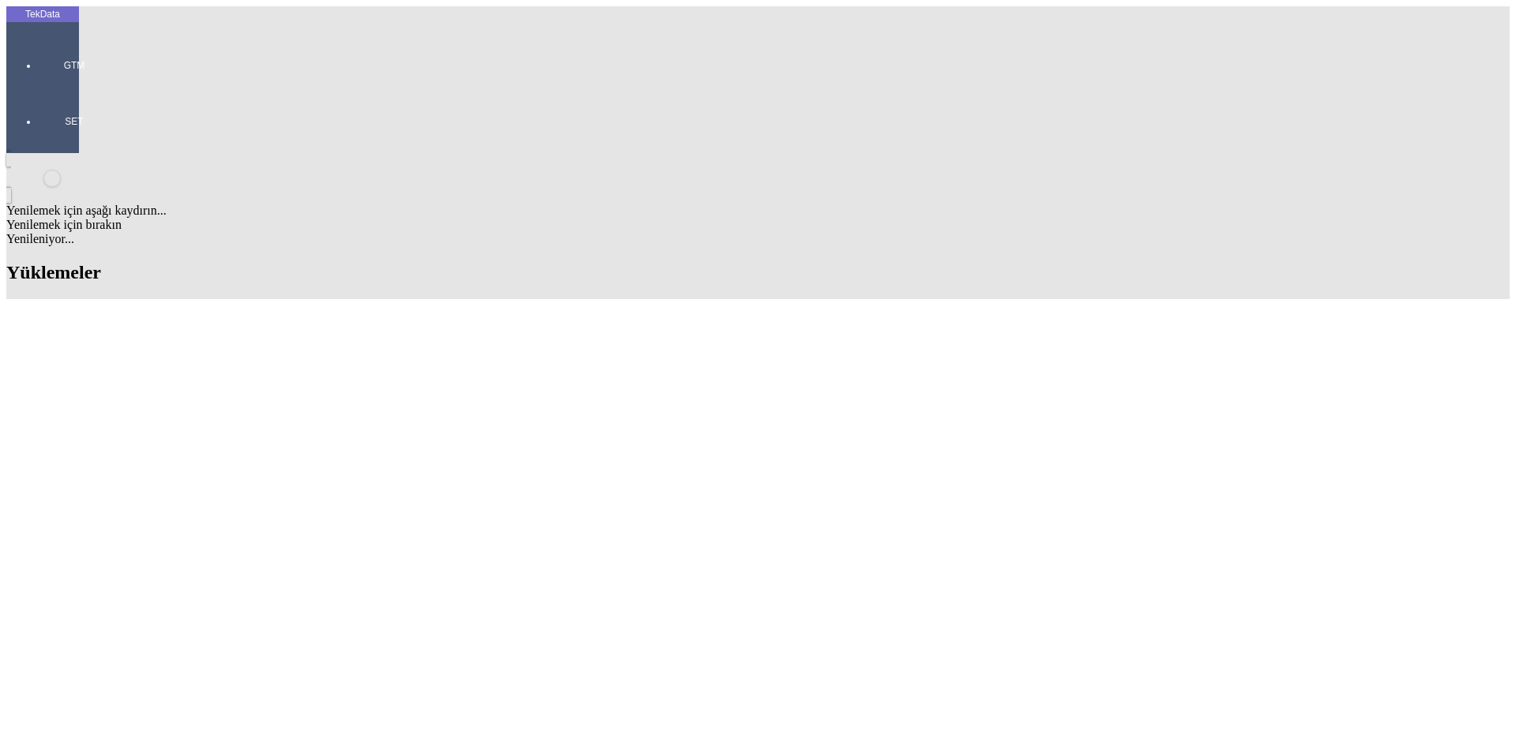
scroll to position [761, 0]
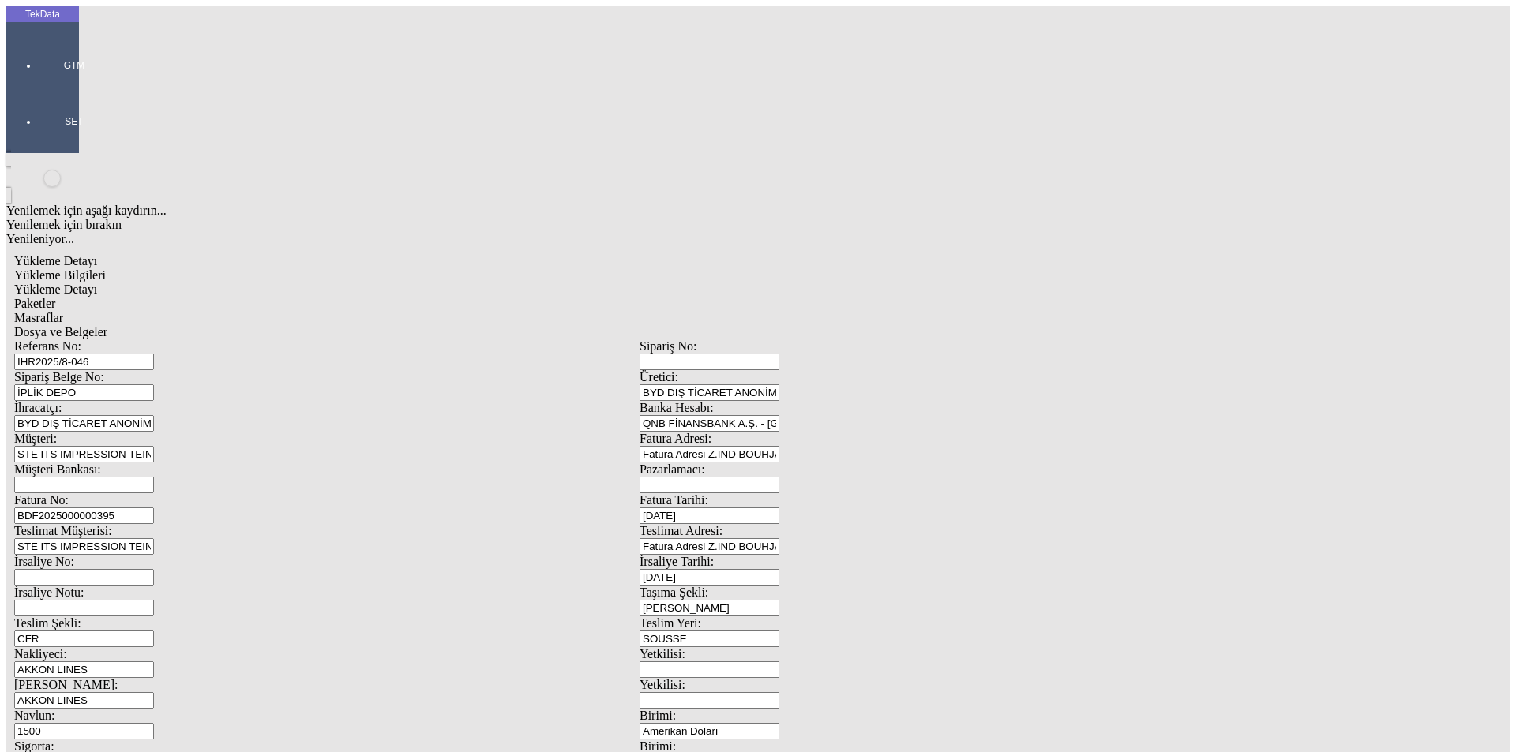
click at [154, 354] on input "IHR2025/8-046" at bounding box center [84, 362] width 140 height 17
type input "IHR2025/9-061"
click at [154, 508] on input "BDF2025000000395" at bounding box center [84, 516] width 140 height 17
type input "BDF2025000000"
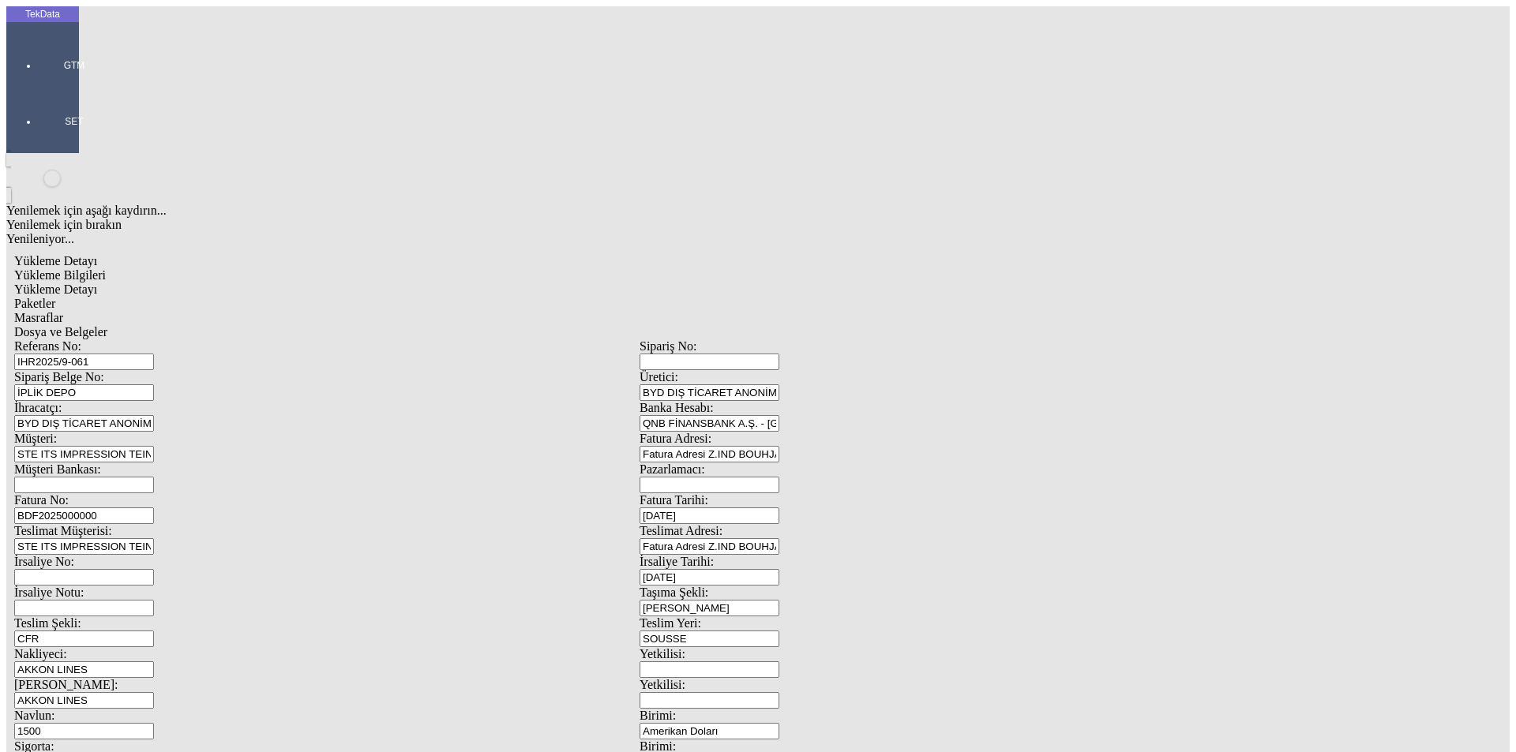
type input "[DATE]"
drag, startPoint x: 940, startPoint y: 313, endPoint x: 749, endPoint y: 313, distance: 191.1
click at [758, 555] on div "İrsaliye No: İrsaliye Tarihi: [DATE]" at bounding box center [639, 570] width 1251 height 31
drag, startPoint x: 832, startPoint y: 322, endPoint x: 694, endPoint y: 334, distance: 138.7
click at [714, 555] on div "İrsaliye No: İrsaliye Tarihi: [DATE]" at bounding box center [639, 570] width 1251 height 31
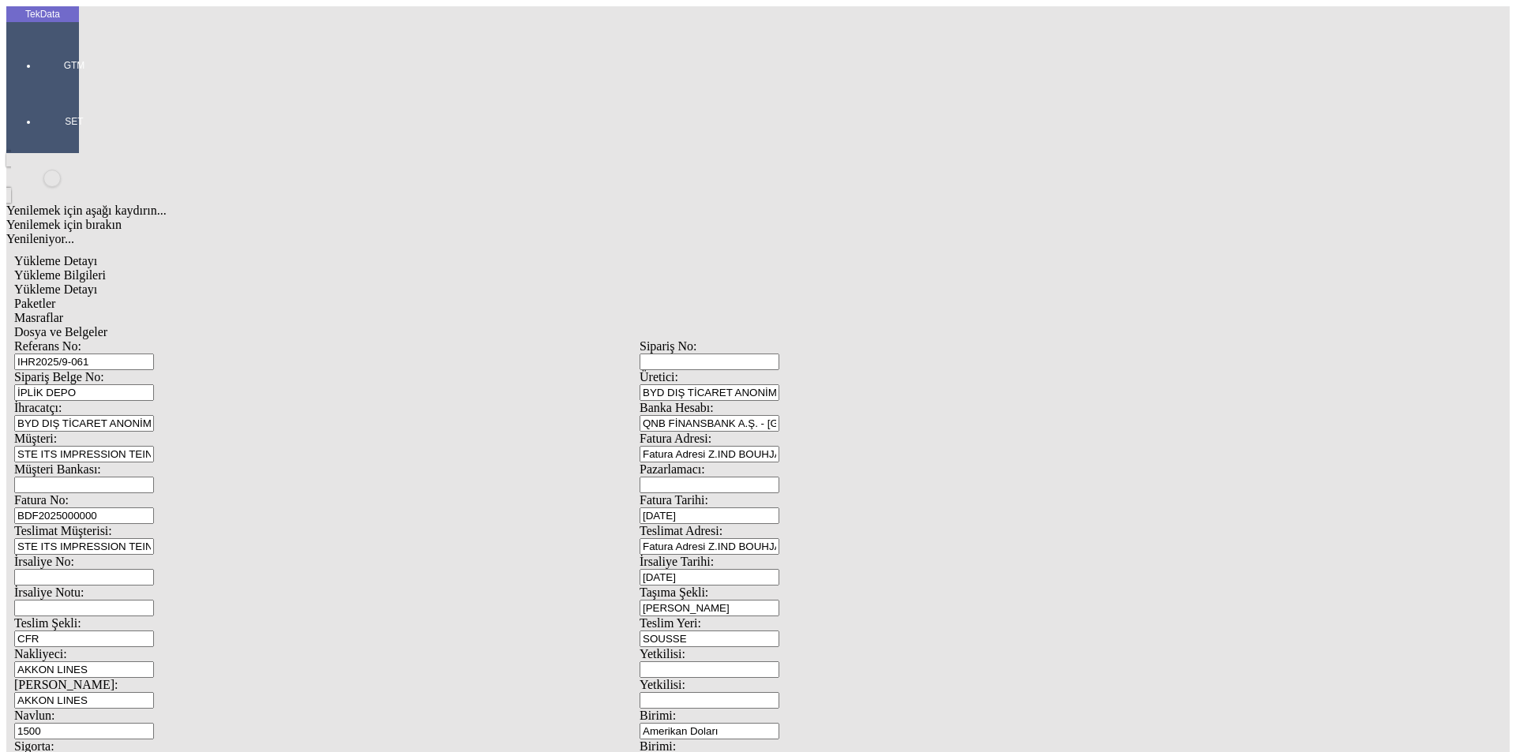
type input "[DATE]"
drag, startPoint x: 278, startPoint y: 534, endPoint x: 166, endPoint y: 533, distance: 112.1
type input "[DATE]"
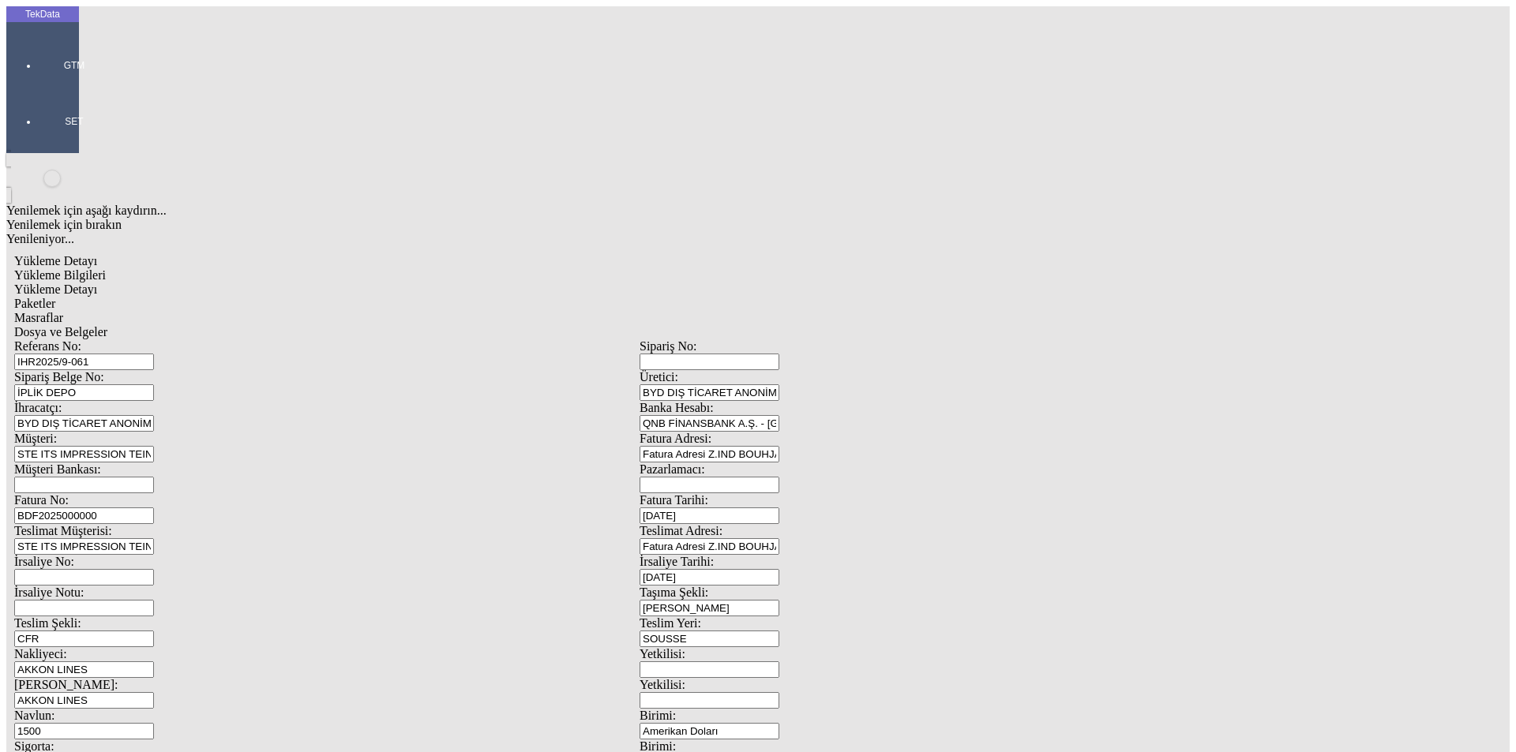
drag, startPoint x: 317, startPoint y: 599, endPoint x: 40, endPoint y: 587, distance: 276.6
click at [58, 598] on div "TekData GTM SET Yenilemek için aşağı kaydırın... Yenilemek için bırakın Yenilen…" at bounding box center [639, 624] width 1266 height 1236
type input "[DATE]"
drag, startPoint x: 257, startPoint y: 403, endPoint x: 193, endPoint y: 414, distance: 65.7
click at [199, 414] on div "[STREET_ADDRESS] DEPO Üretici: BYD DIŞ TİCARET ANONİM ŞİRKETİ İhracatçı: BYD DI…" at bounding box center [639, 709] width 1251 height 739
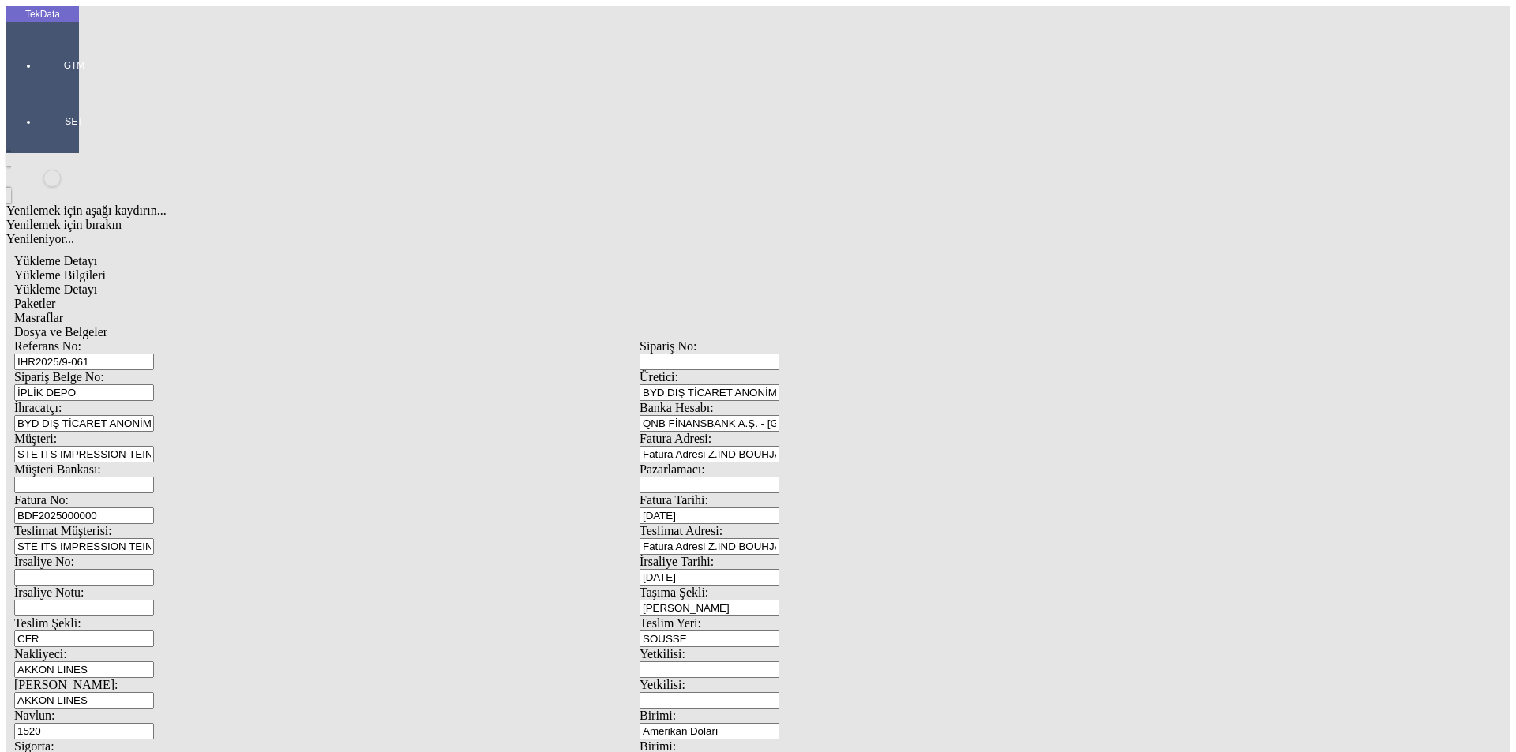
scroll to position [136, 0]
type input "1520"
drag, startPoint x: 163, startPoint y: 604, endPoint x: 136, endPoint y: 627, distance: 35.3
type input "19966.94"
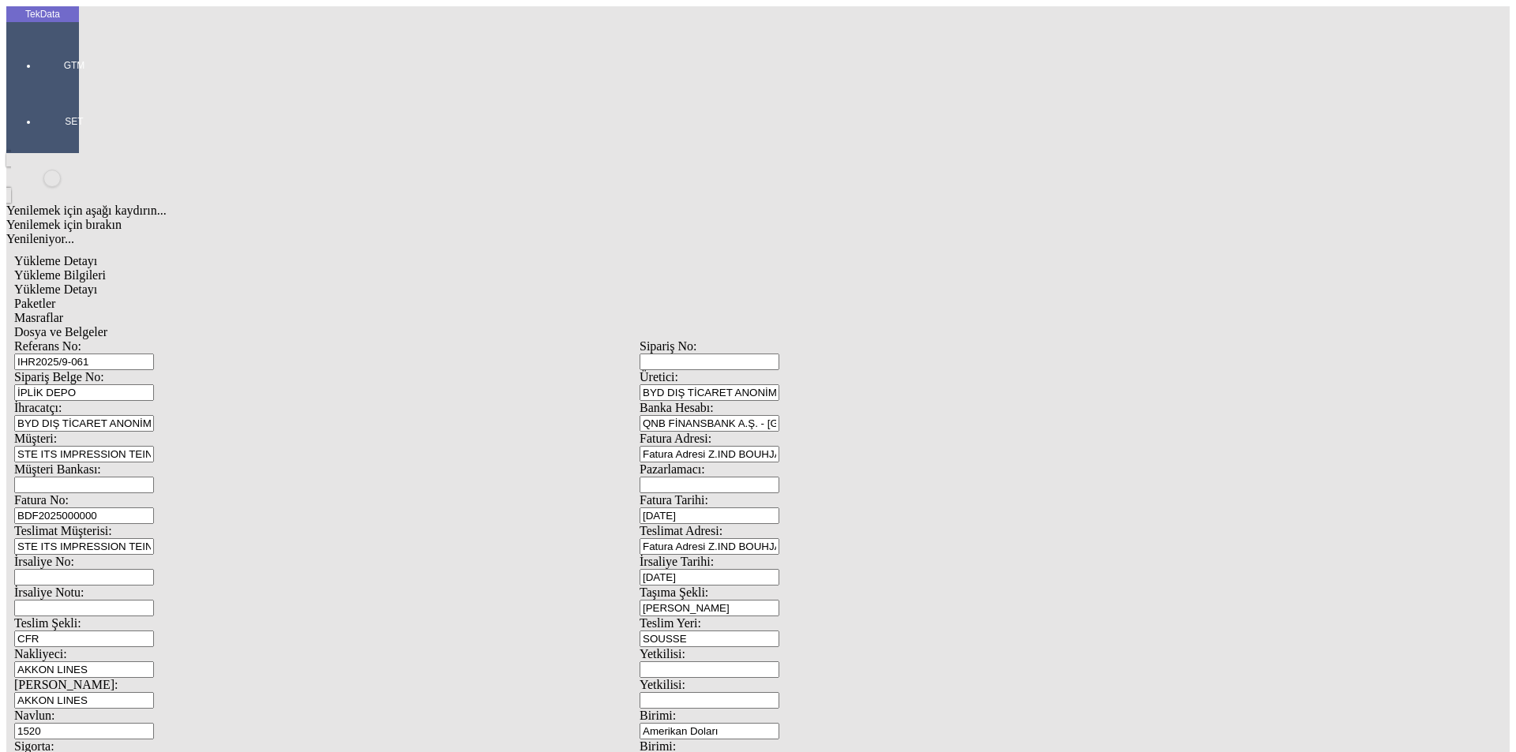
drag, startPoint x: 942, startPoint y: 600, endPoint x: 654, endPoint y: 599, distance: 288.2
type input "21212.32"
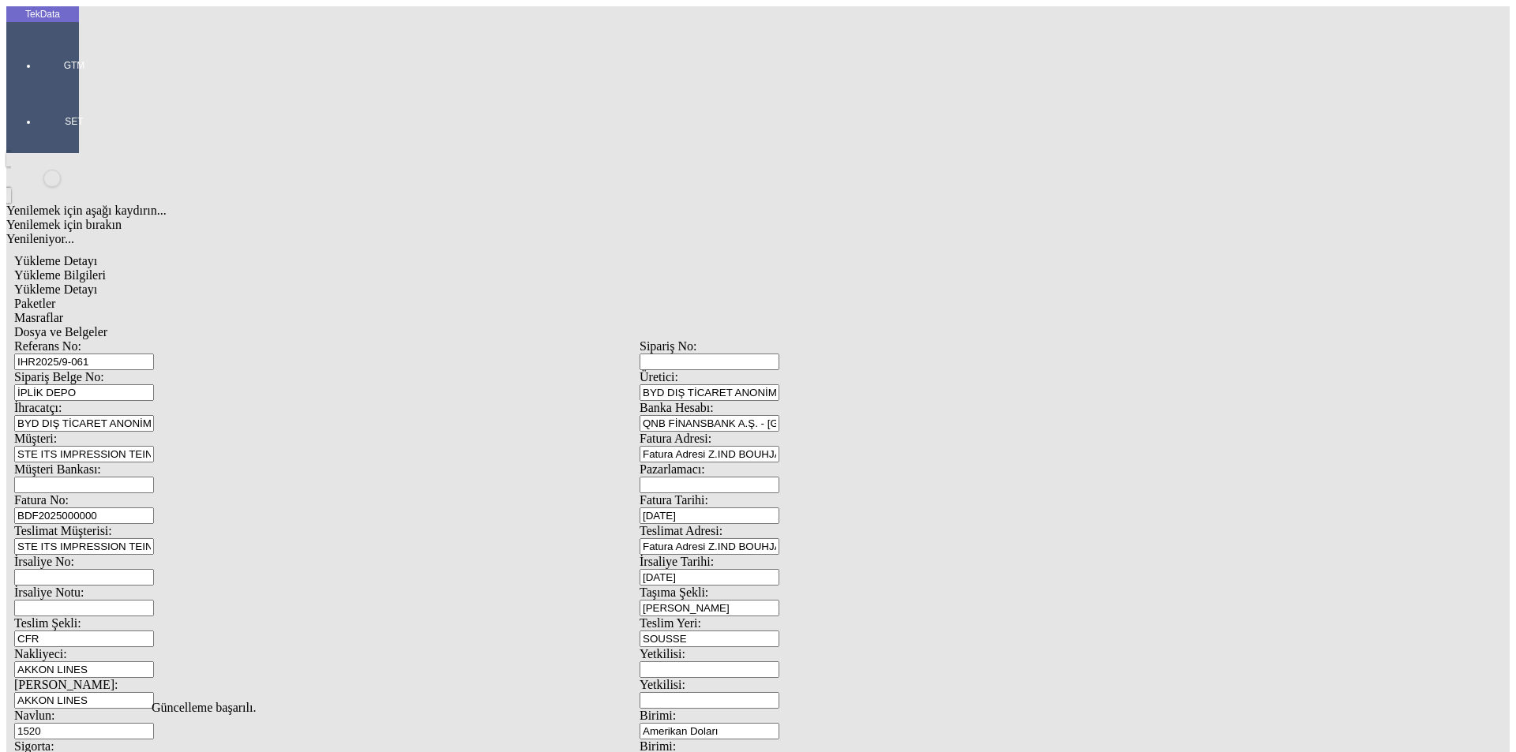
click at [97, 283] on span "Yükleme Detayı" at bounding box center [55, 289] width 83 height 13
drag, startPoint x: 266, startPoint y: 238, endPoint x: 60, endPoint y: 260, distance: 207.2
type input "19966.94"
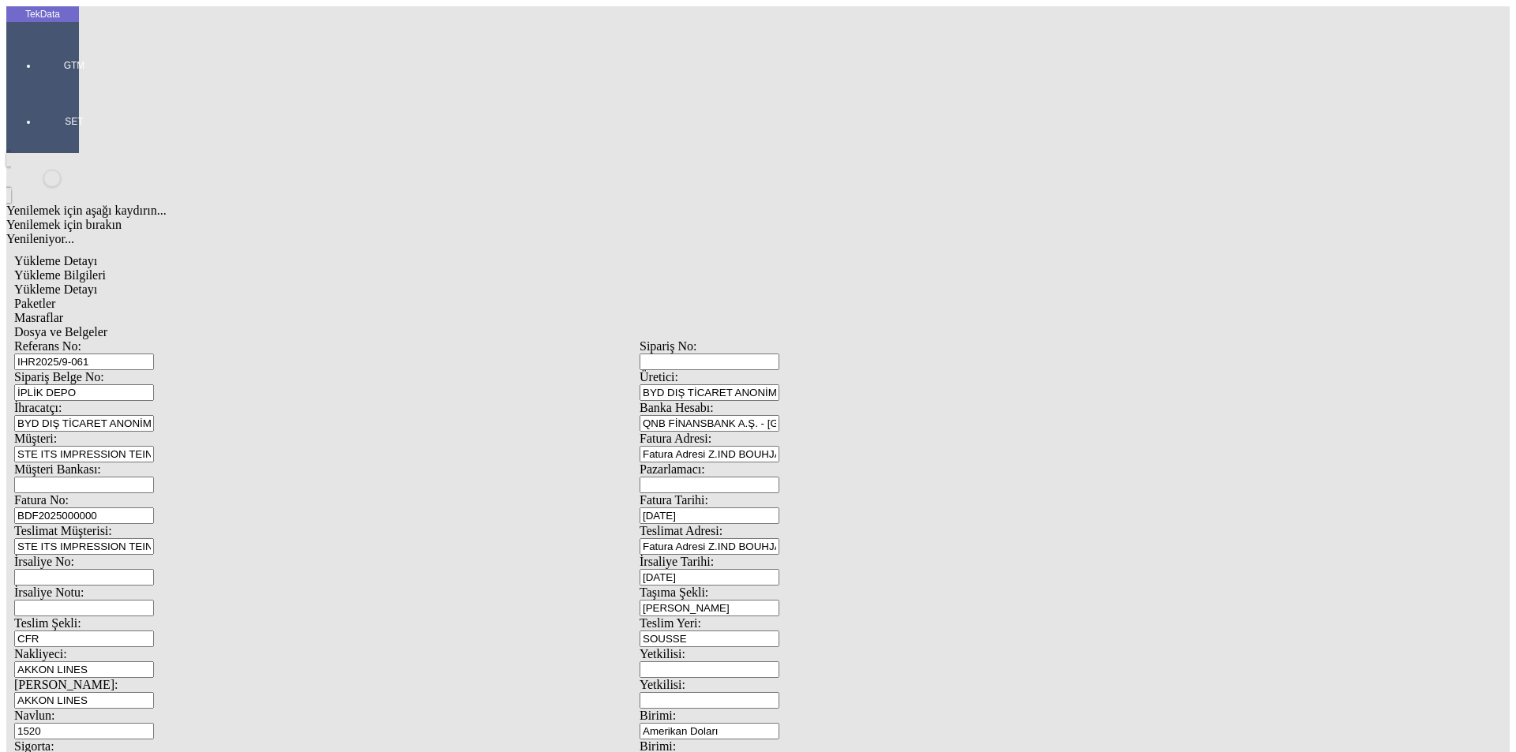
drag, startPoint x: 936, startPoint y: 300, endPoint x: 743, endPoint y: 309, distance: 193.6
type input "19966.94"
drag, startPoint x: 257, startPoint y: 325, endPoint x: 56, endPoint y: 324, distance: 200.6
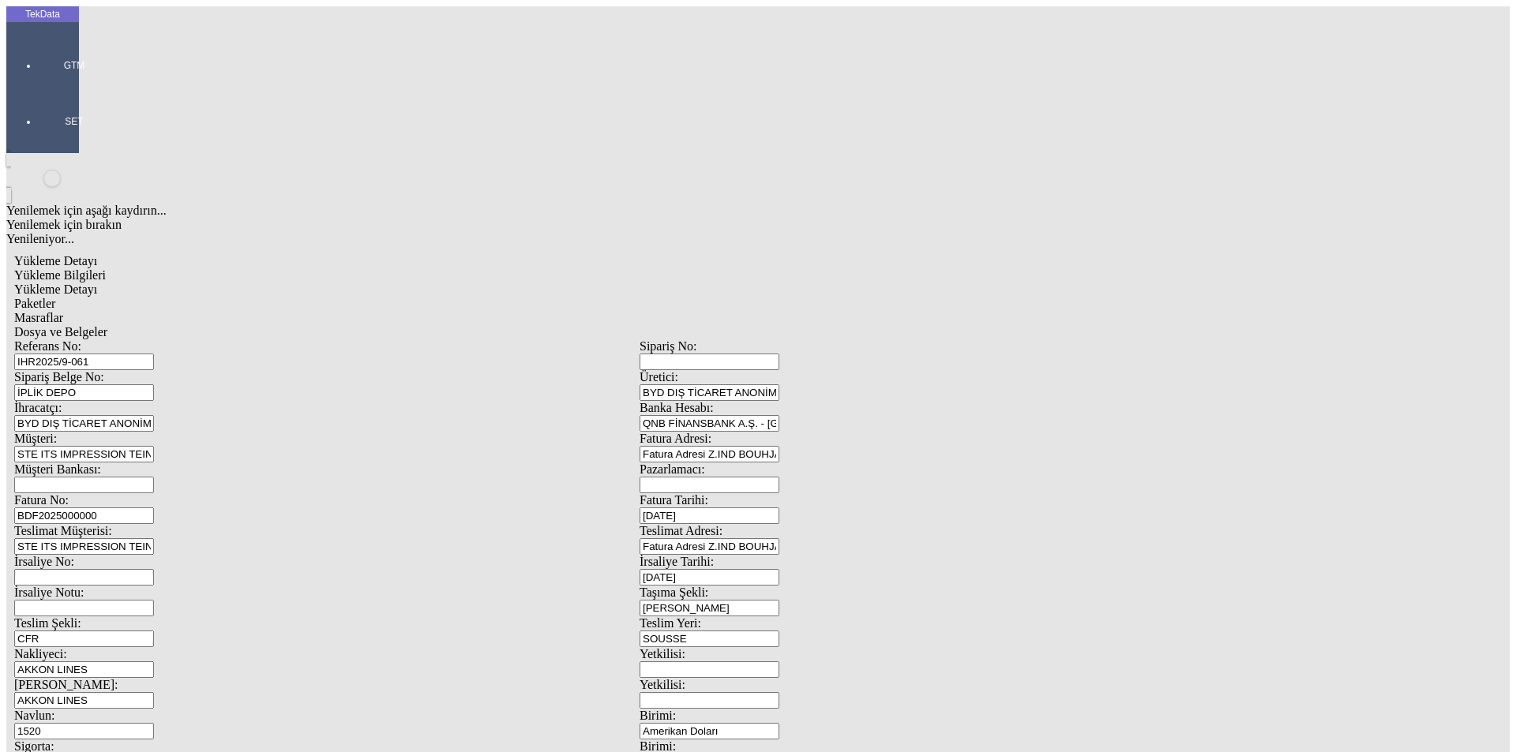
type input "21212.32"
drag, startPoint x: 336, startPoint y: 73, endPoint x: 346, endPoint y: 78, distance: 11.3
click at [337, 297] on div "Paketler" at bounding box center [639, 304] width 1251 height 14
drag, startPoint x: 453, startPoint y: 83, endPoint x: 501, endPoint y: 83, distance: 47.4
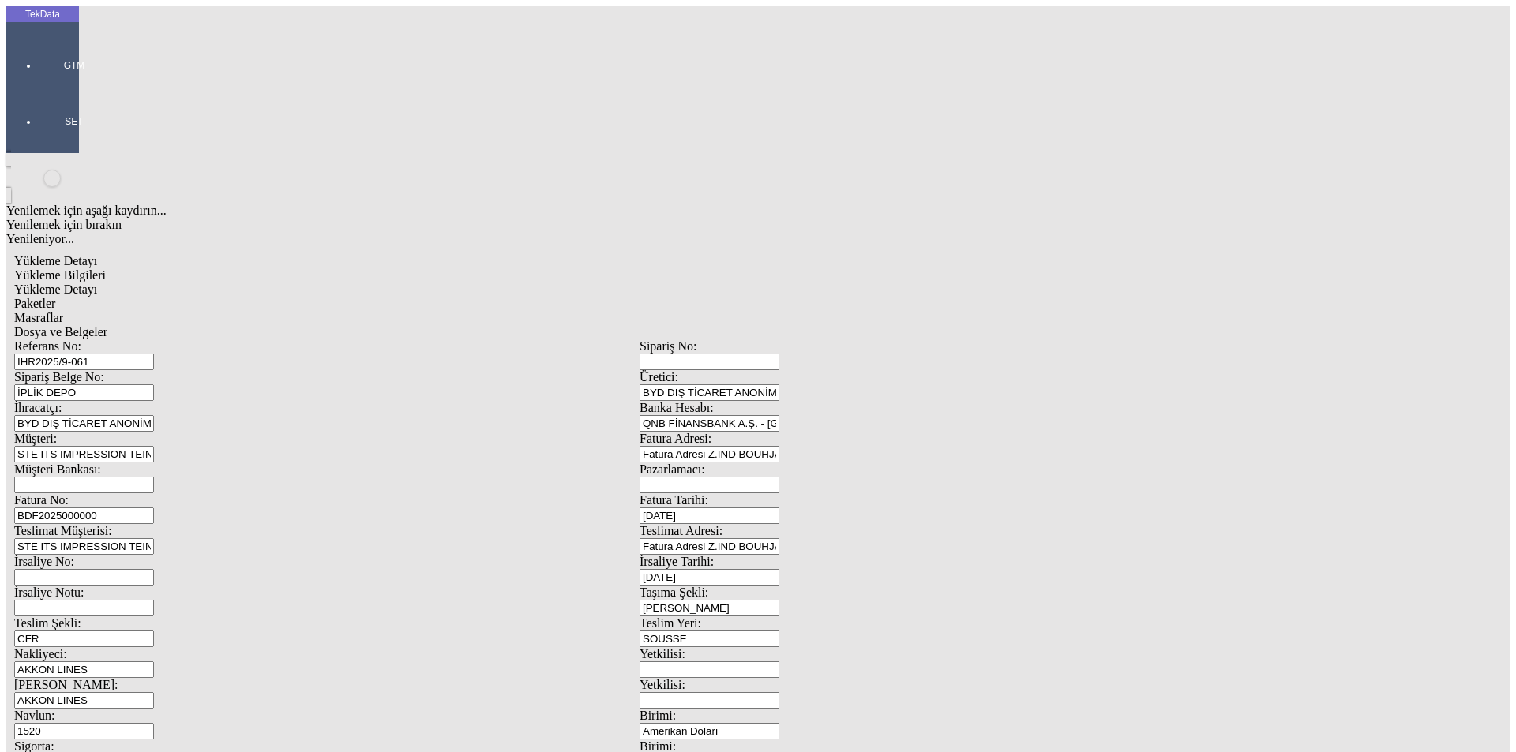
click at [63, 311] on span "Masraflar" at bounding box center [38, 317] width 49 height 13
click at [666, 268] on div "Yükleme Bilgileri Yükleme Detayı Paketler Masraflar Dosya ve Belgeler" at bounding box center [639, 303] width 1251 height 71
click at [107, 325] on span "Dosya ve Belgeler" at bounding box center [60, 331] width 93 height 13
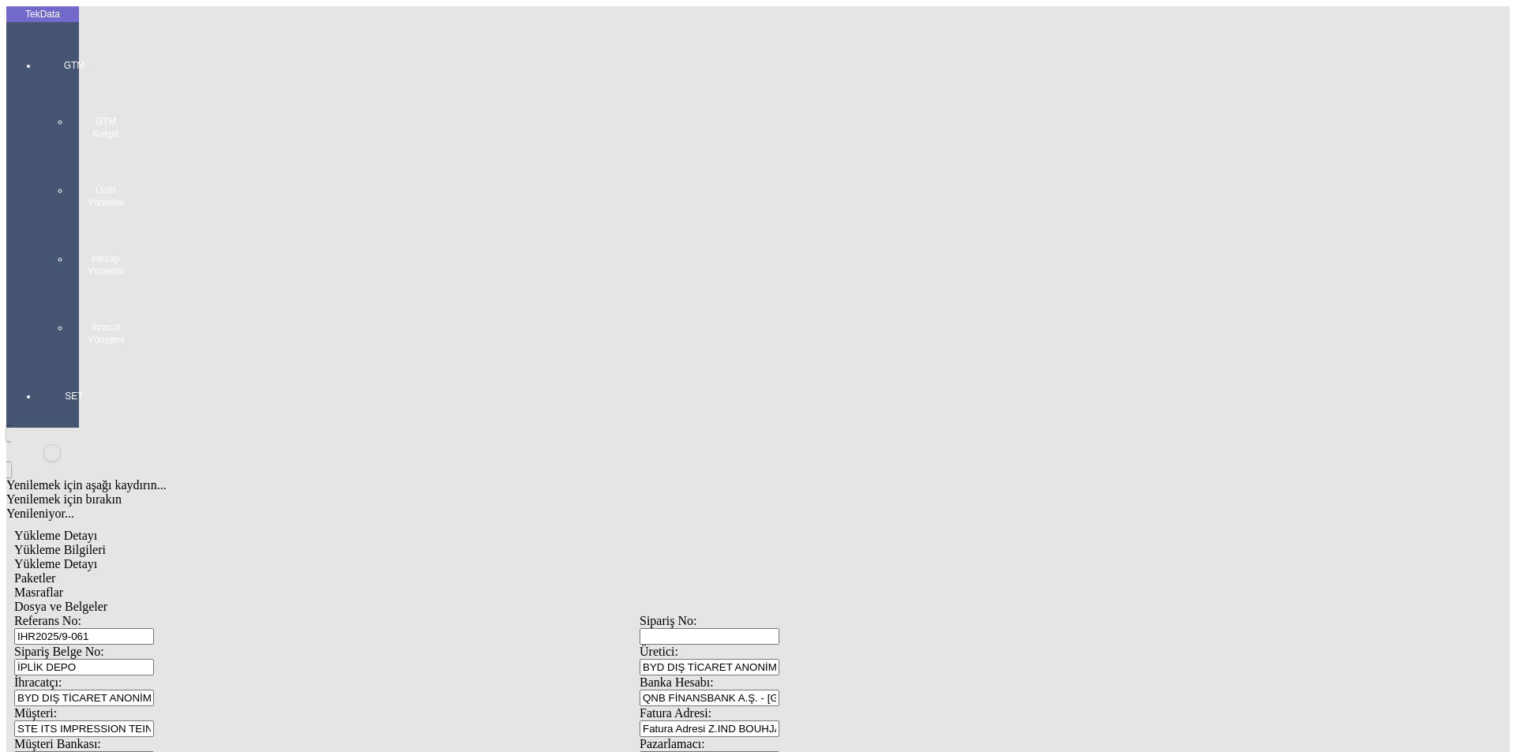
click at [38, 362] on div at bounding box center [74, 362] width 73 height 0
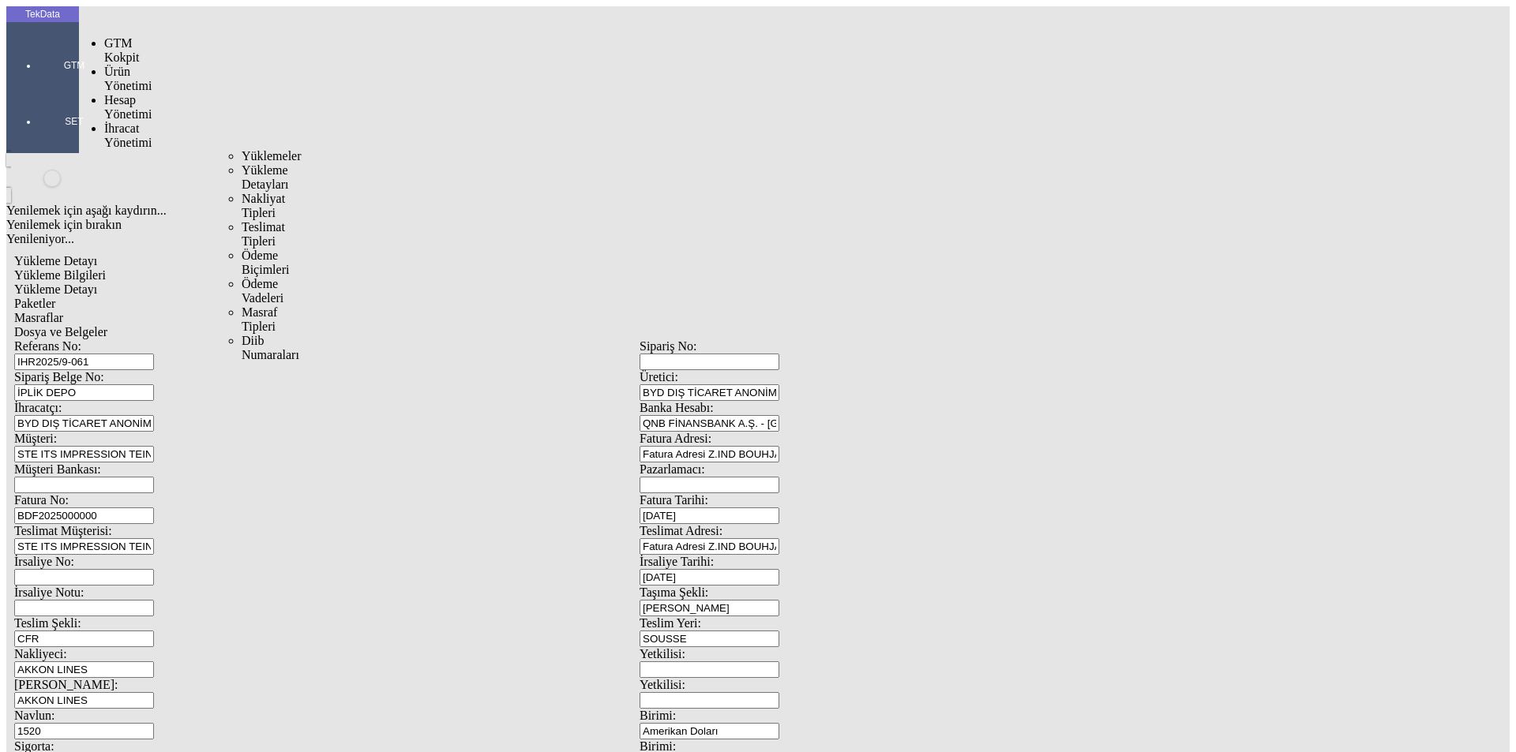
drag, startPoint x: 105, startPoint y: 88, endPoint x: 213, endPoint y: 89, distance: 108.2
click at [106, 122] on span "İhracat Yönetimi" at bounding box center [127, 136] width 47 height 28
click at [242, 149] on span "Yüklemeler" at bounding box center [272, 155] width 60 height 13
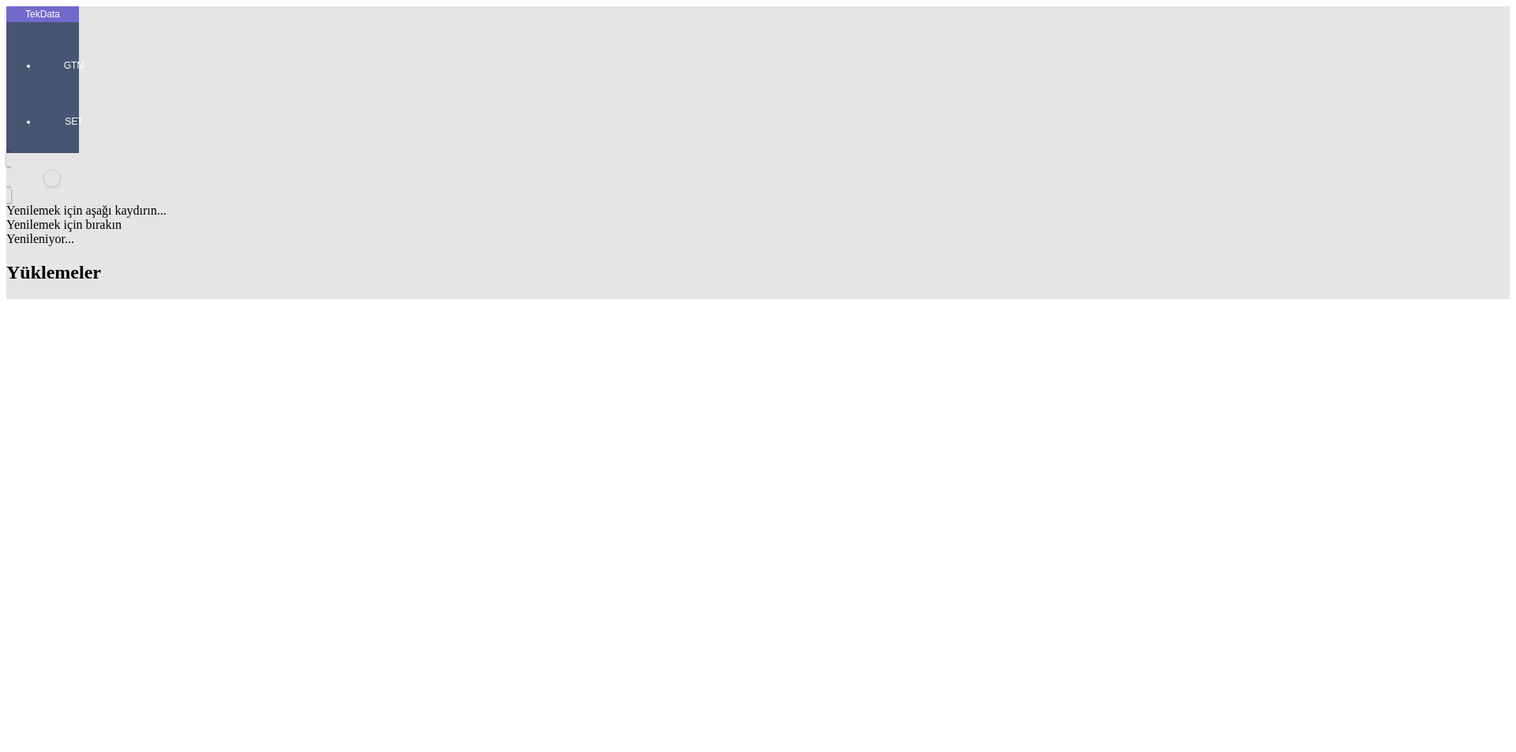
drag, startPoint x: 1013, startPoint y: 121, endPoint x: 865, endPoint y: 124, distance: 147.7
drag, startPoint x: 480, startPoint y: 413, endPoint x: 565, endPoint y: 414, distance: 84.5
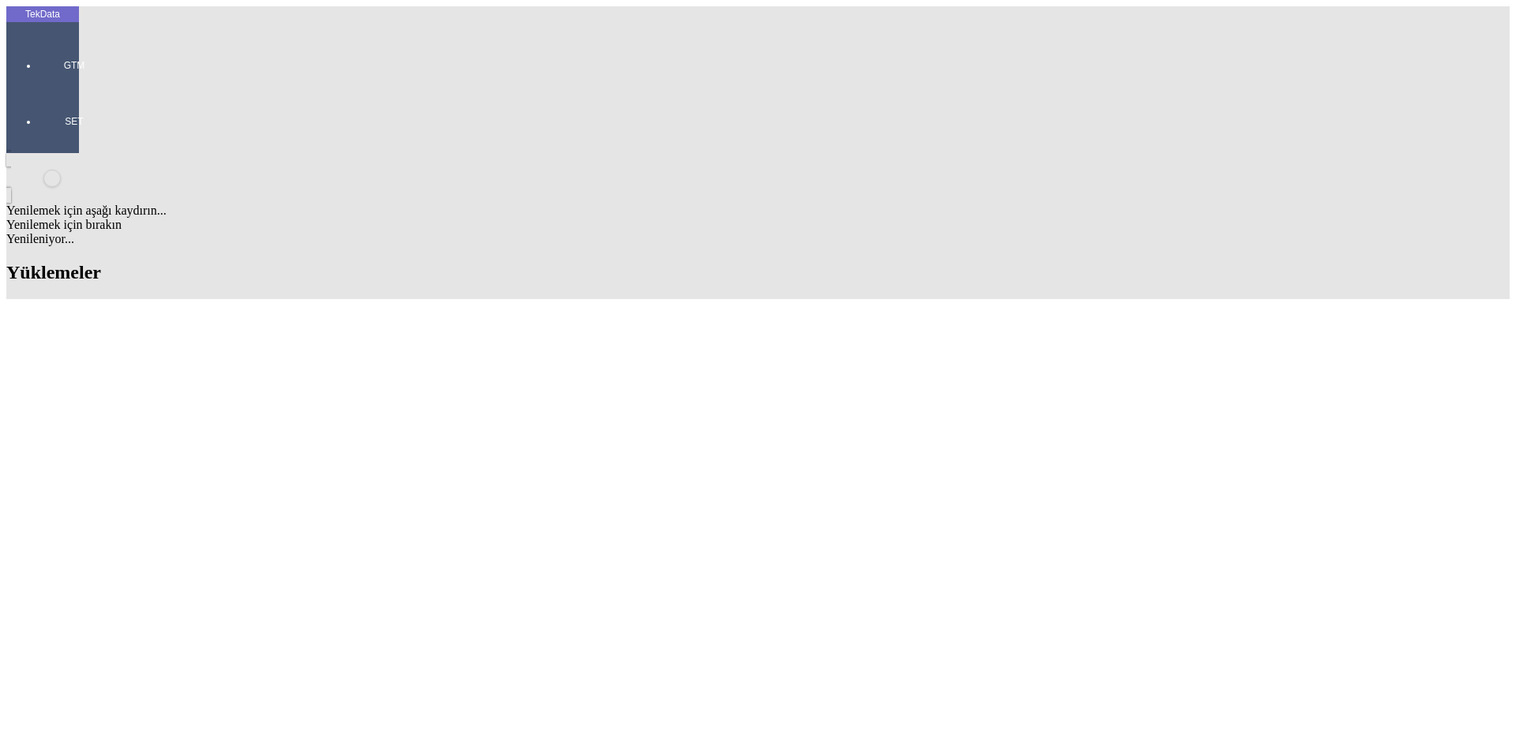
copy td "BDF2025000000462"
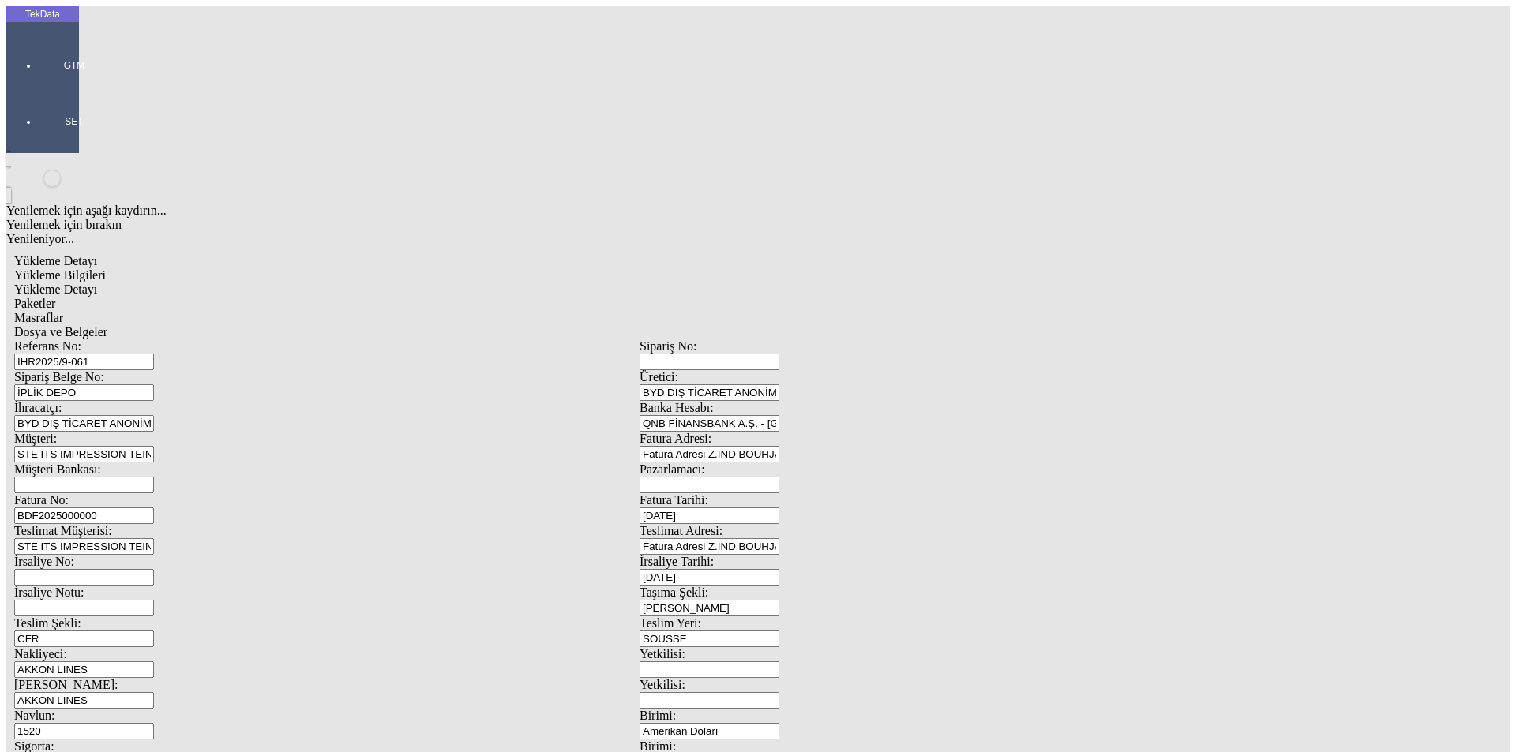
drag, startPoint x: 315, startPoint y: 266, endPoint x: 0, endPoint y: 241, distance: 316.1
click at [6, 240] on div "TekData GTM SET Yenilemek için aşağı kaydırın... Yenilemek için bırakın Yenilen…" at bounding box center [639, 624] width 1266 height 1236
paste input "462"
type input "BDF2025000000463"
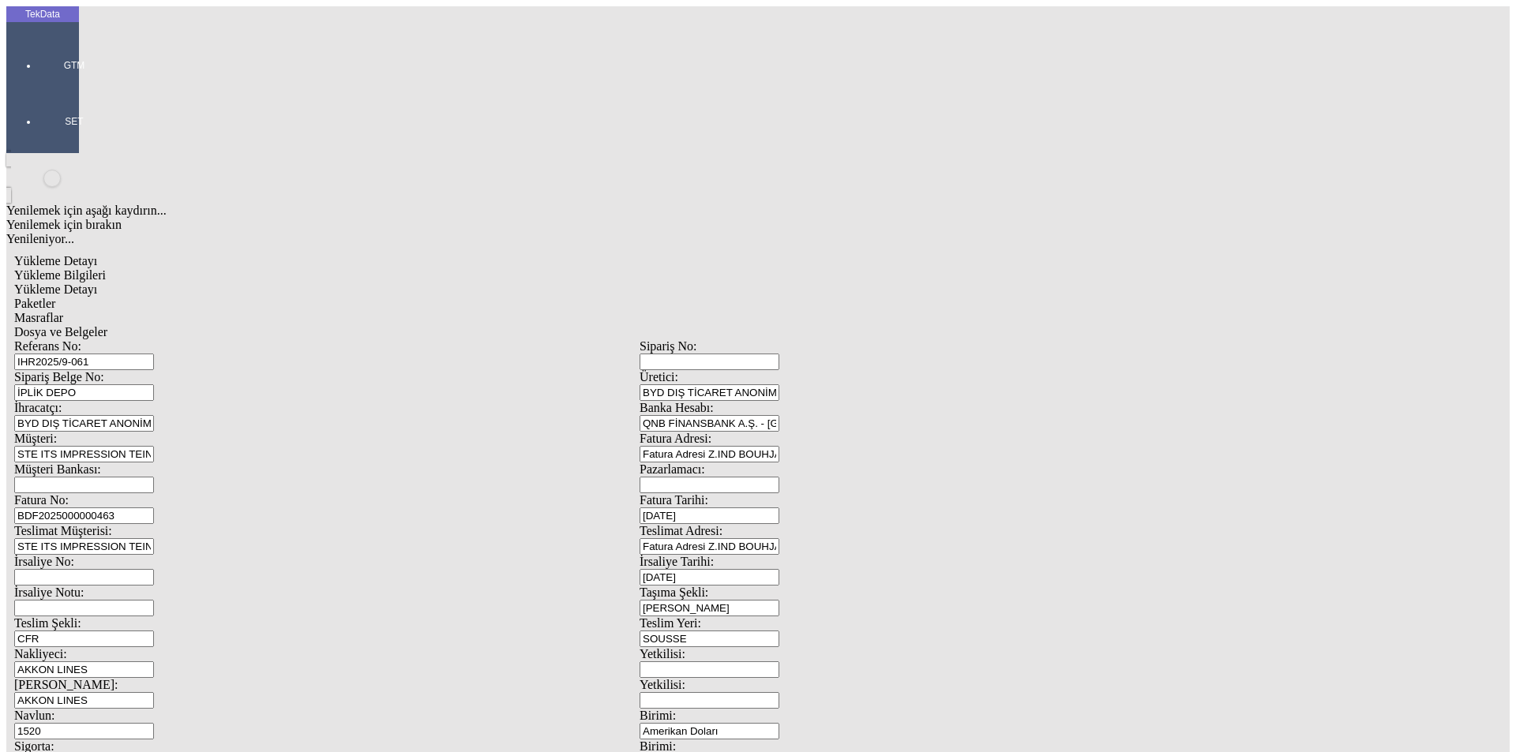
drag, startPoint x: 307, startPoint y: 114, endPoint x: 86, endPoint y: 117, distance: 221.1
click at [89, 340] on div "[STREET_ADDRESS] DEPO Üretici: BYD DIŞ TİCARET ANONİM ŞİRKETİ İhracatçı: BYD DI…" at bounding box center [639, 709] width 1251 height 739
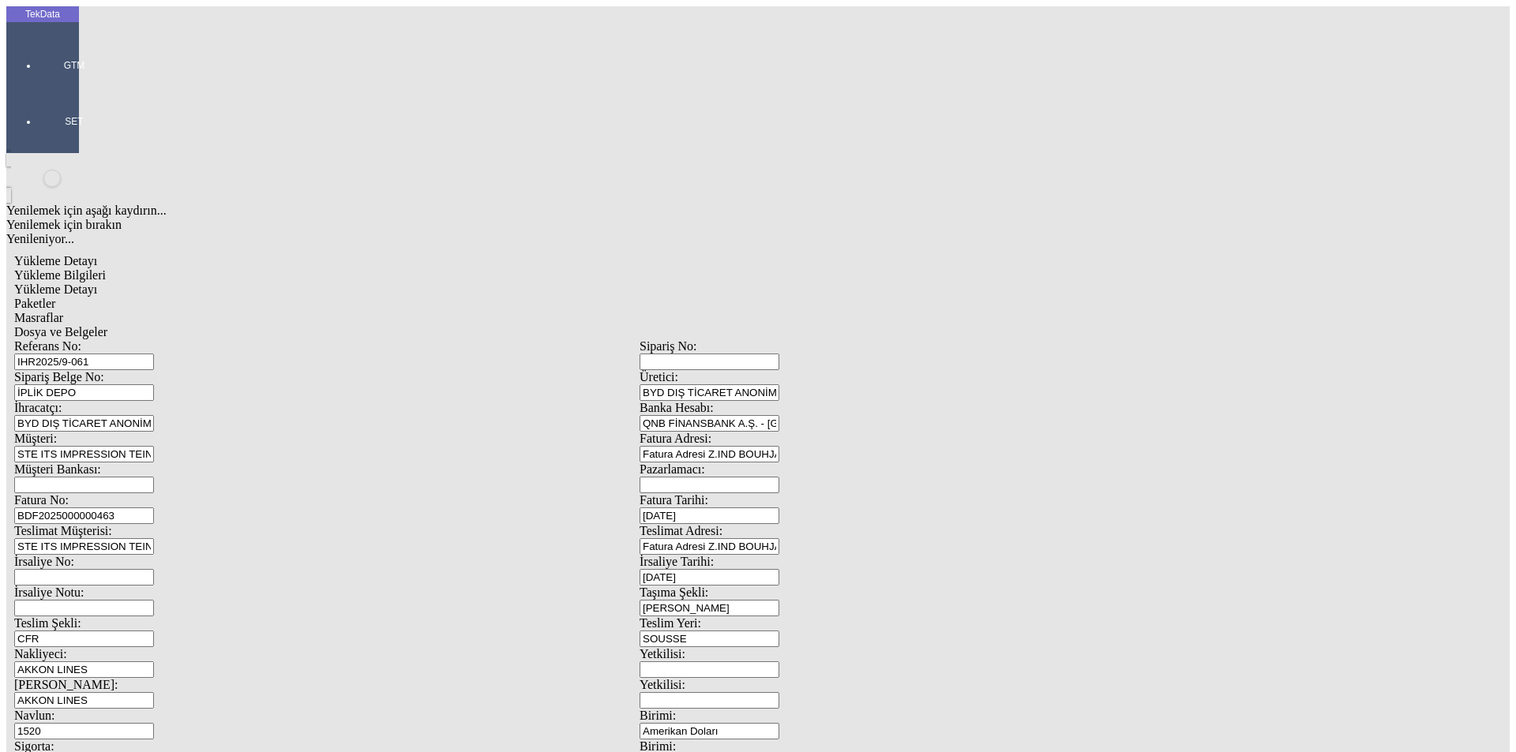
drag, startPoint x: 332, startPoint y: 256, endPoint x: 45, endPoint y: 256, distance: 286.6
click at [45, 256] on div "TekData GTM SET Yenilemek için aşağı kaydırın... Yenilemek için bırakın Yenilen…" at bounding box center [639, 624] width 1266 height 1236
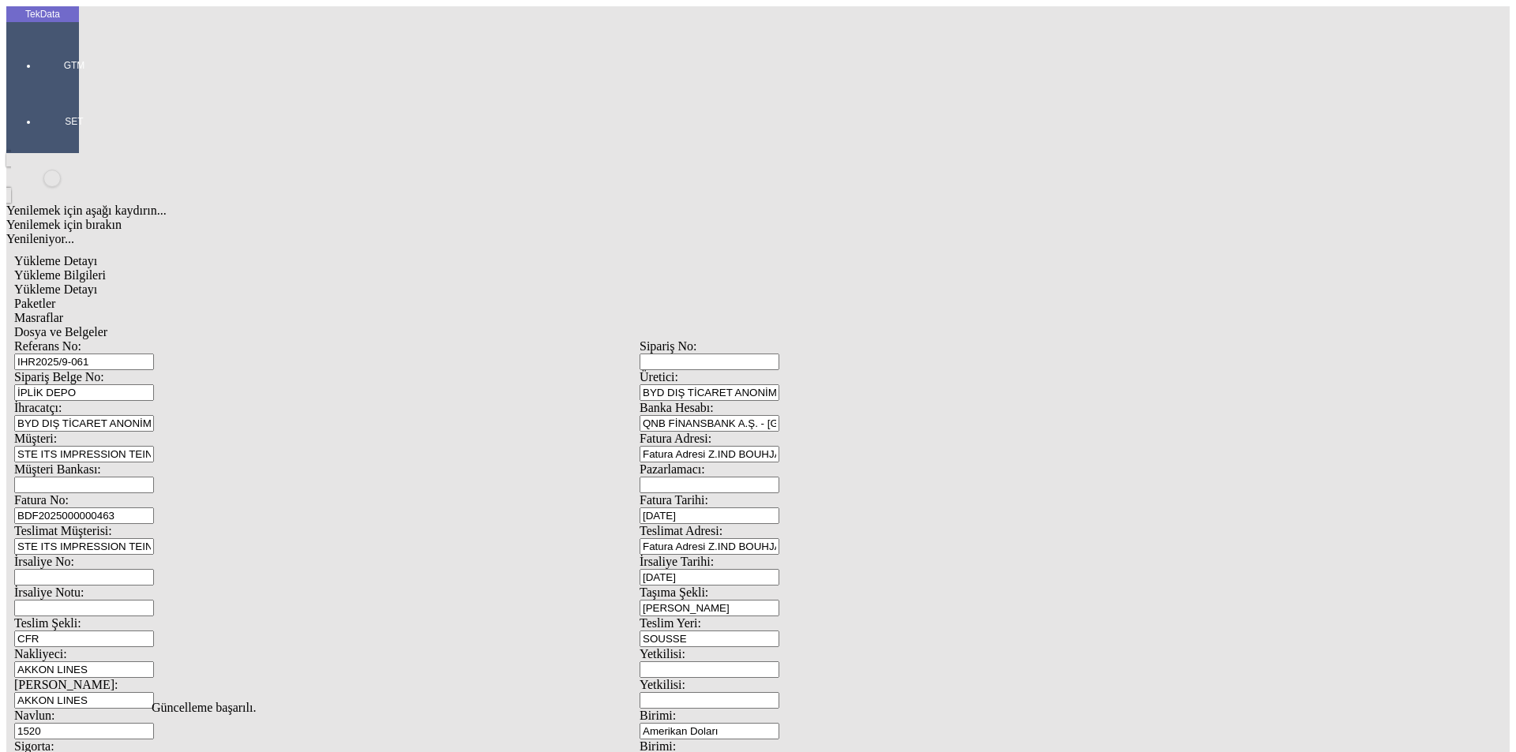
click at [107, 325] on span "Dosya ve Belgeler" at bounding box center [60, 331] width 93 height 13
